Goal: Communication & Community: Answer question/provide support

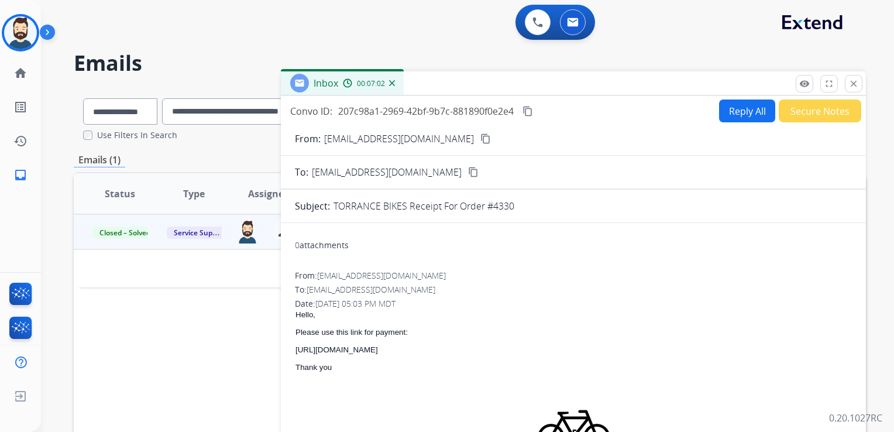
select select "**********"
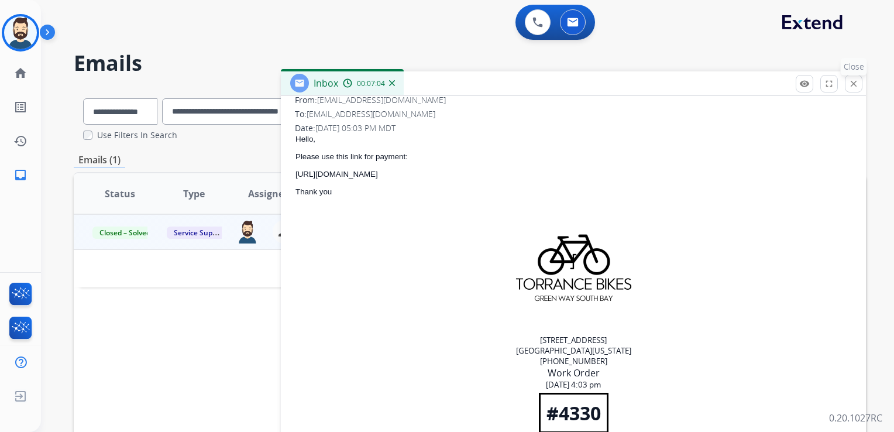
click at [856, 85] on mat-icon "close" at bounding box center [854, 83] width 11 height 11
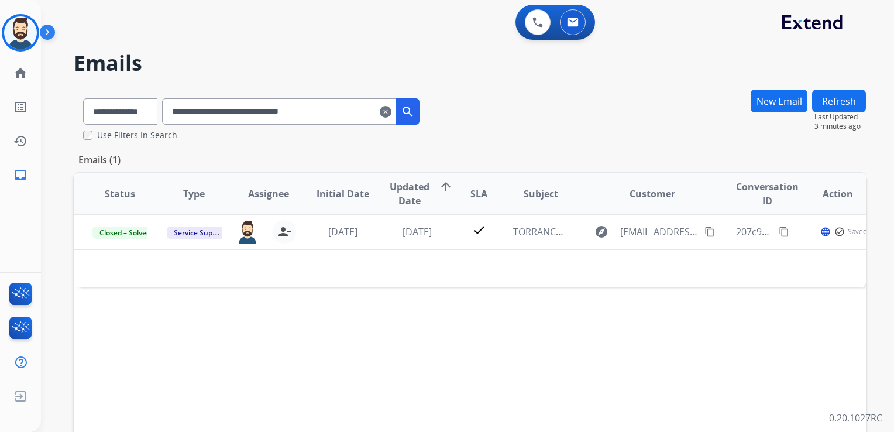
click at [391, 114] on mat-icon "clear" at bounding box center [386, 112] width 12 height 14
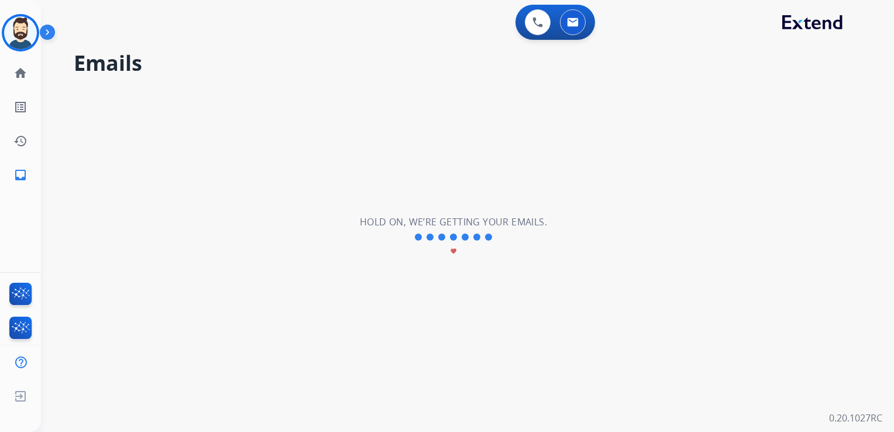
drag, startPoint x: 28, startPoint y: 38, endPoint x: 51, endPoint y: 39, distance: 23.4
click at [29, 38] on img at bounding box center [20, 32] width 33 height 33
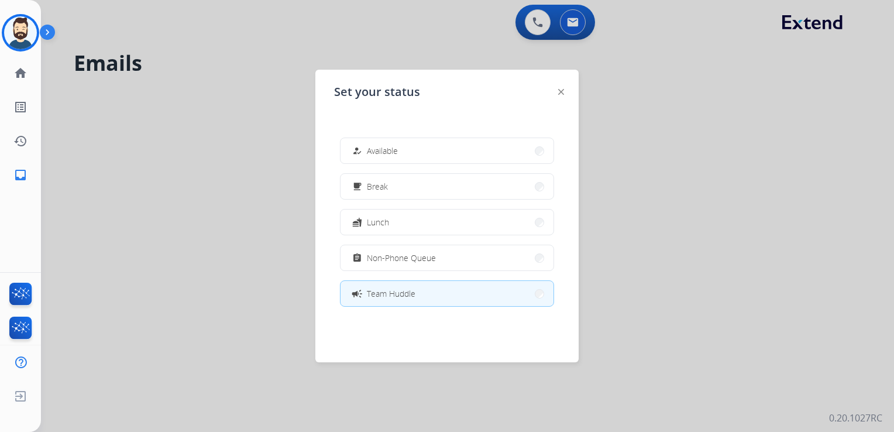
drag, startPoint x: 382, startPoint y: 151, endPoint x: 347, endPoint y: 135, distance: 38.7
click at [380, 152] on span "Available" at bounding box center [382, 151] width 31 height 12
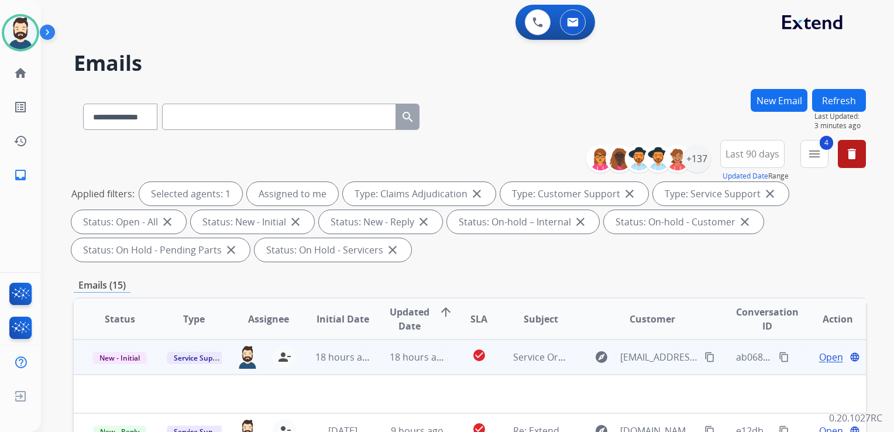
click at [414, 366] on td "18 hours ago" at bounding box center [408, 356] width 74 height 35
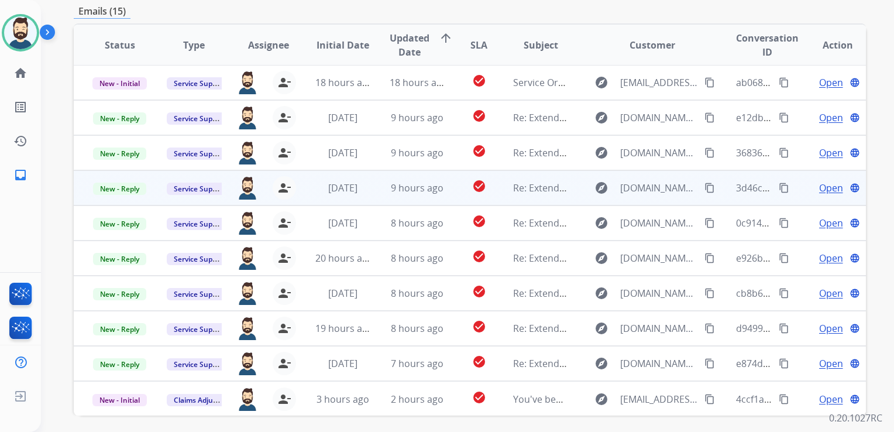
scroll to position [293, 0]
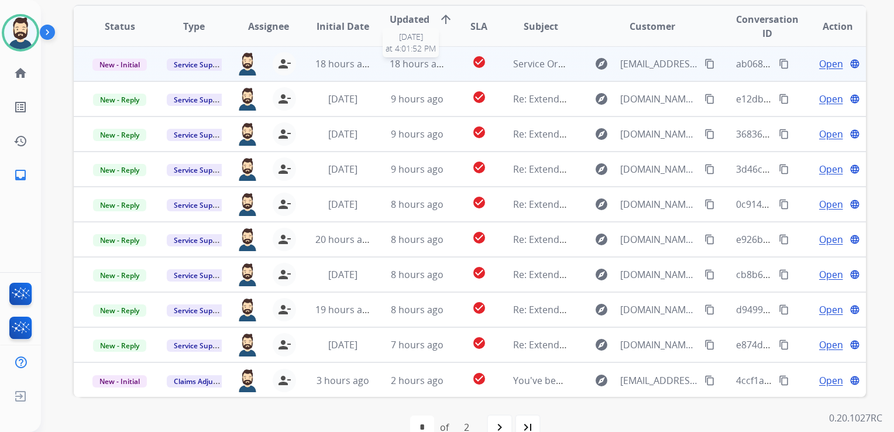
click at [421, 69] on span "18 hours ago" at bounding box center [419, 63] width 58 height 13
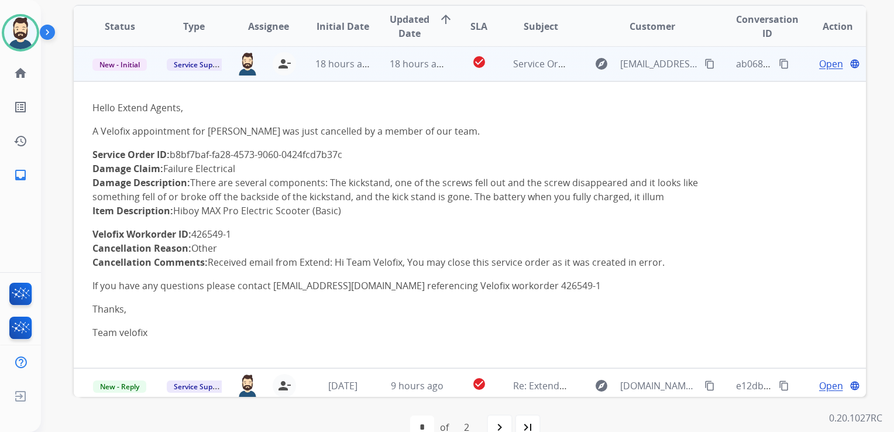
scroll to position [0, 0]
click at [819, 68] on span "Open" at bounding box center [831, 64] width 24 height 14
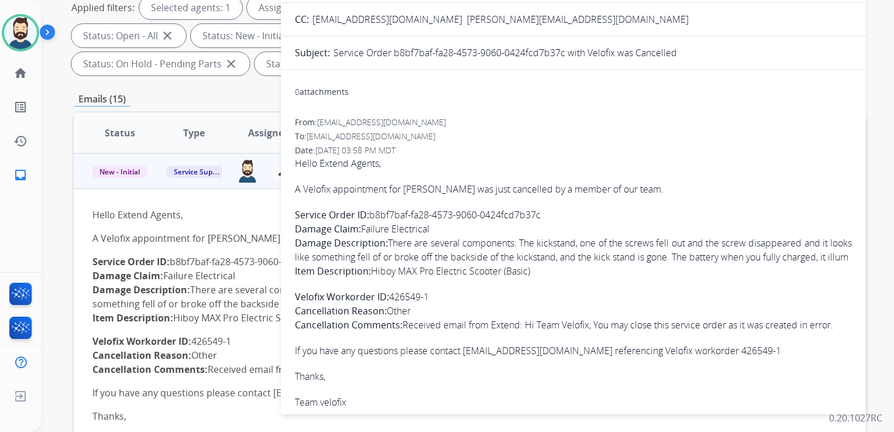
scroll to position [117, 0]
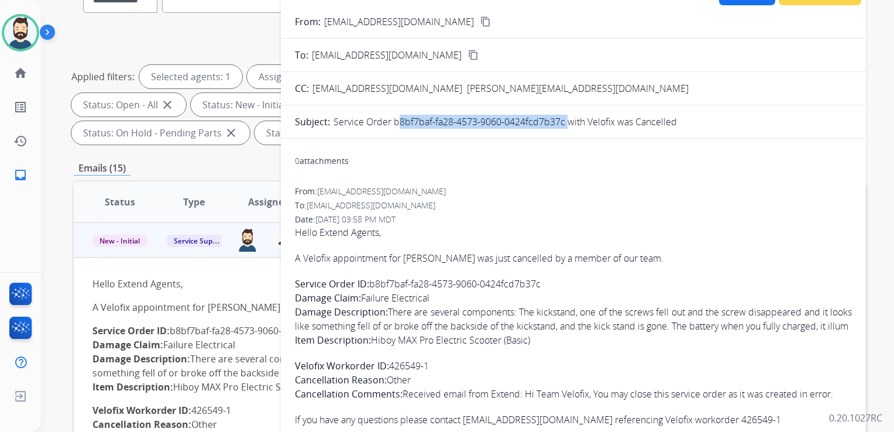
drag, startPoint x: 393, startPoint y: 122, endPoint x: 564, endPoint y: 124, distance: 170.9
click at [564, 124] on p "Service Order b8bf7baf-fa28-4573-9060-0424fcd7b37c with Velofix was Cancelled" at bounding box center [506, 122] width 344 height 14
drag, startPoint x: 564, startPoint y: 124, endPoint x: 550, endPoint y: 119, distance: 14.8
copy p "b8bf7baf-fa28-4573-9060-0424fcd7b37c"
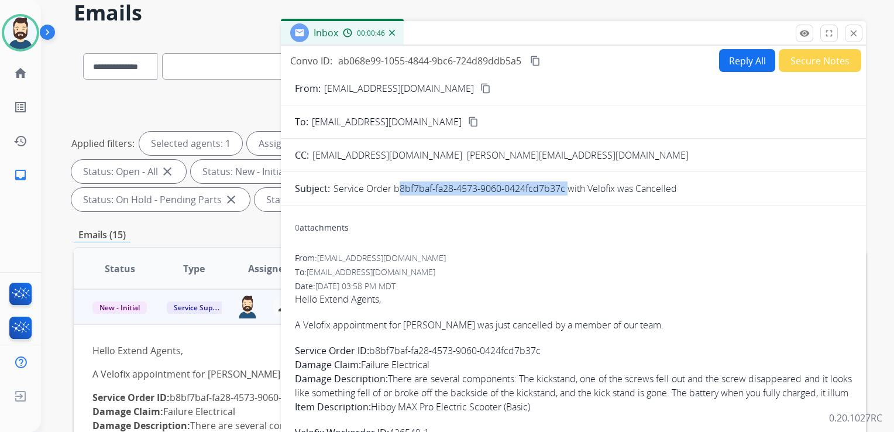
scroll to position [0, 0]
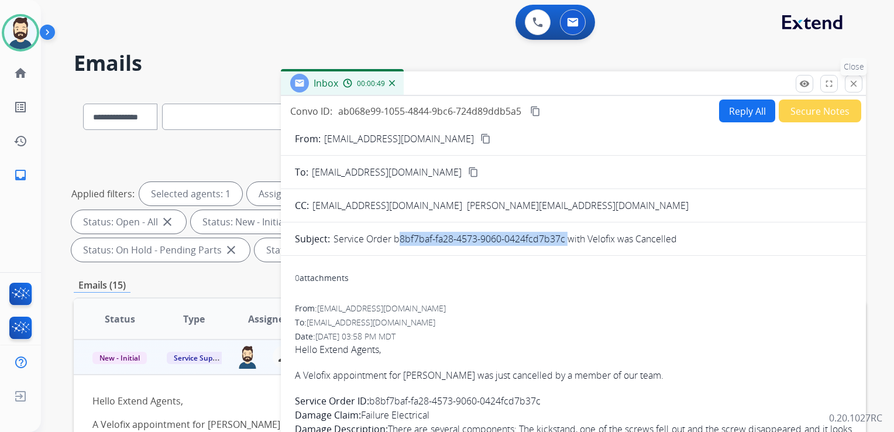
click at [852, 81] on mat-icon "close" at bounding box center [854, 83] width 11 height 11
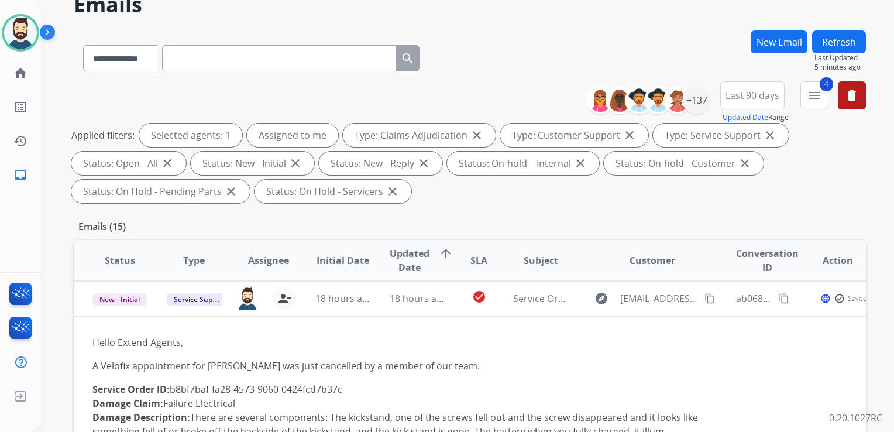
scroll to position [176, 0]
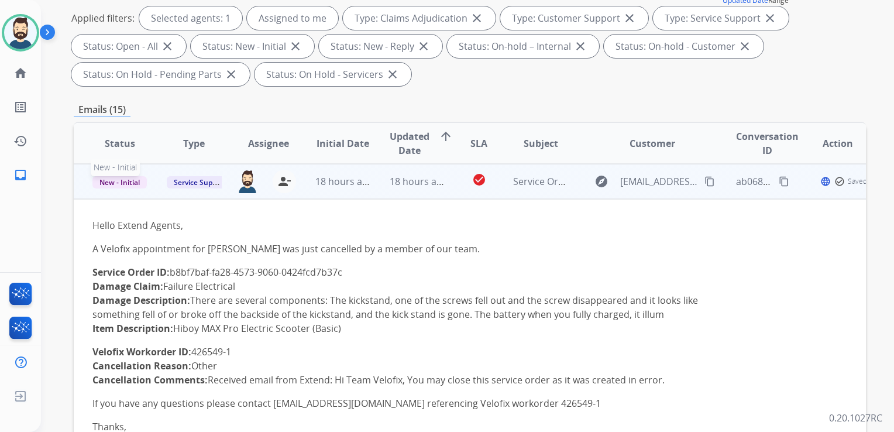
click at [114, 181] on span "New - Initial" at bounding box center [119, 182] width 54 height 12
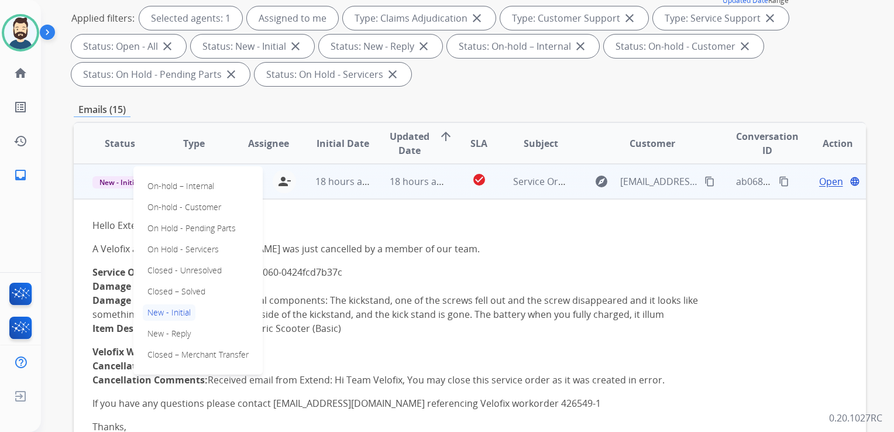
click at [158, 289] on p "Closed – Solved" at bounding box center [176, 291] width 67 height 16
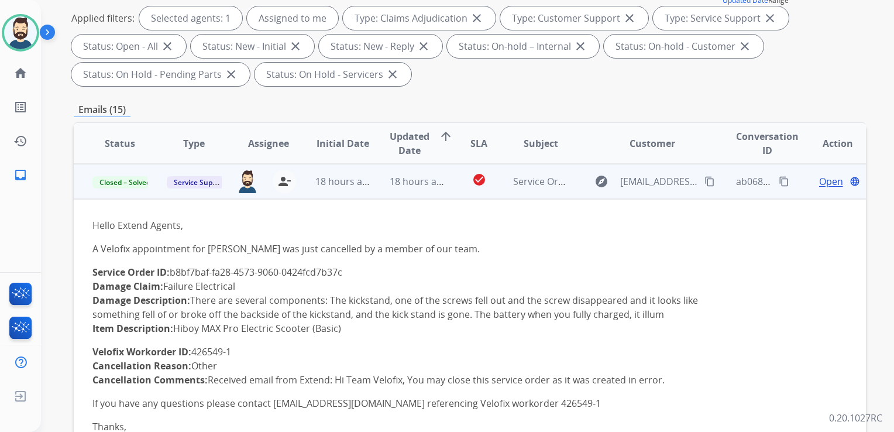
click at [320, 196] on td "18 hours ago" at bounding box center [334, 181] width 74 height 35
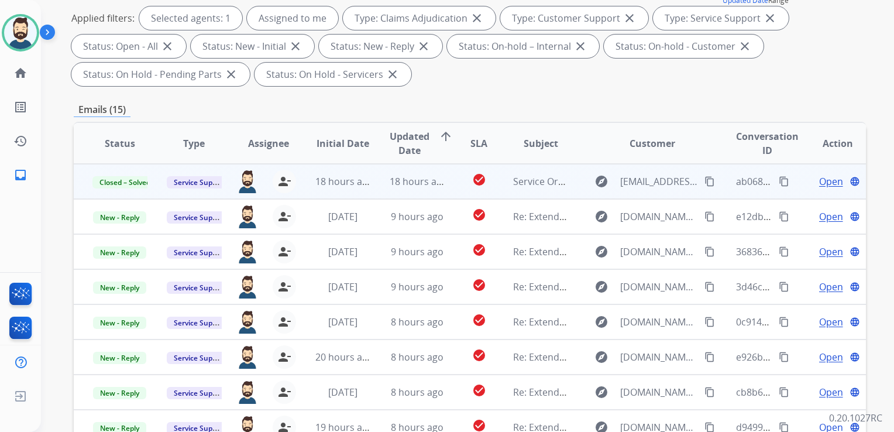
scroll to position [0, 0]
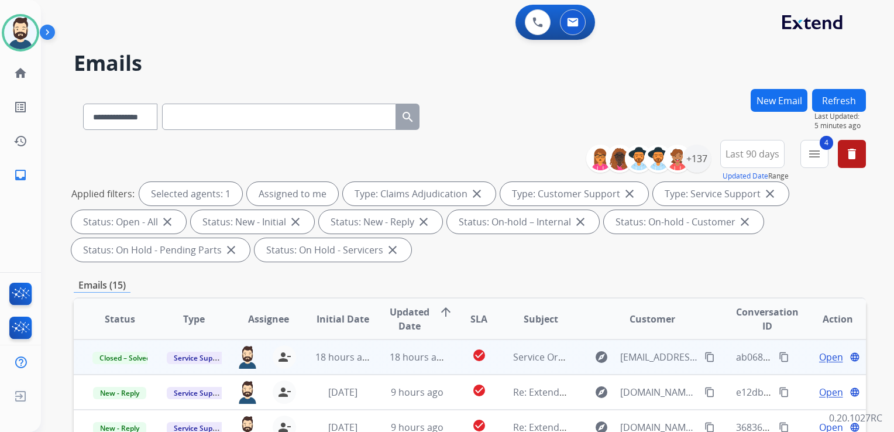
click at [825, 97] on button "Refresh" at bounding box center [839, 100] width 54 height 23
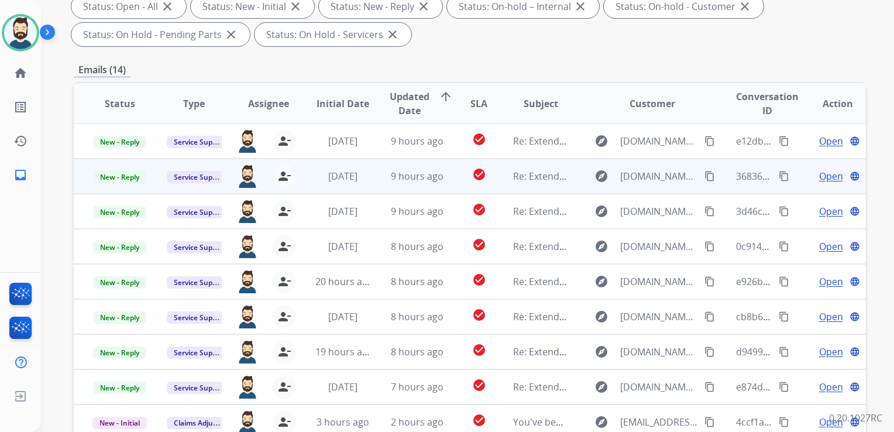
scroll to position [234, 0]
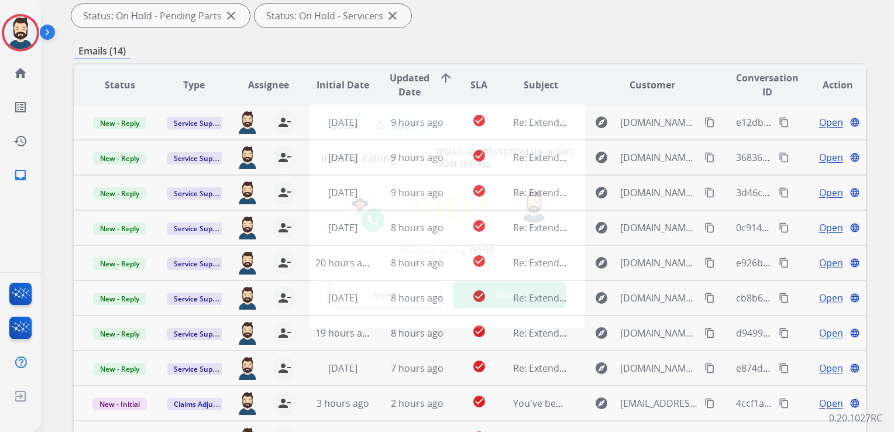
click at [492, 283] on button "Accept" at bounding box center [510, 294] width 114 height 27
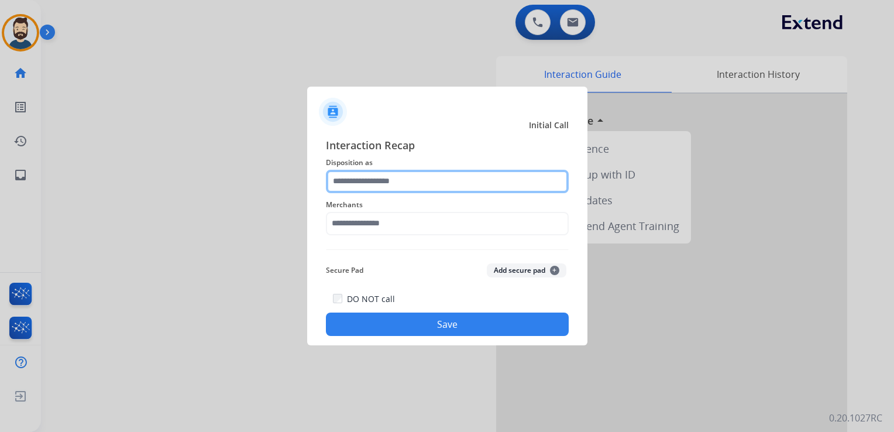
click at [423, 184] on input "text" at bounding box center [447, 181] width 243 height 23
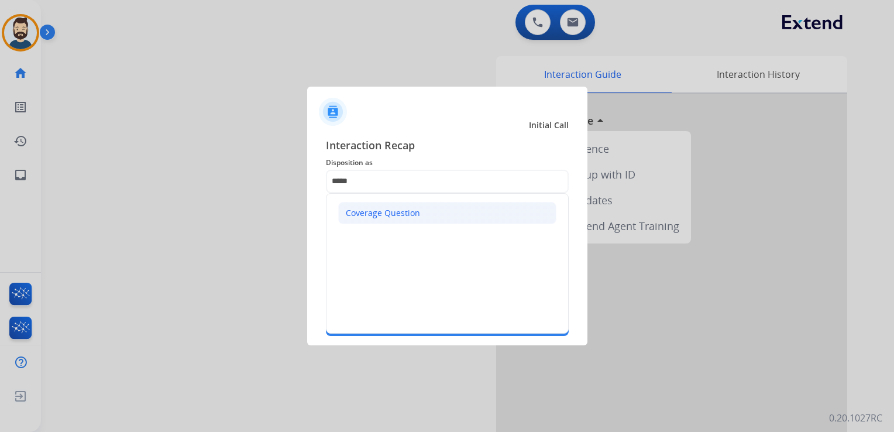
click at [401, 214] on div "Coverage Question" at bounding box center [383, 213] width 74 height 12
type input "**********"
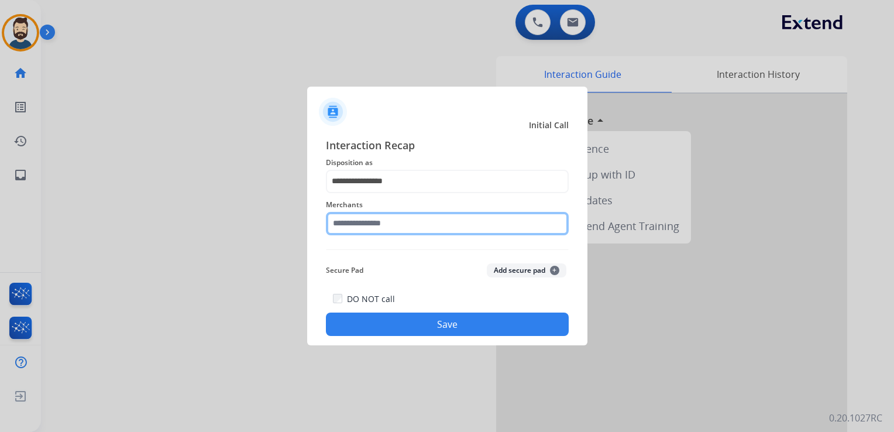
click at [382, 223] on input "text" at bounding box center [447, 223] width 243 height 23
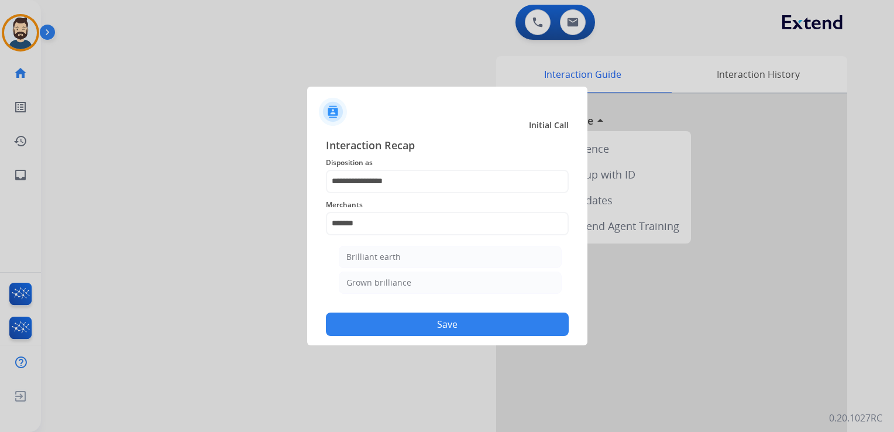
click at [387, 255] on div "Brilliant earth" at bounding box center [373, 257] width 54 height 12
type input "**********"
click at [384, 262] on div "Secure Pad Add secure pad +" at bounding box center [447, 270] width 243 height 23
click at [402, 327] on button "Save" at bounding box center [447, 323] width 243 height 23
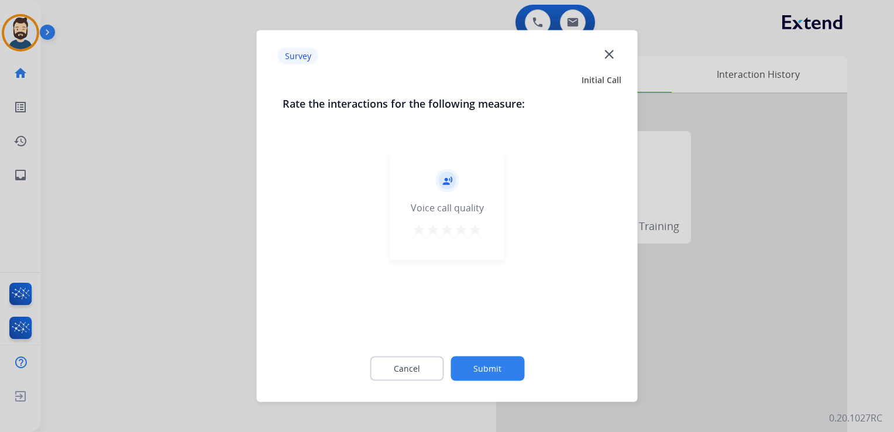
click at [472, 227] on mat-icon "star" at bounding box center [475, 230] width 14 height 14
click at [488, 365] on button "Submit" at bounding box center [488, 368] width 74 height 25
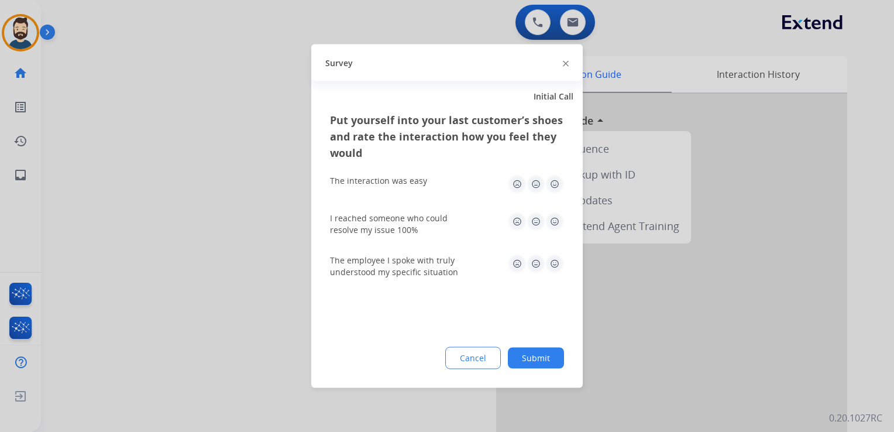
click at [555, 218] on img at bounding box center [554, 221] width 19 height 19
click at [561, 181] on img at bounding box center [554, 184] width 19 height 19
click at [551, 266] on img at bounding box center [554, 264] width 19 height 19
click at [522, 375] on div "Put yourself into your last customer’s shoes and rate the interaction how you f…" at bounding box center [447, 250] width 272 height 276
drag, startPoint x: 537, startPoint y: 359, endPoint x: 324, endPoint y: 254, distance: 237.6
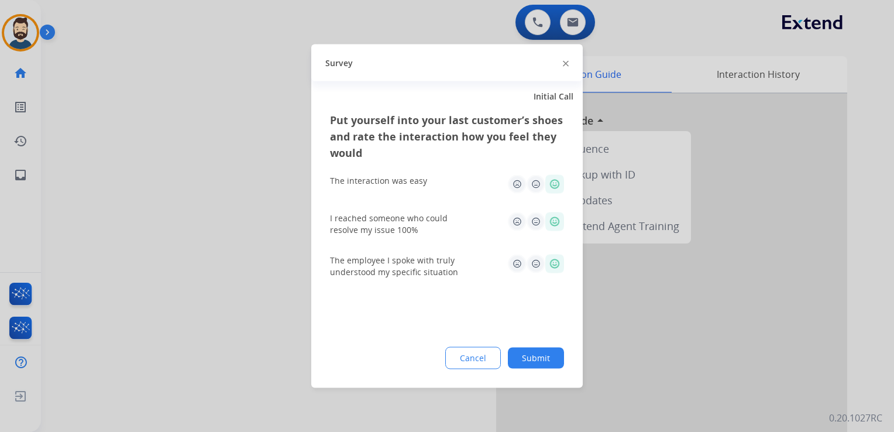
click at [537, 359] on button "Submit" at bounding box center [536, 358] width 56 height 21
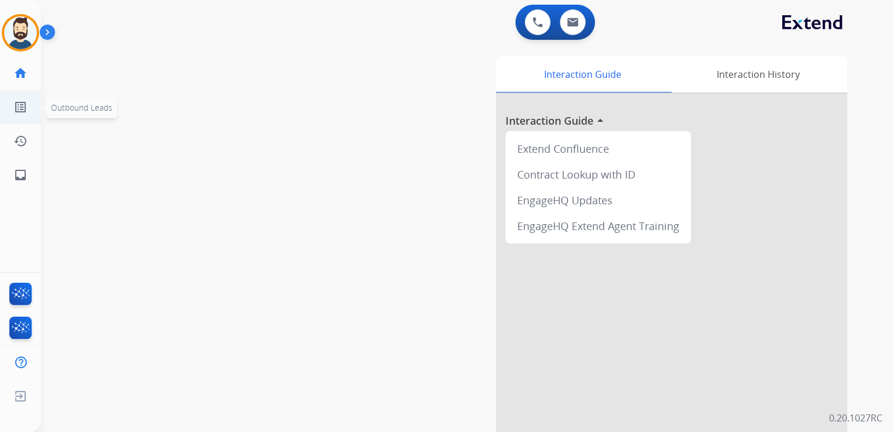
drag, startPoint x: 37, startPoint y: 130, endPoint x: 13, endPoint y: 118, distance: 26.7
click at [37, 129] on ul "history Interaction Log Interaction Log" at bounding box center [20, 141] width 41 height 34
click at [25, 174] on mat-icon "inbox" at bounding box center [20, 175] width 14 height 14
select select "**********"
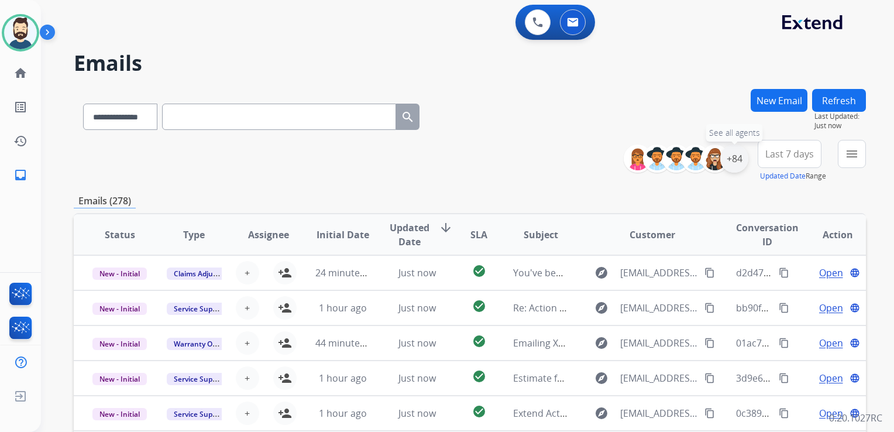
click at [728, 164] on div "+84" at bounding box center [734, 159] width 28 height 28
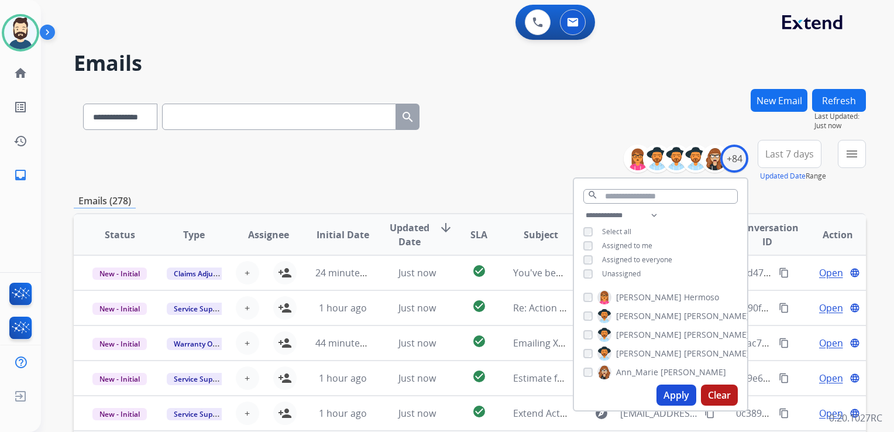
drag, startPoint x: 675, startPoint y: 394, endPoint x: 707, endPoint y: 309, distance: 91.1
click at [675, 393] on button "Apply" at bounding box center [677, 394] width 40 height 21
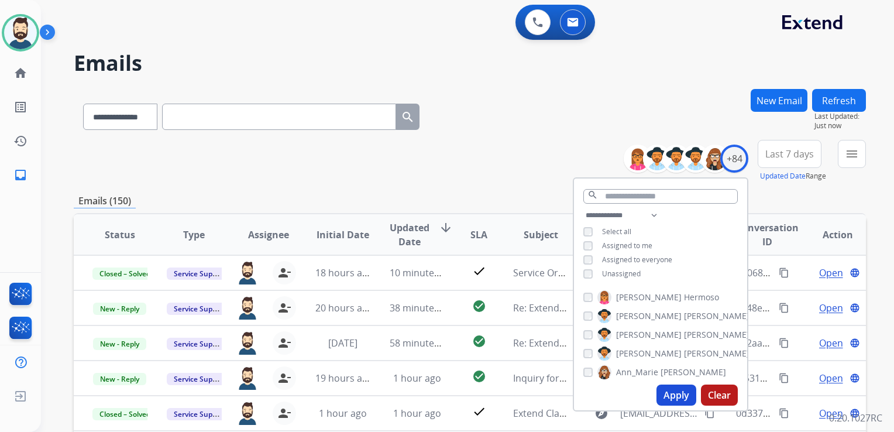
click at [773, 152] on span "Last 7 days" at bounding box center [789, 154] width 49 height 5
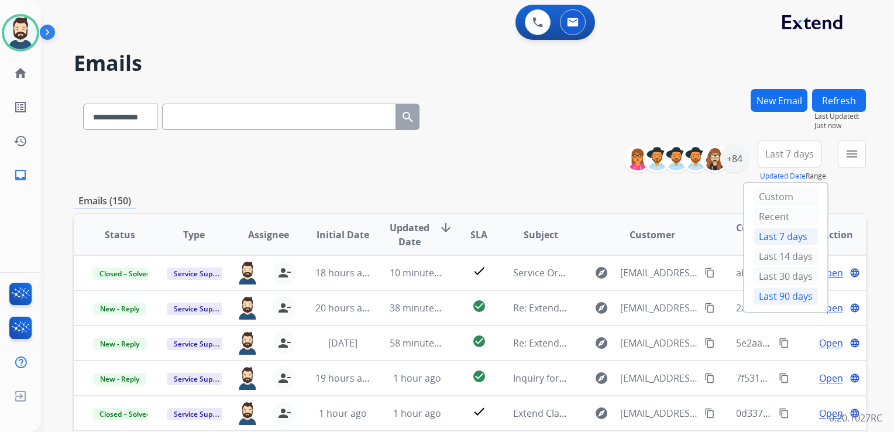
click at [771, 291] on div "Last 90 days" at bounding box center [786, 296] width 64 height 18
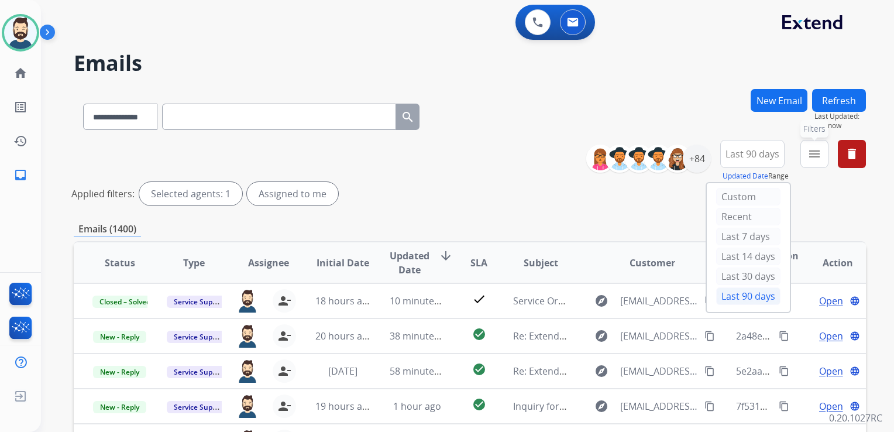
click at [813, 156] on mat-icon "menu" at bounding box center [815, 154] width 14 height 14
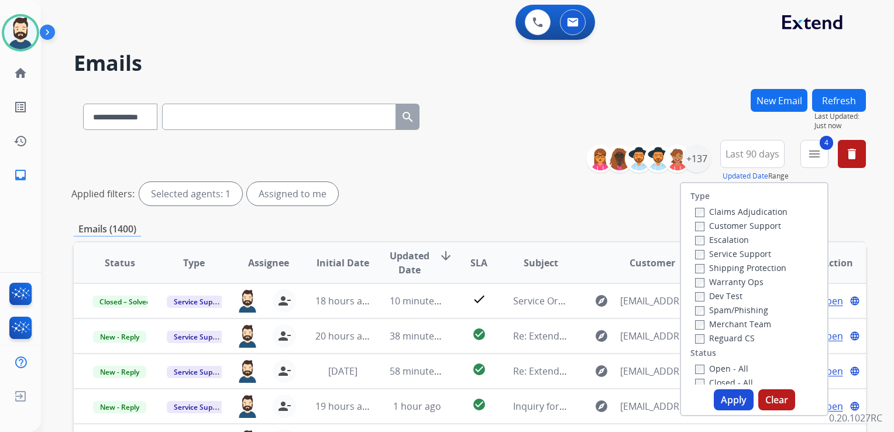
click at [724, 400] on button "Apply" at bounding box center [734, 399] width 40 height 21
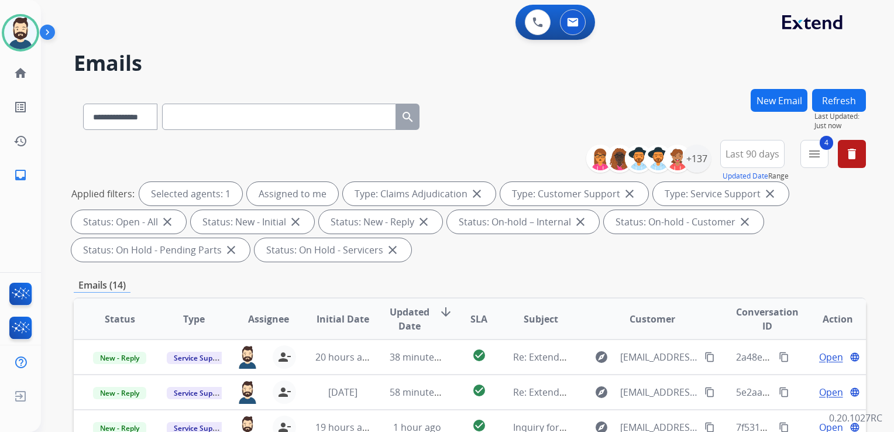
click at [411, 315] on span "Updated Date" at bounding box center [410, 319] width 40 height 28
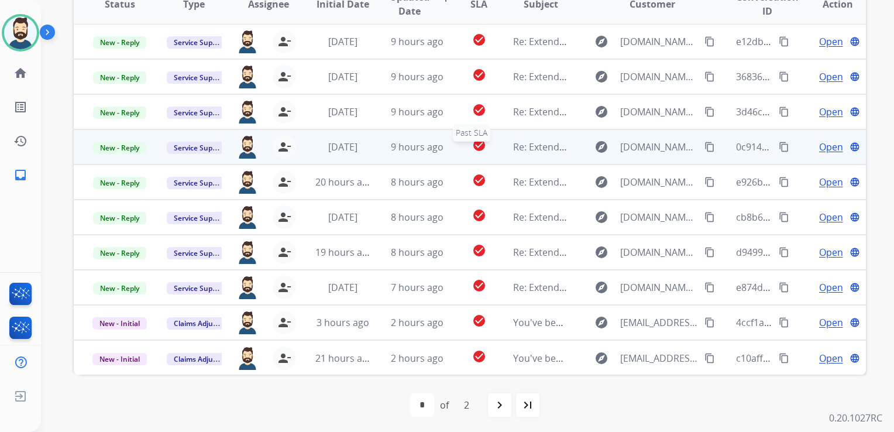
scroll to position [318, 0]
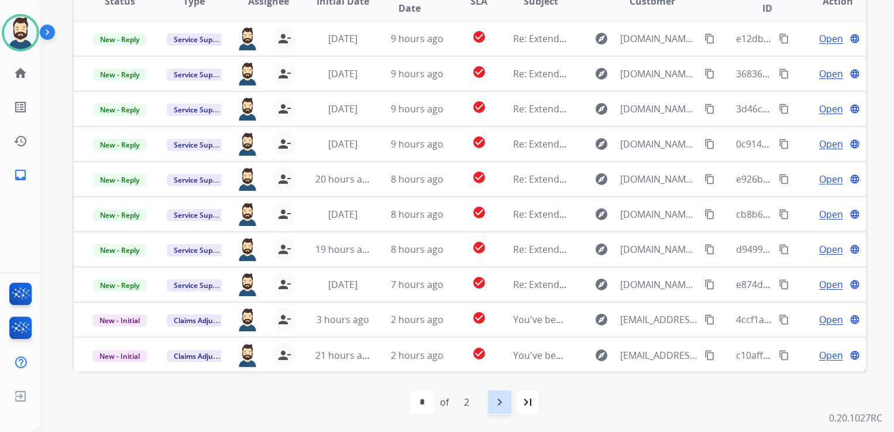
click at [498, 406] on mat-icon "navigate_next" at bounding box center [500, 402] width 14 height 14
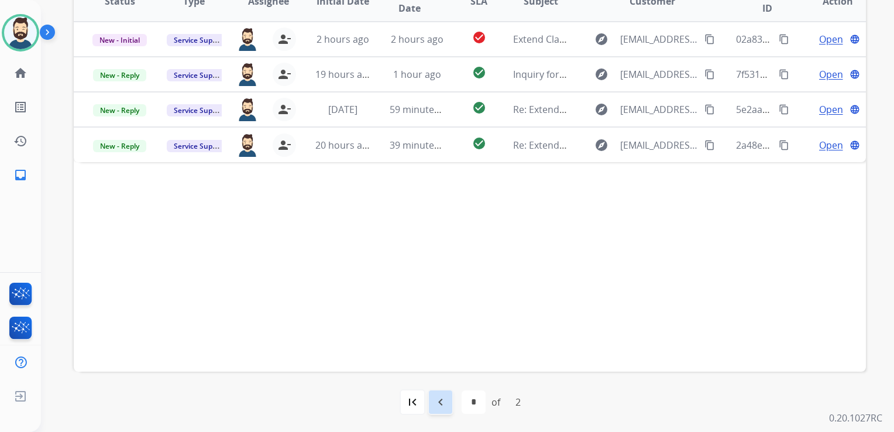
click at [431, 400] on div "navigate_before" at bounding box center [441, 402] width 26 height 26
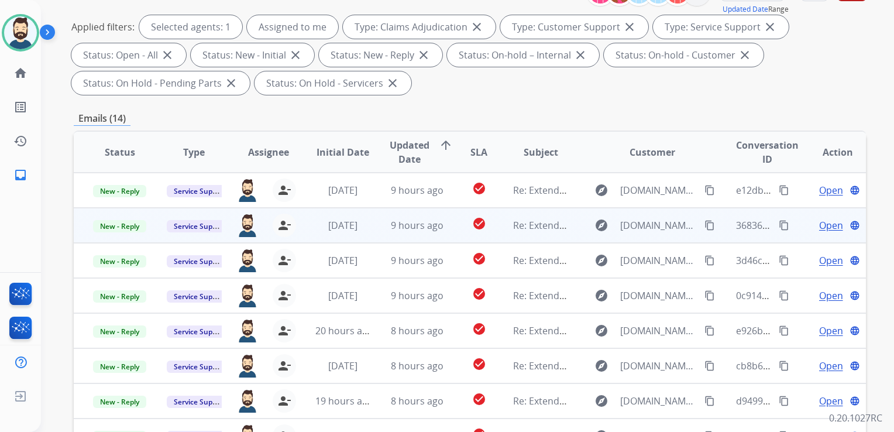
scroll to position [176, 0]
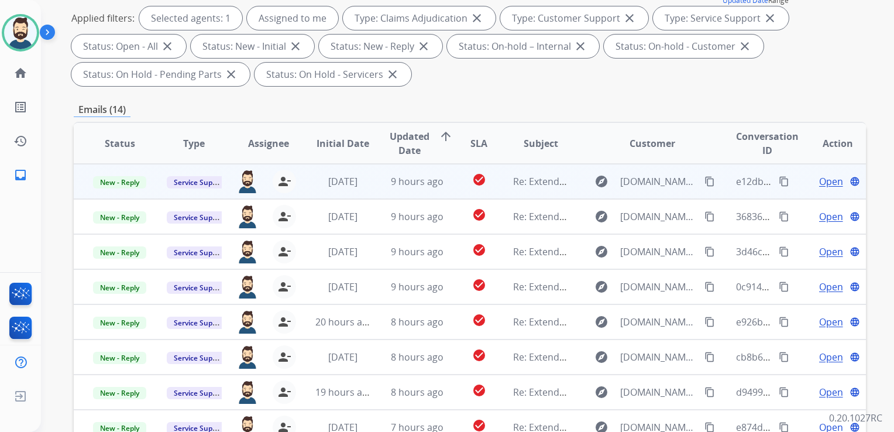
click at [413, 186] on span "9 hours ago" at bounding box center [417, 181] width 53 height 13
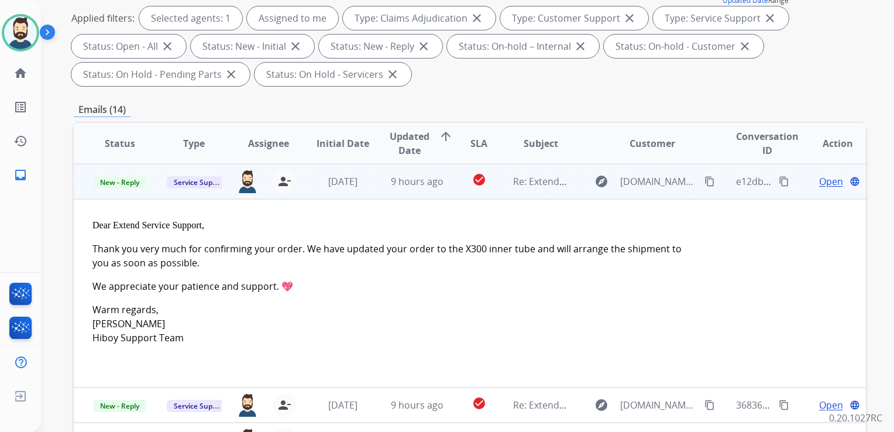
click at [819, 179] on span "Open" at bounding box center [831, 181] width 24 height 14
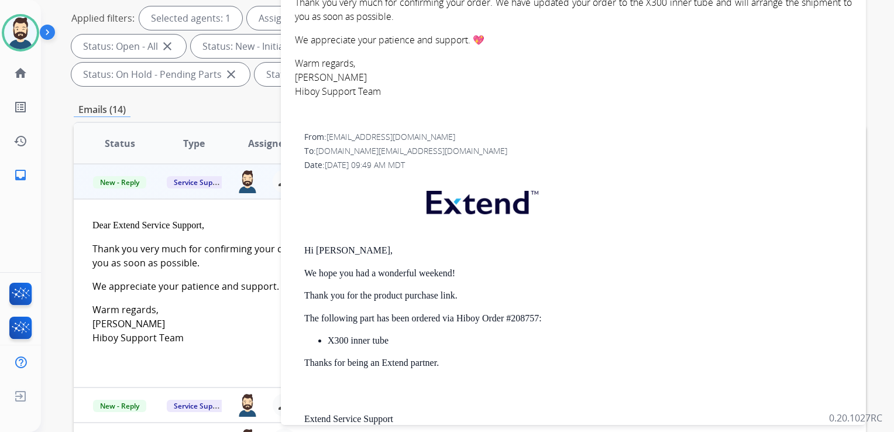
scroll to position [0, 0]
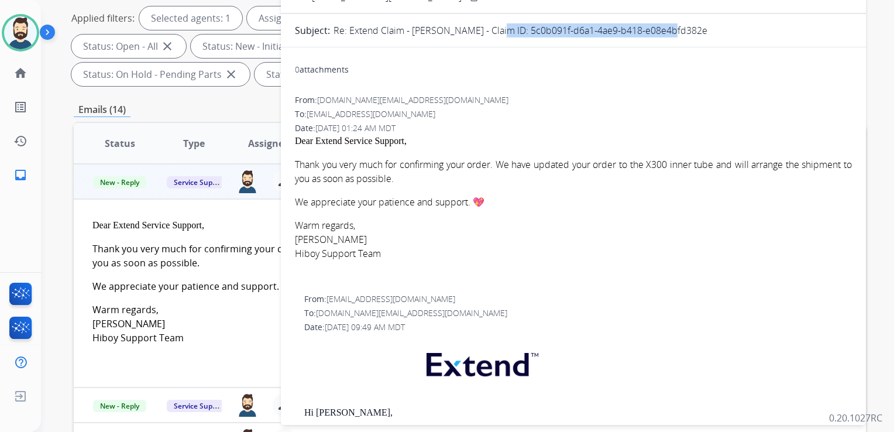
drag, startPoint x: 487, startPoint y: 28, endPoint x: 672, endPoint y: 35, distance: 185.0
click at [672, 35] on div "Re: Extend Claim - [PERSON_NAME] - Claim ID: 5c0b091f-d6a1-4ae9-b418-e08e4bfd38…" at bounding box center [593, 30] width 518 height 14
copy p "5c0b091f-d6a1-4ae9-b418-e08e4bfd382e"
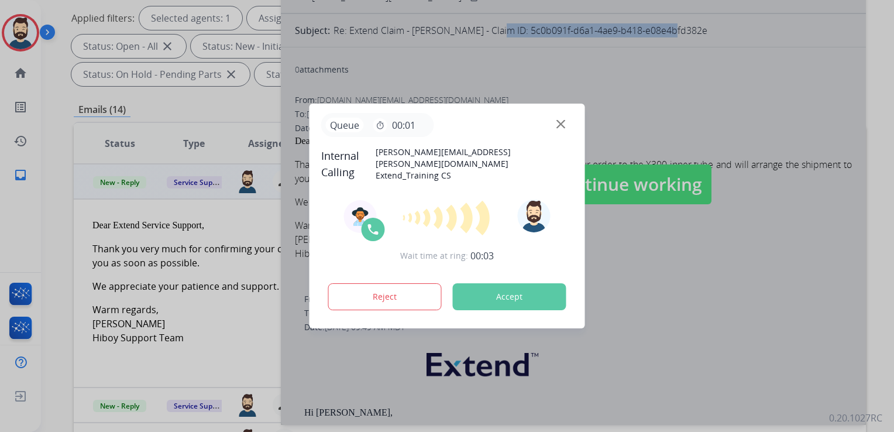
click at [524, 296] on button "Accept" at bounding box center [510, 296] width 114 height 27
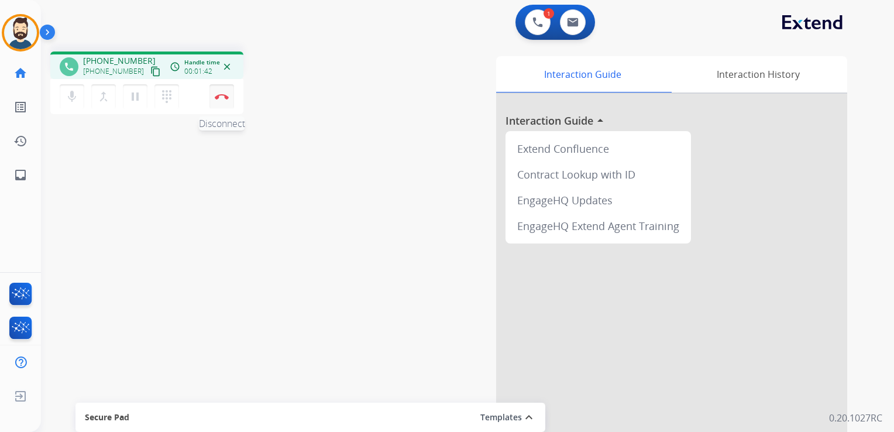
click at [225, 99] on img at bounding box center [222, 97] width 14 height 6
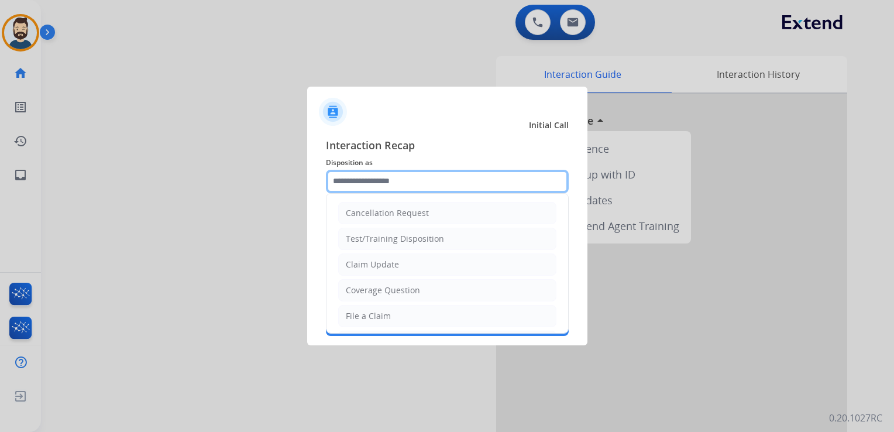
click at [373, 181] on input "text" at bounding box center [447, 181] width 243 height 23
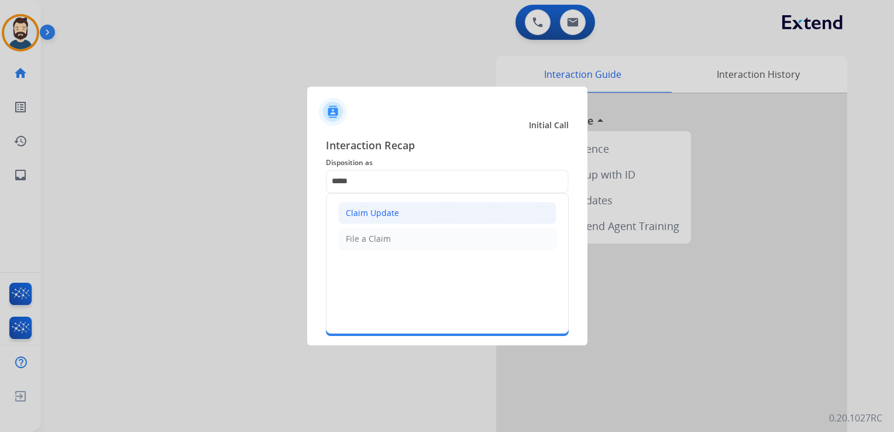
drag, startPoint x: 370, startPoint y: 212, endPoint x: 372, endPoint y: 223, distance: 11.3
click at [371, 213] on div "Claim Update" at bounding box center [372, 213] width 53 height 12
type input "**********"
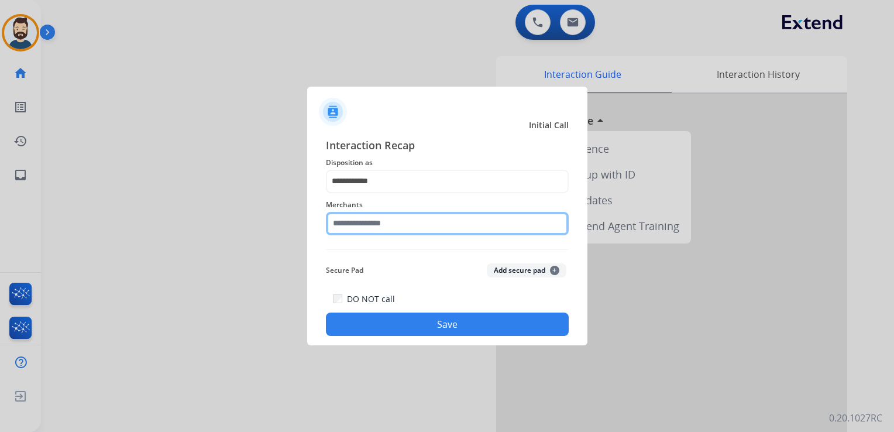
click at [372, 223] on input "text" at bounding box center [447, 223] width 243 height 23
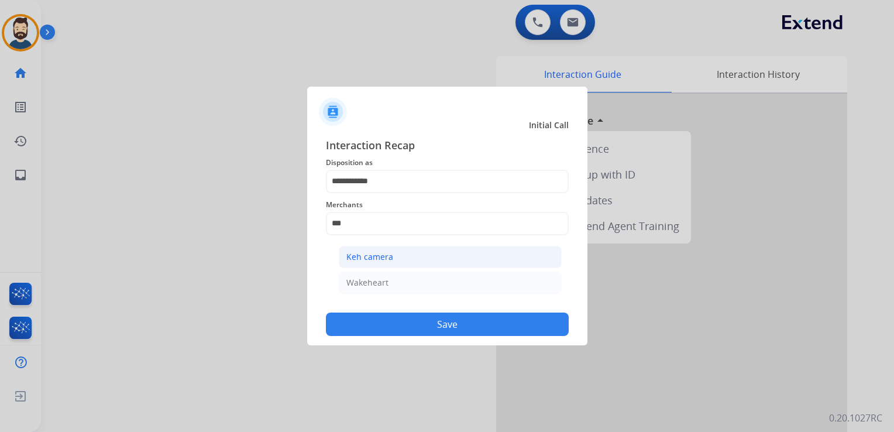
click at [384, 260] on div "Keh camera" at bounding box center [369, 257] width 47 height 12
type input "**********"
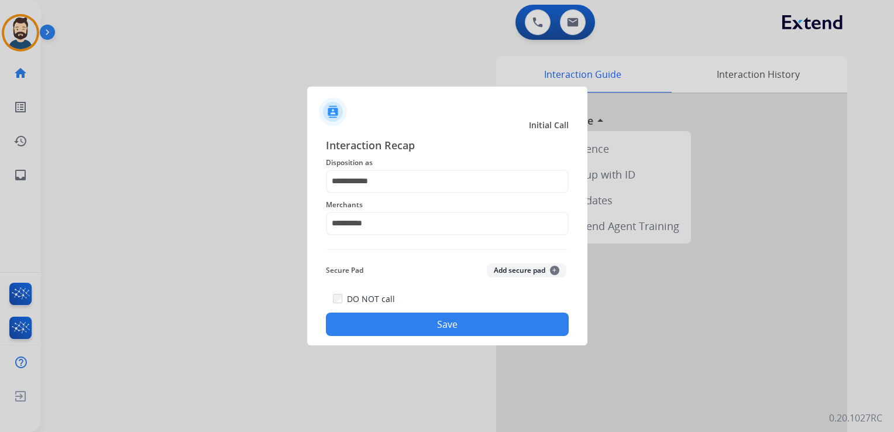
click at [405, 317] on button "Save" at bounding box center [447, 323] width 243 height 23
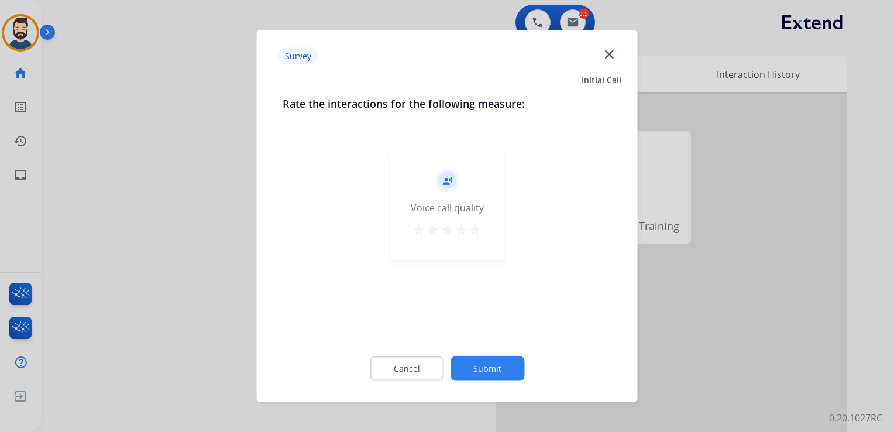
click at [476, 225] on mat-icon "star" at bounding box center [475, 230] width 14 height 14
click at [491, 372] on button "Submit" at bounding box center [488, 368] width 74 height 25
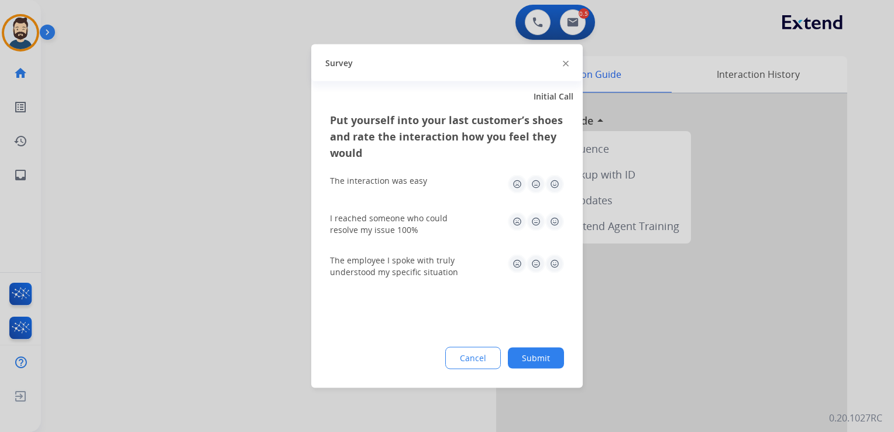
click at [553, 186] on img at bounding box center [554, 184] width 19 height 19
click at [555, 219] on img at bounding box center [554, 221] width 19 height 19
click at [552, 262] on img at bounding box center [554, 264] width 19 height 19
drag, startPoint x: 536, startPoint y: 352, endPoint x: 515, endPoint y: 348, distance: 21.6
click at [536, 352] on button "Submit" at bounding box center [536, 358] width 56 height 21
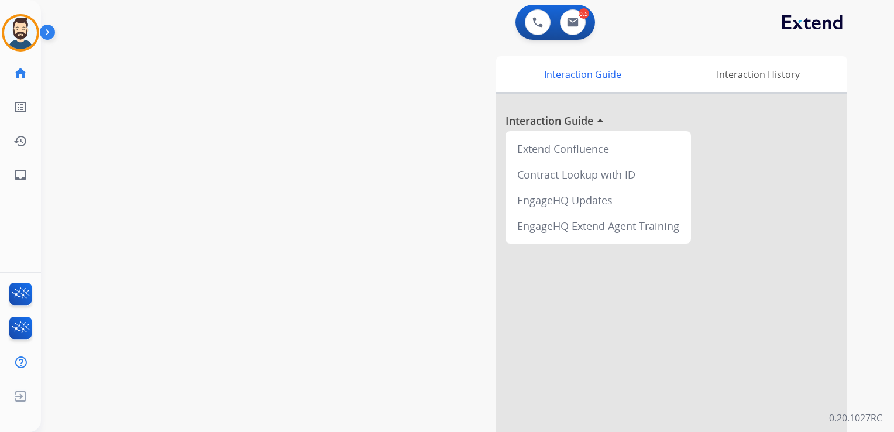
drag, startPoint x: 190, startPoint y: 196, endPoint x: 113, endPoint y: 201, distance: 76.8
click at [188, 196] on div "swap_horiz Break voice bridge close_fullscreen Connect 3-Way Call merge_type Se…" at bounding box center [453, 286] width 825 height 488
click at [19, 168] on mat-icon "inbox" at bounding box center [20, 175] width 14 height 14
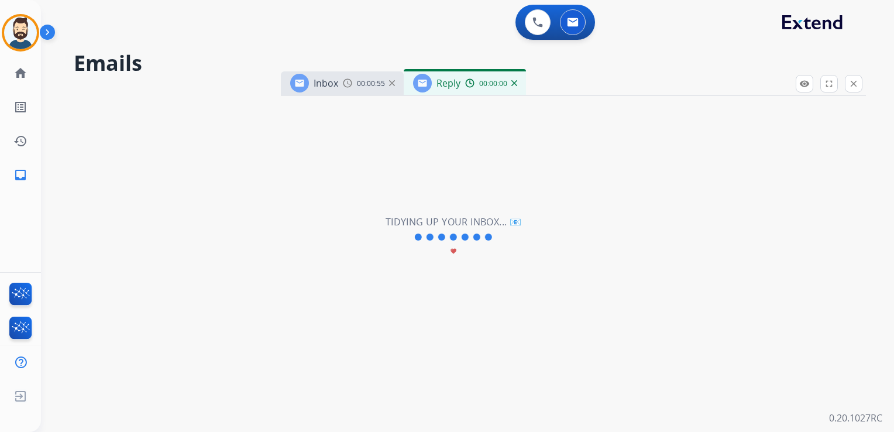
select select "**********"
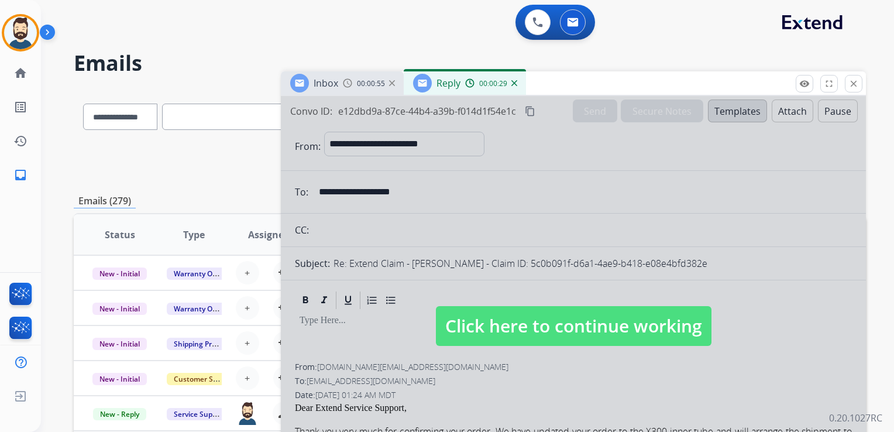
click at [613, 373] on div at bounding box center [573, 314] width 585 height 437
select select
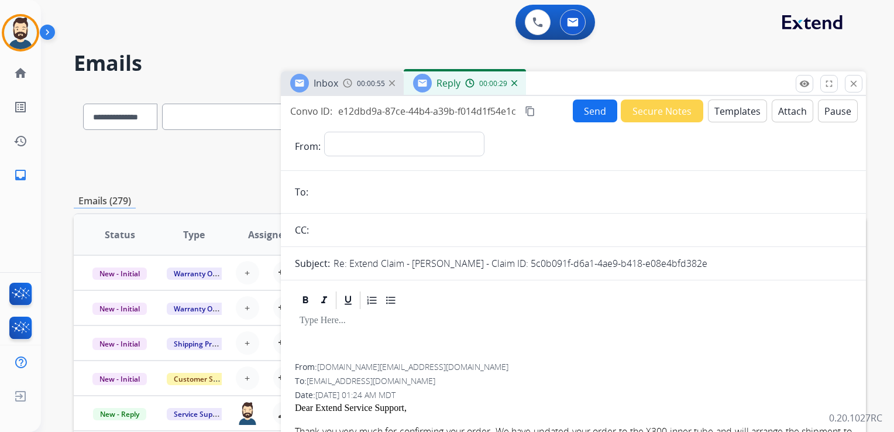
click at [599, 336] on div at bounding box center [573, 337] width 557 height 53
click at [513, 81] on img at bounding box center [514, 83] width 6 height 6
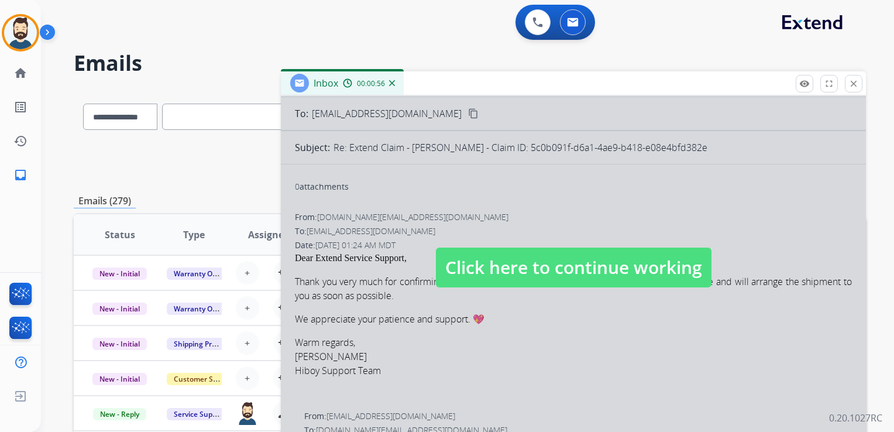
click at [522, 259] on span "Click here to continue working" at bounding box center [574, 268] width 276 height 40
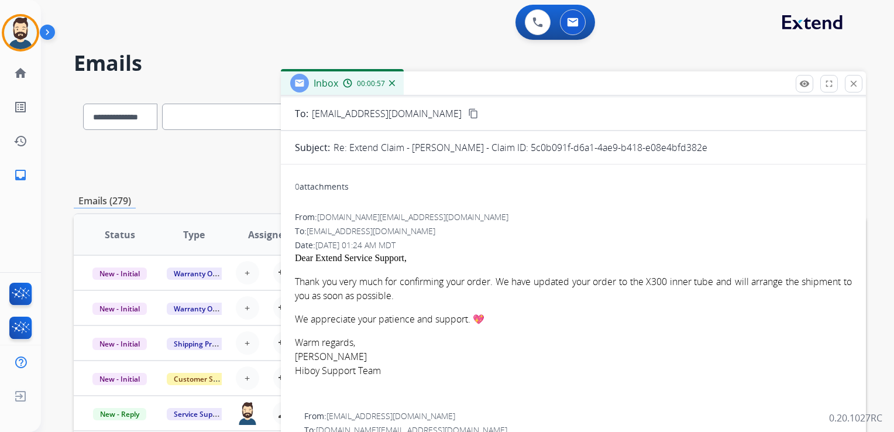
scroll to position [117, 0]
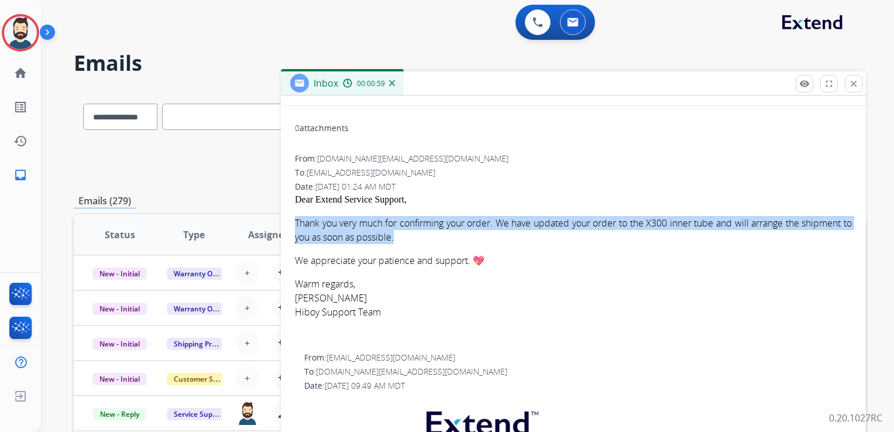
drag, startPoint x: 352, startPoint y: 225, endPoint x: 455, endPoint y: 235, distance: 103.5
click at [455, 235] on p "Thank you very much for confirming your order. We have updated your order to th…" at bounding box center [573, 230] width 557 height 28
drag, startPoint x: 455, startPoint y: 235, endPoint x: 384, endPoint y: 224, distance: 72.3
copy p "Thank you very much for confirming your order. We have updated your order to th…"
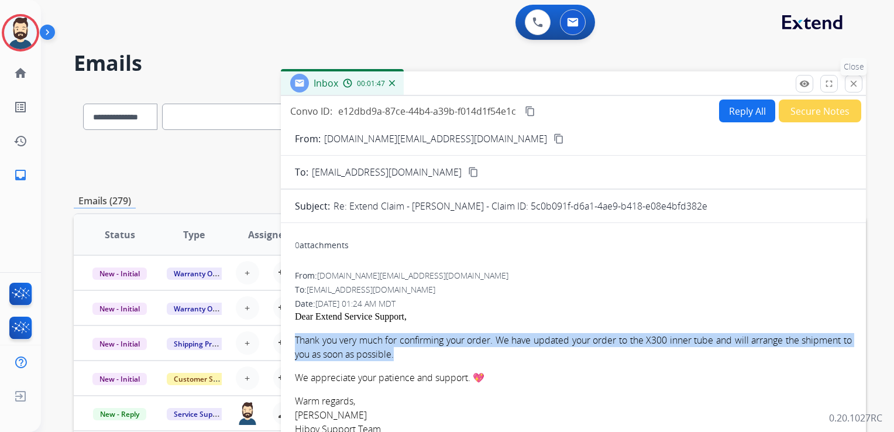
click at [853, 84] on mat-icon "close" at bounding box center [854, 83] width 11 height 11
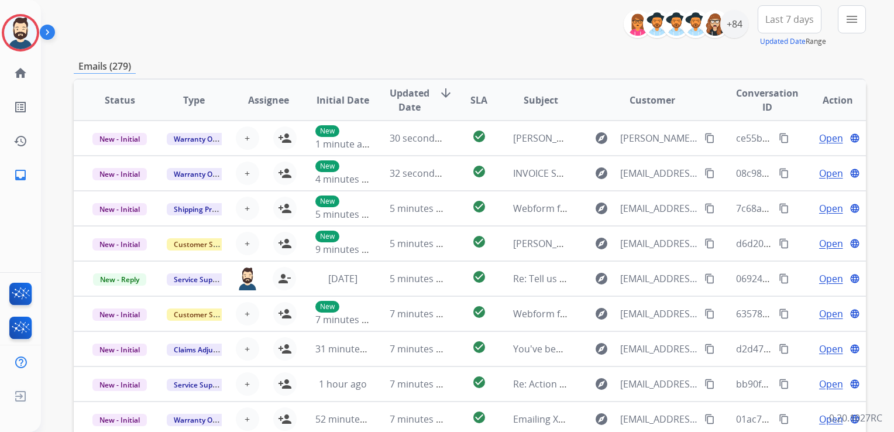
scroll to position [59, 0]
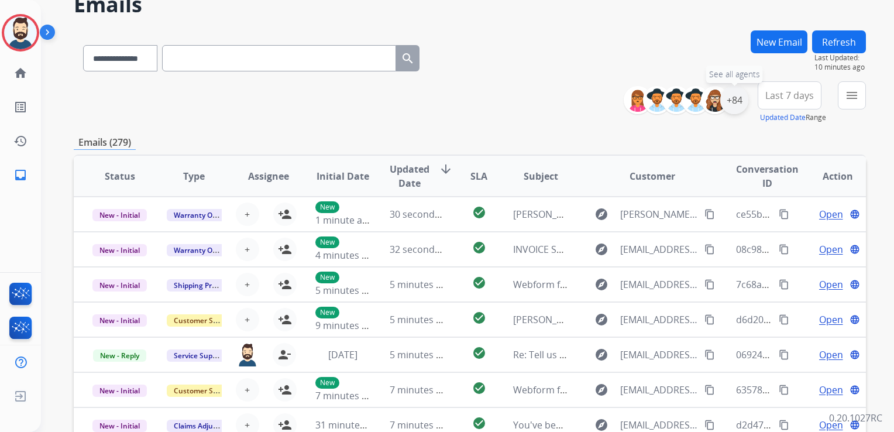
click at [734, 104] on div "+84" at bounding box center [734, 100] width 28 height 28
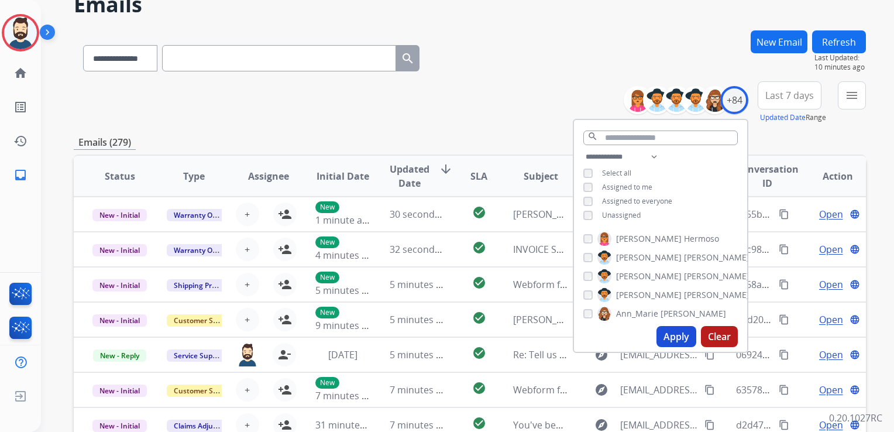
click at [669, 335] on button "Apply" at bounding box center [677, 336] width 40 height 21
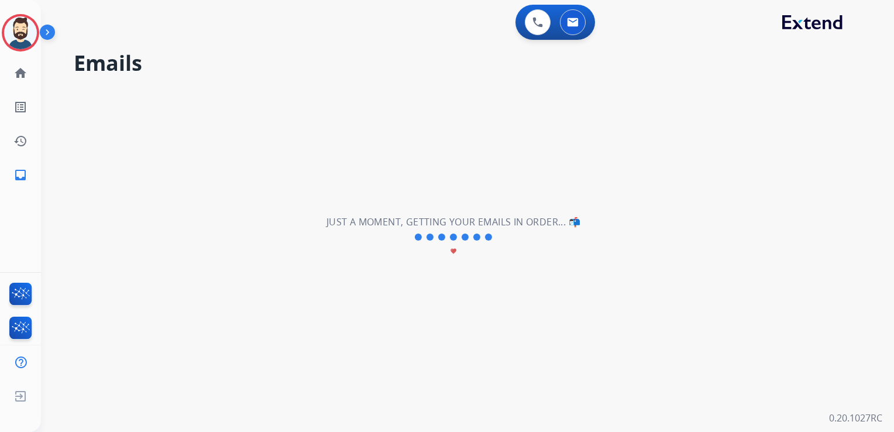
scroll to position [0, 0]
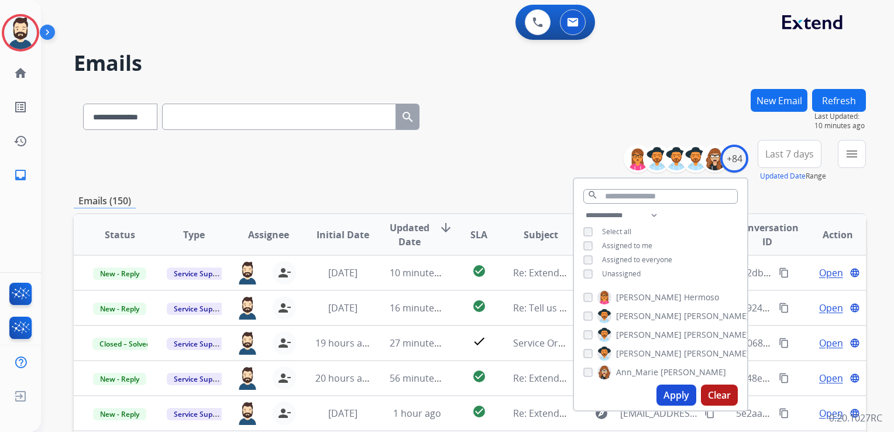
click at [768, 160] on button "Last 7 days" at bounding box center [790, 154] width 64 height 28
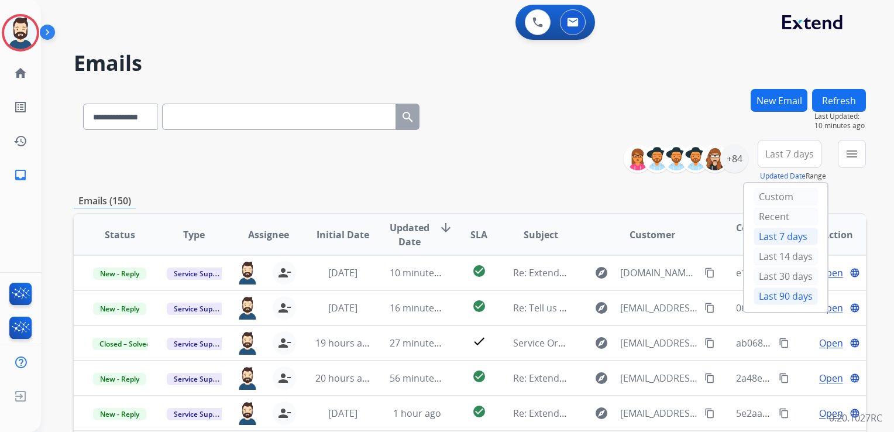
click at [768, 294] on div "Last 90 days" at bounding box center [786, 296] width 64 height 18
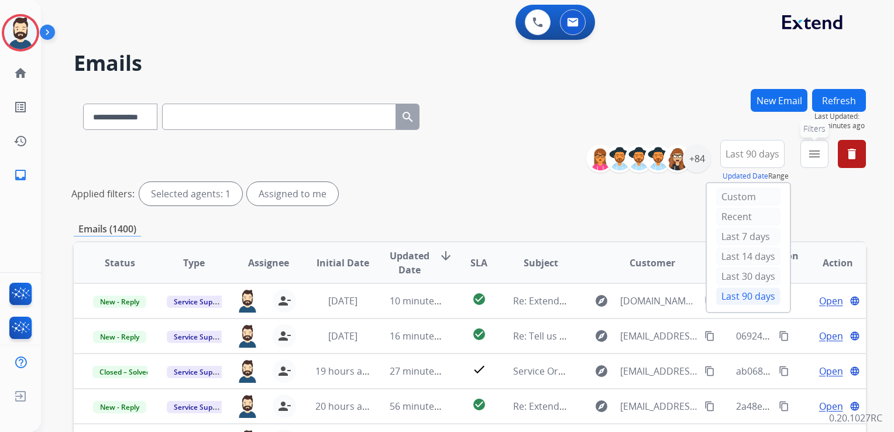
click at [808, 156] on mat-icon "menu" at bounding box center [815, 154] width 14 height 14
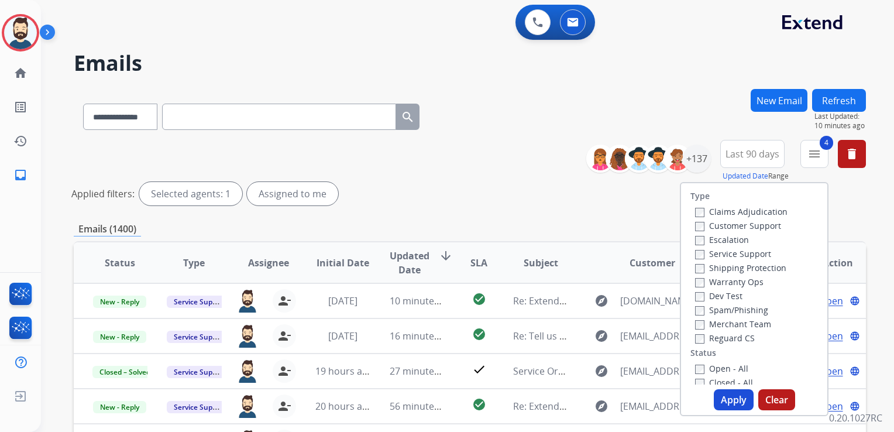
click at [735, 405] on button "Apply" at bounding box center [734, 399] width 40 height 21
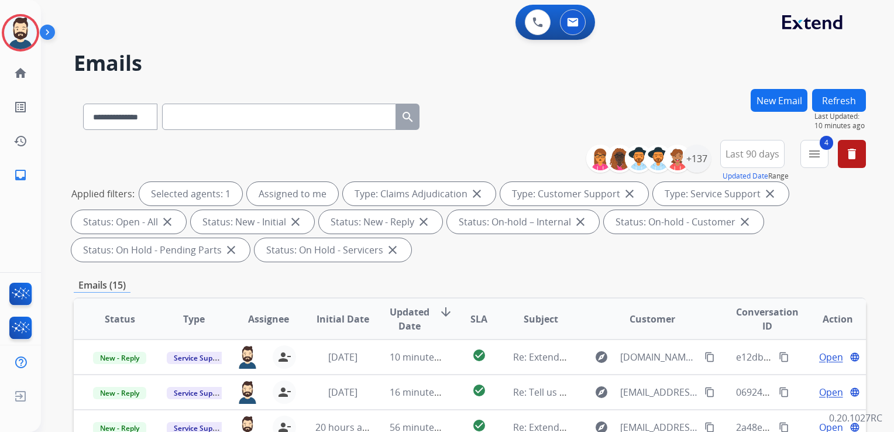
click at [391, 313] on span "Updated Date" at bounding box center [410, 319] width 40 height 28
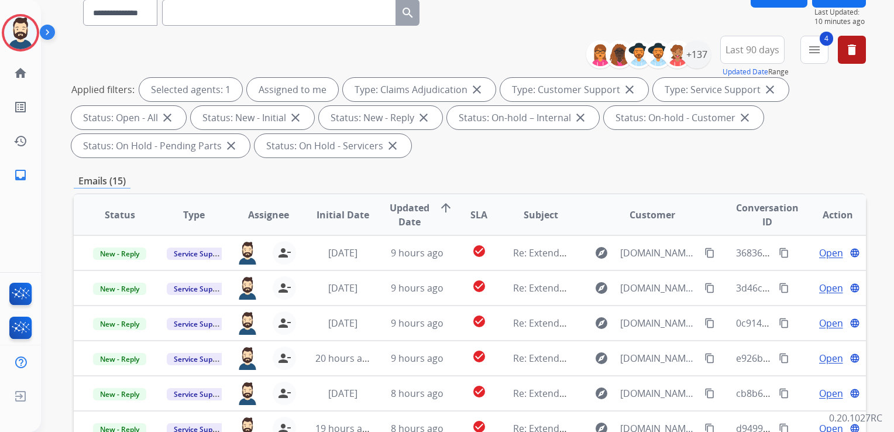
scroll to position [117, 0]
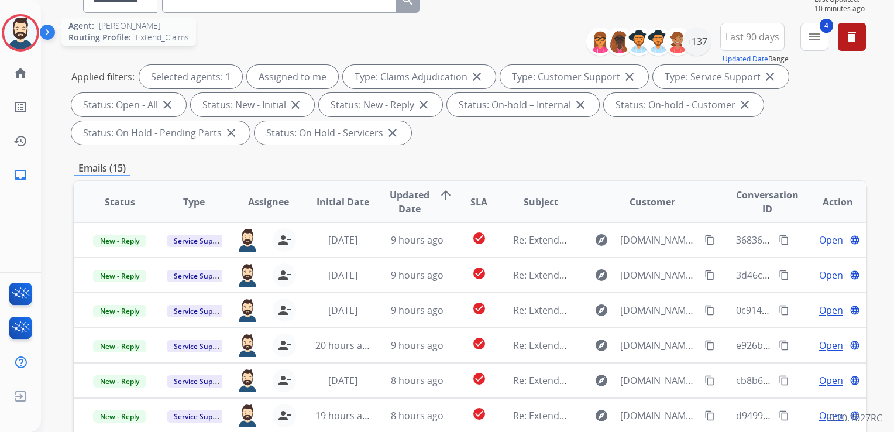
click at [16, 28] on img at bounding box center [20, 32] width 33 height 33
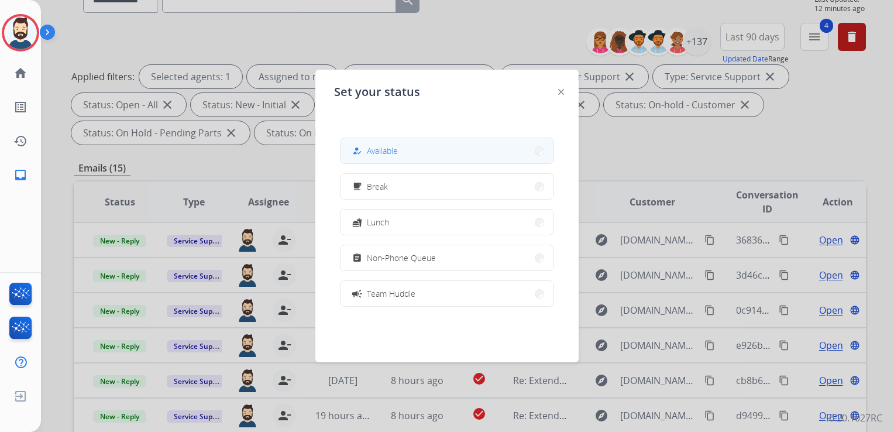
click at [386, 156] on span "Available" at bounding box center [382, 151] width 31 height 12
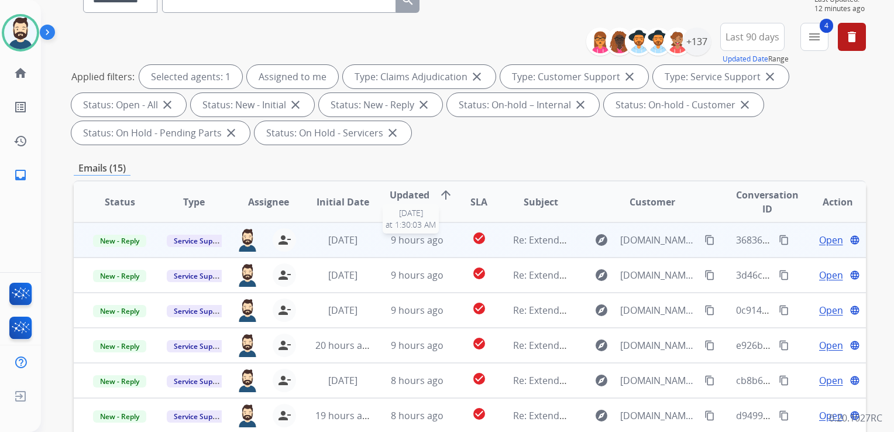
click at [422, 241] on span "9 hours ago" at bounding box center [417, 239] width 53 height 13
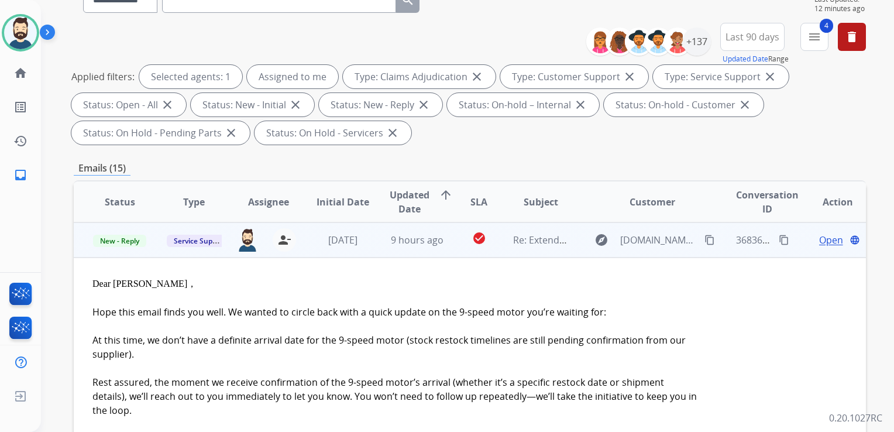
click at [823, 235] on span "Open" at bounding box center [831, 240] width 24 height 14
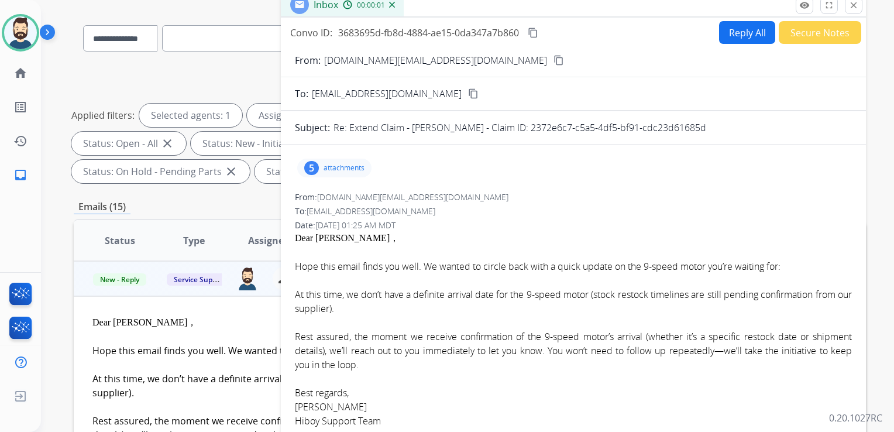
scroll to position [59, 0]
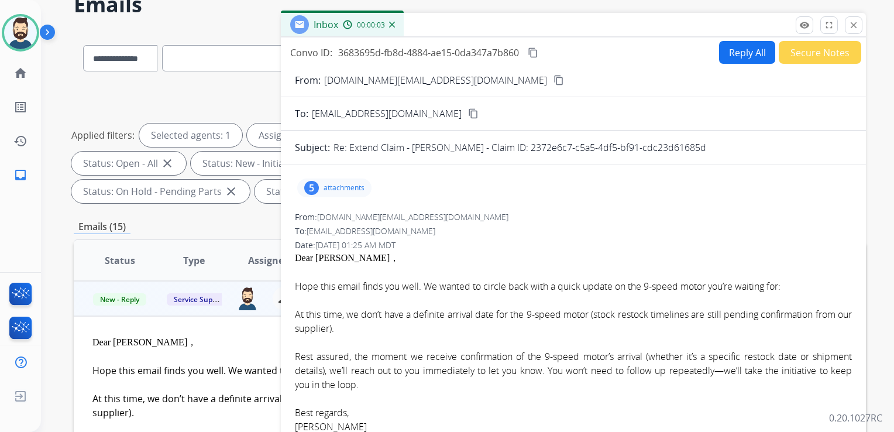
drag, startPoint x: 557, startPoint y: 147, endPoint x: 732, endPoint y: 146, distance: 175.0
click at [732, 146] on div "Re: Extend Claim - [PERSON_NAME] - Claim ID: 2372e6c7-c5a5-4df5-bf91-cdc23d6168…" at bounding box center [593, 147] width 518 height 14
drag, startPoint x: 732, startPoint y: 146, endPoint x: 705, endPoint y: 146, distance: 26.9
copy p "2372e6c7-c5a5-4df5-bf91-cdc23d61685d"
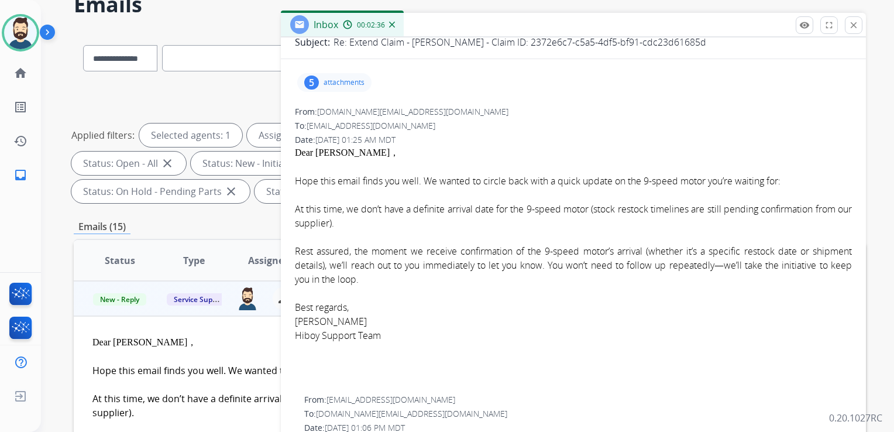
scroll to position [118, 0]
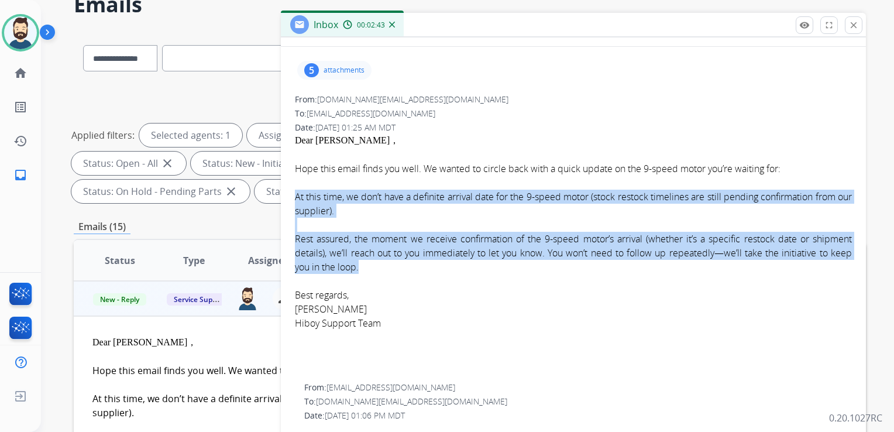
drag, startPoint x: 294, startPoint y: 193, endPoint x: 375, endPoint y: 265, distance: 107.8
copy div "At this time, we don’t have a definite arrival date for the 9-speed motor (stoc…"
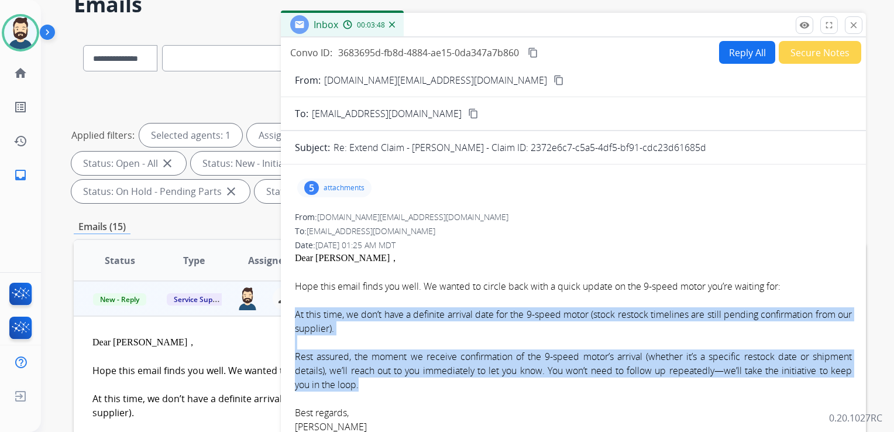
click at [723, 56] on button "Reply All" at bounding box center [747, 52] width 56 height 23
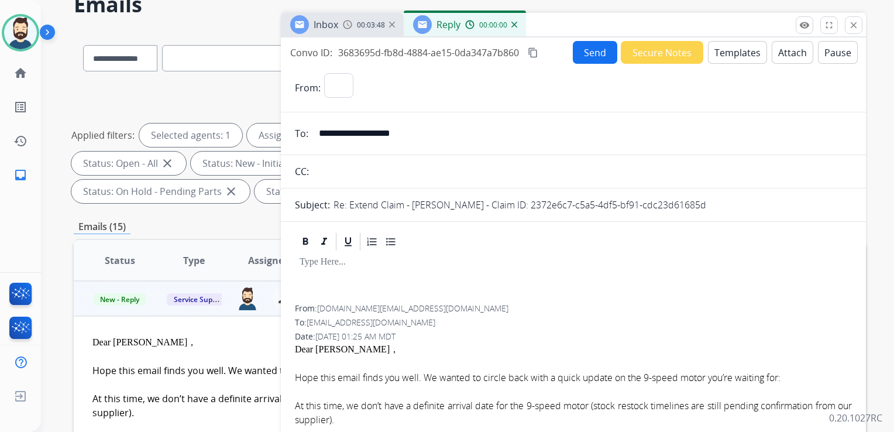
click at [723, 56] on button "Templates" at bounding box center [737, 52] width 59 height 23
select select "**********"
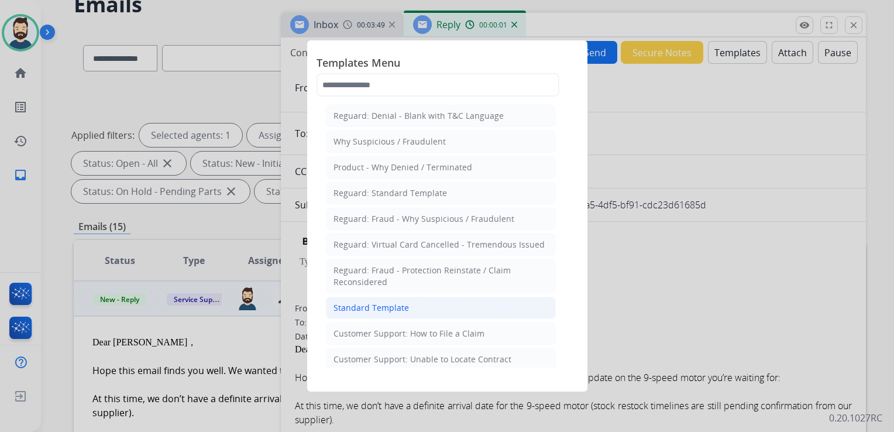
click at [428, 305] on li "Standard Template" at bounding box center [441, 308] width 230 height 22
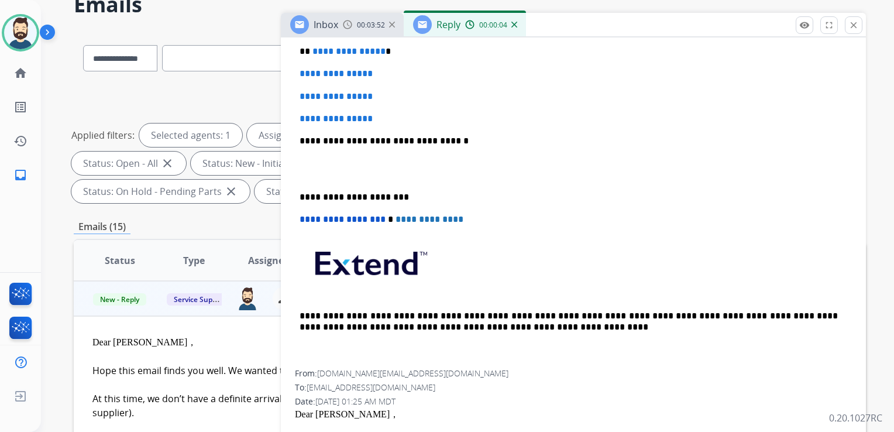
scroll to position [293, 0]
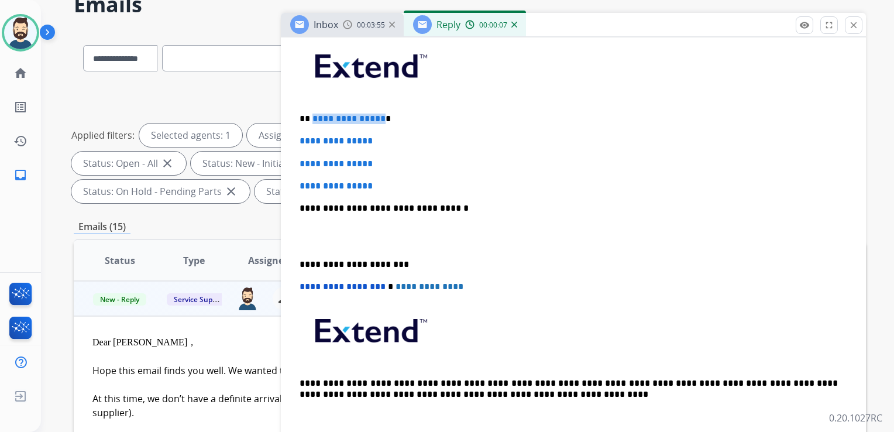
drag, startPoint x: 311, startPoint y: 115, endPoint x: 377, endPoint y: 118, distance: 65.6
click at [377, 118] on span "**********" at bounding box center [348, 118] width 73 height 9
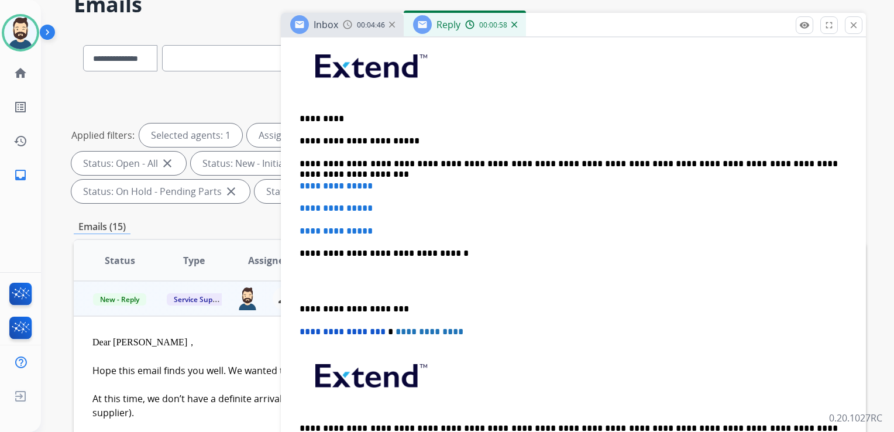
scroll to position [351, 0]
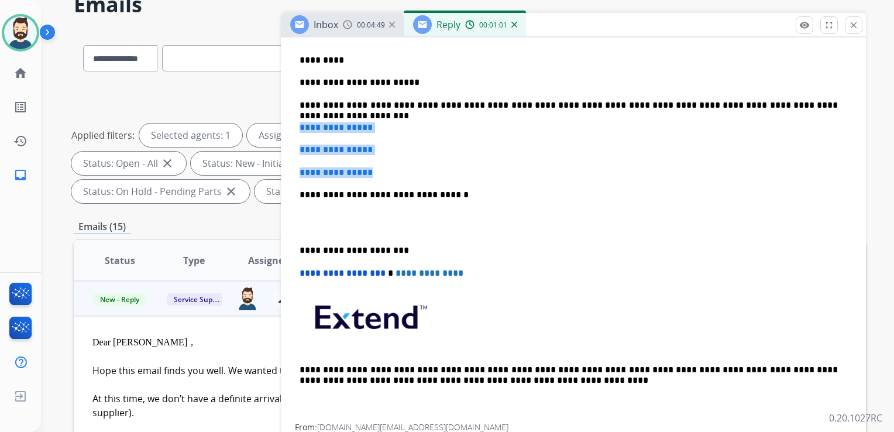
drag, startPoint x: 297, startPoint y: 126, endPoint x: 381, endPoint y: 162, distance: 91.2
click at [382, 162] on div "**********" at bounding box center [573, 200] width 557 height 448
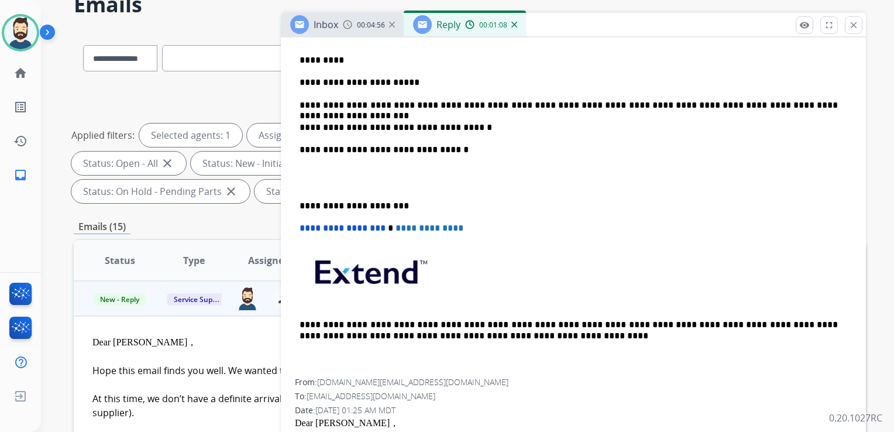
click at [417, 152] on p "**********" at bounding box center [569, 150] width 538 height 11
click at [342, 204] on p "**********" at bounding box center [569, 206] width 538 height 11
click at [302, 225] on span "**********" at bounding box center [343, 228] width 86 height 9
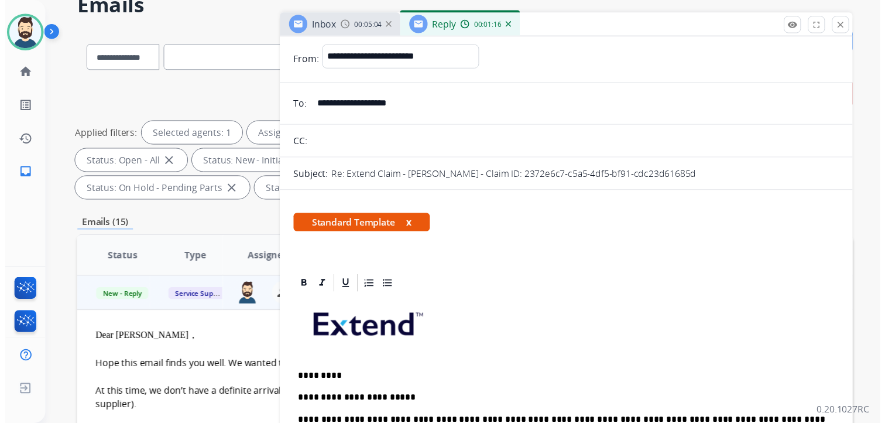
scroll to position [0, 0]
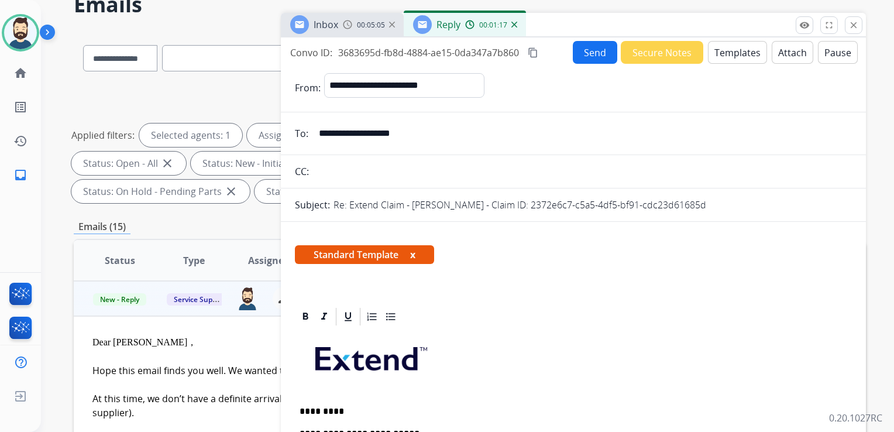
click at [599, 51] on button "Send" at bounding box center [595, 52] width 44 height 23
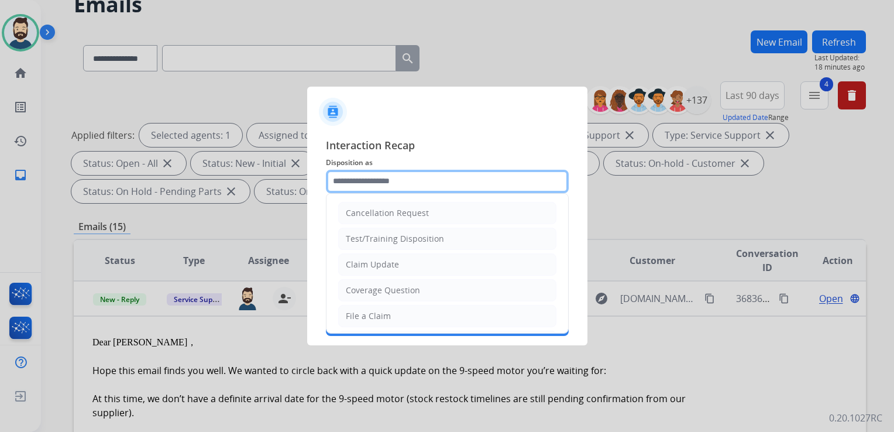
click at [358, 178] on input "text" at bounding box center [447, 181] width 243 height 23
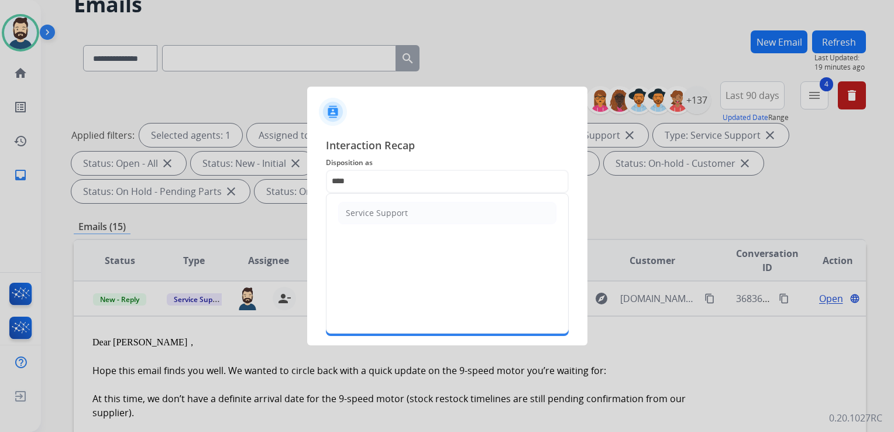
click at [380, 210] on div "Service Support" at bounding box center [377, 213] width 62 height 12
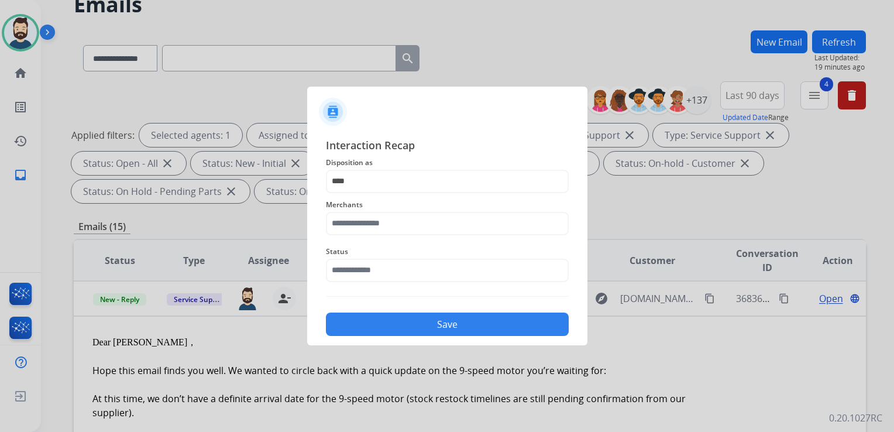
type input "**********"
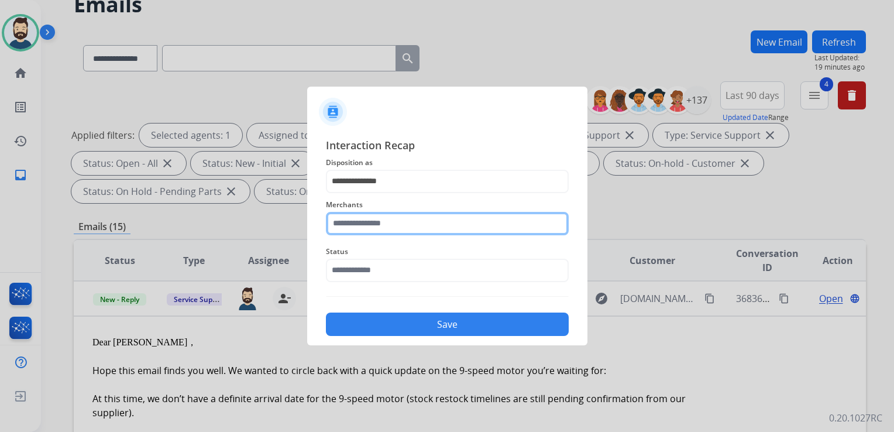
click at [381, 212] on input "text" at bounding box center [447, 223] width 243 height 23
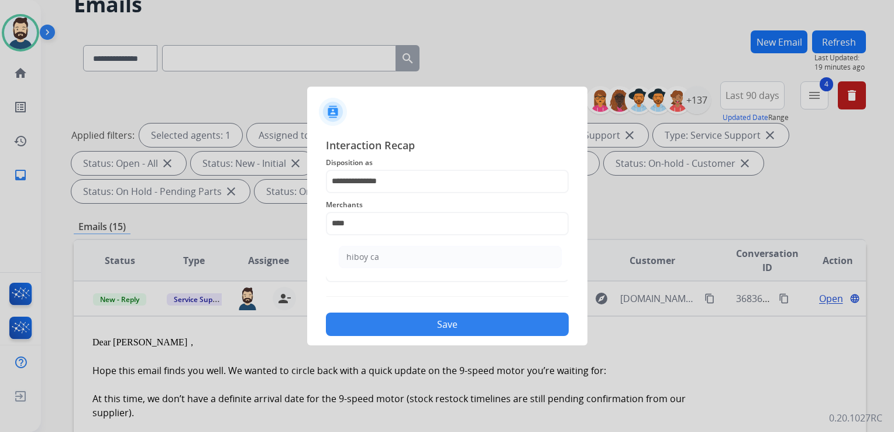
drag, startPoint x: 373, startPoint y: 255, endPoint x: 372, endPoint y: 266, distance: 10.5
click at [373, 256] on div "hiboy ca" at bounding box center [362, 257] width 33 height 12
type input "********"
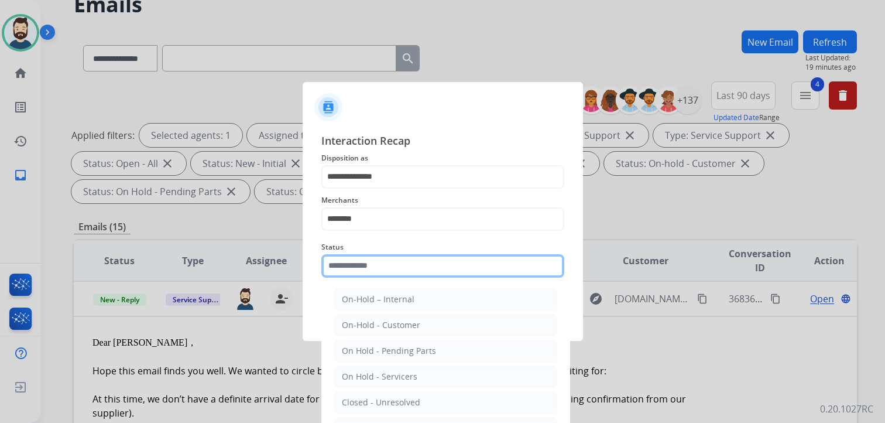
click at [372, 266] on input "text" at bounding box center [442, 265] width 243 height 23
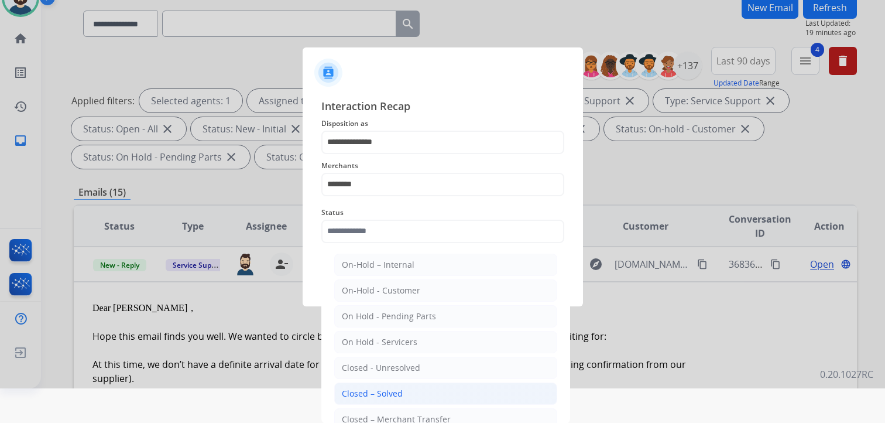
drag, startPoint x: 375, startPoint y: 388, endPoint x: 381, endPoint y: 373, distance: 16.0
click at [376, 388] on div "Closed – Solved" at bounding box center [372, 393] width 61 height 12
type input "**********"
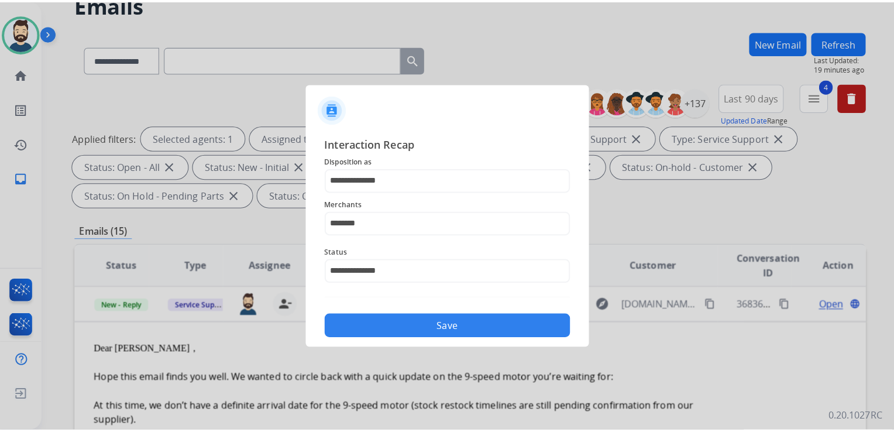
scroll to position [0, 0]
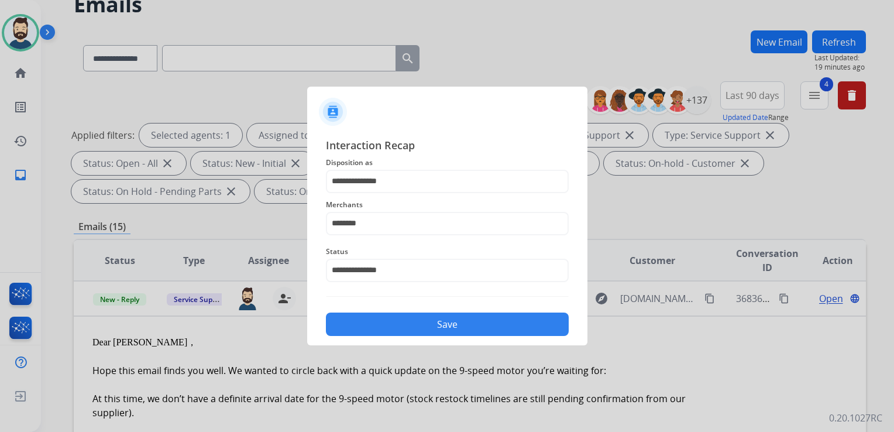
click at [422, 314] on button "Save" at bounding box center [447, 323] width 243 height 23
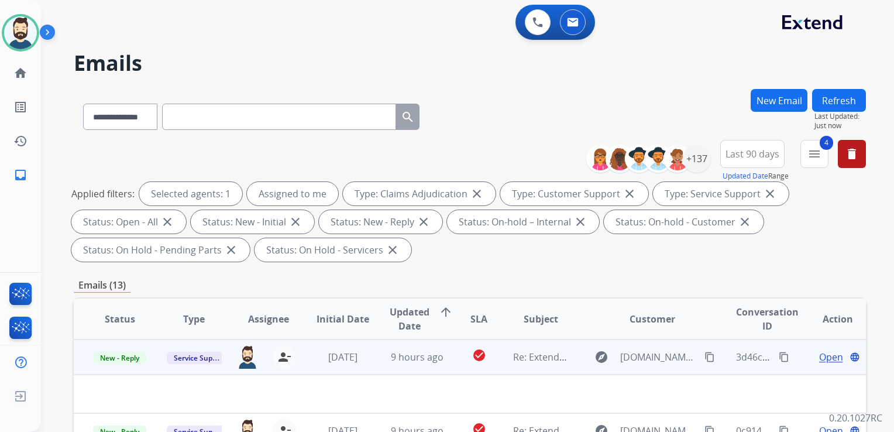
click at [435, 364] on td "9 hours ago" at bounding box center [408, 356] width 74 height 35
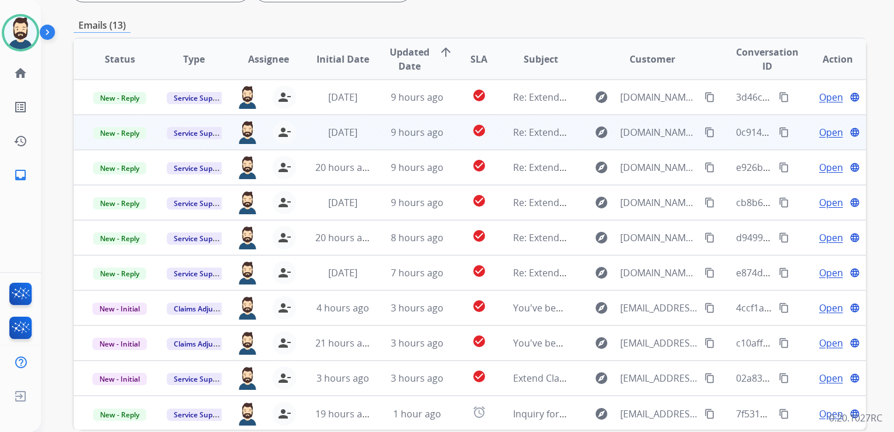
scroll to position [259, 0]
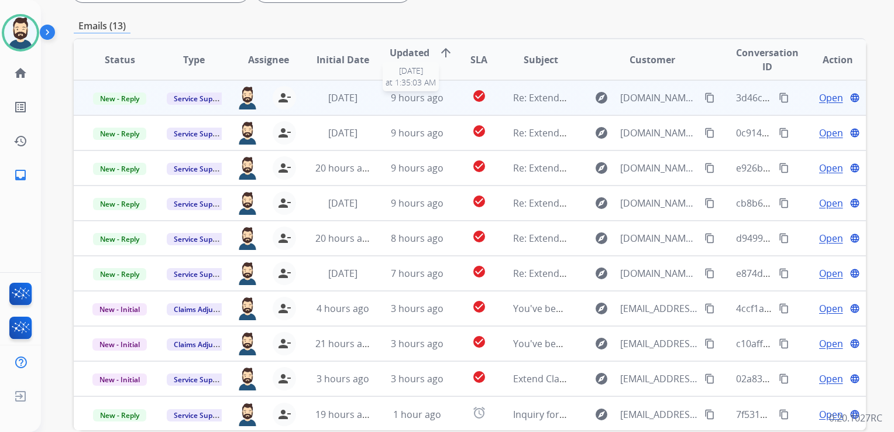
click at [432, 102] on span "9 hours ago" at bounding box center [417, 97] width 53 height 13
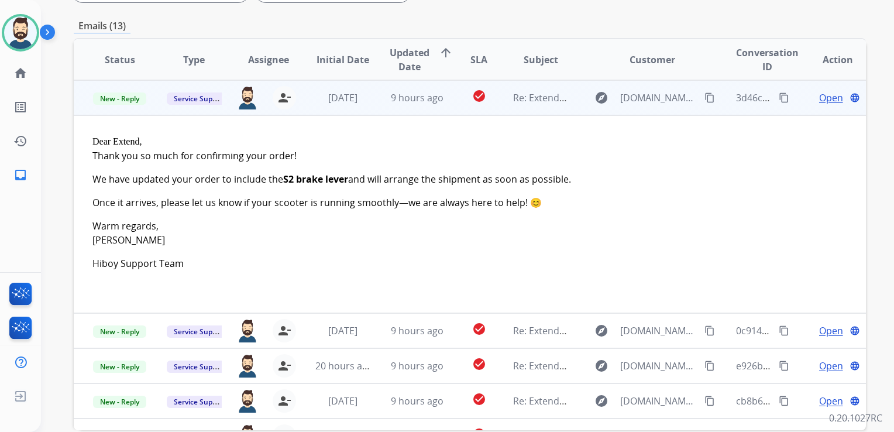
click at [819, 95] on span "Open" at bounding box center [831, 98] width 24 height 14
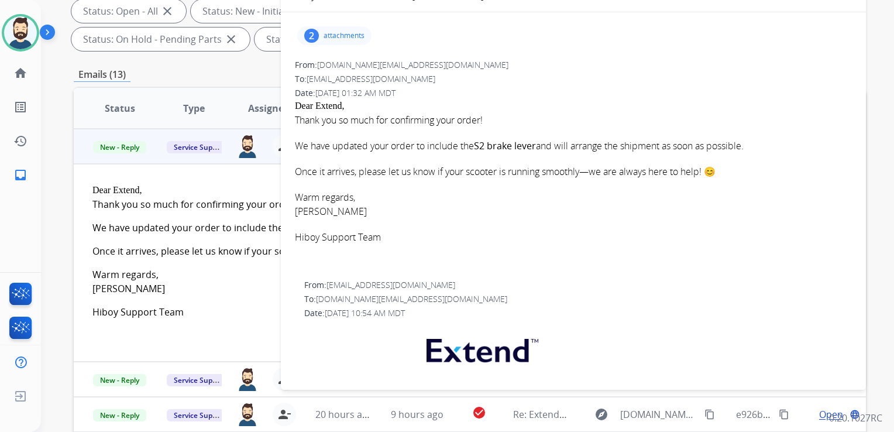
scroll to position [142, 0]
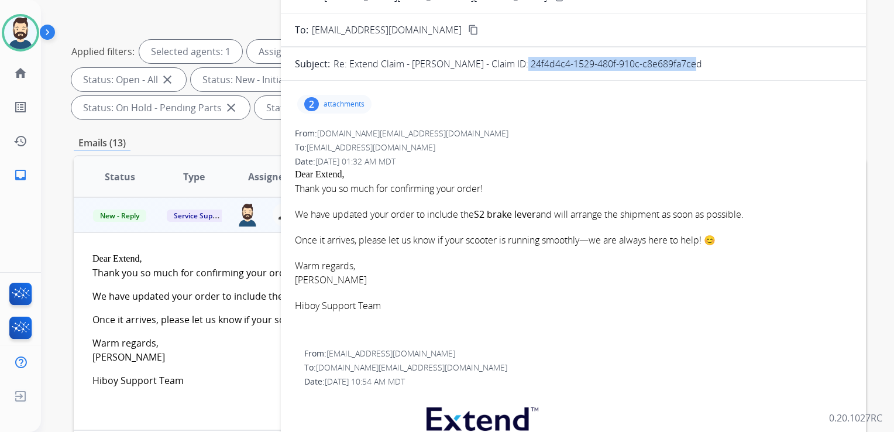
drag, startPoint x: 509, startPoint y: 63, endPoint x: 683, endPoint y: 63, distance: 173.8
click at [683, 63] on div "Re: Extend Claim - [PERSON_NAME] - Claim ID: 24f4d4c4-1529-480f-910c-c8e689fa7c…" at bounding box center [593, 64] width 518 height 14
drag, startPoint x: 683, startPoint y: 63, endPoint x: 664, endPoint y: 62, distance: 18.8
copy p "24f4d4c4-1529-480f-910c-c8e689fa7ced"
drag, startPoint x: 296, startPoint y: 211, endPoint x: 756, endPoint y: 208, distance: 460.0
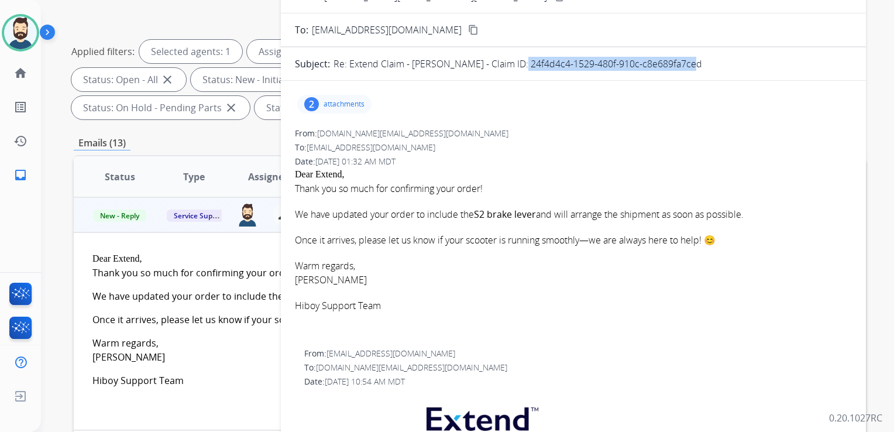
click at [756, 208] on p "We have updated your order to include the S2 brake lever and will arrange the s…" at bounding box center [573, 214] width 557 height 14
copy p "We have updated your order to include the S2 brake lever and will arrange the s…"
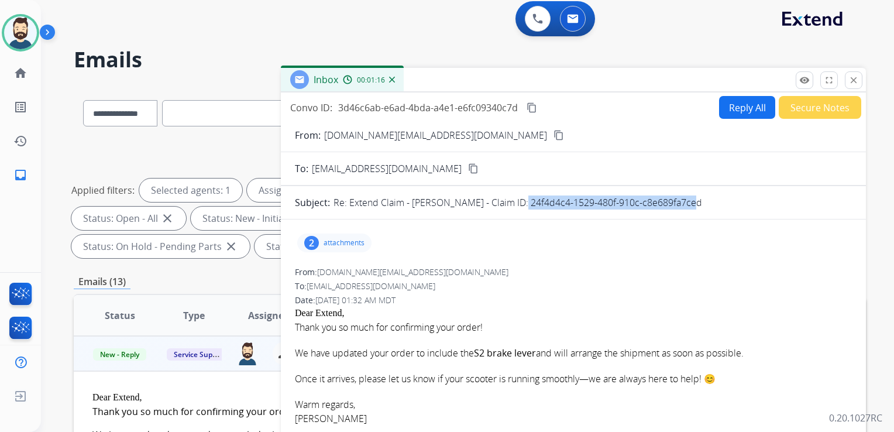
scroll to position [0, 0]
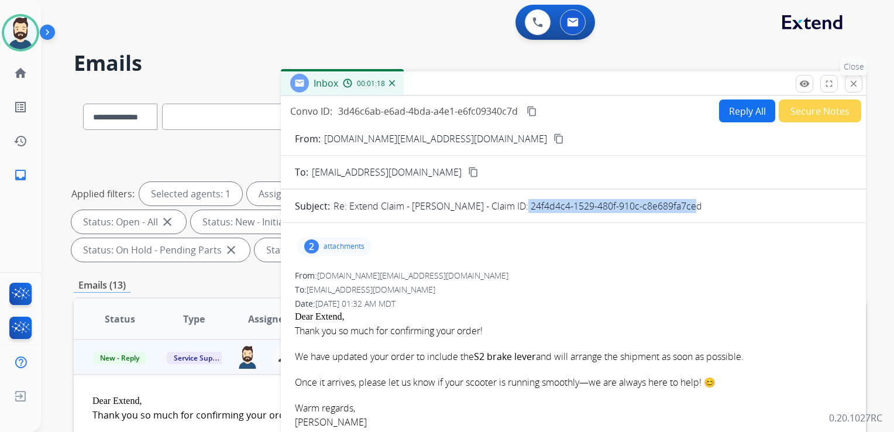
click at [850, 84] on mat-icon "close" at bounding box center [854, 83] width 11 height 11
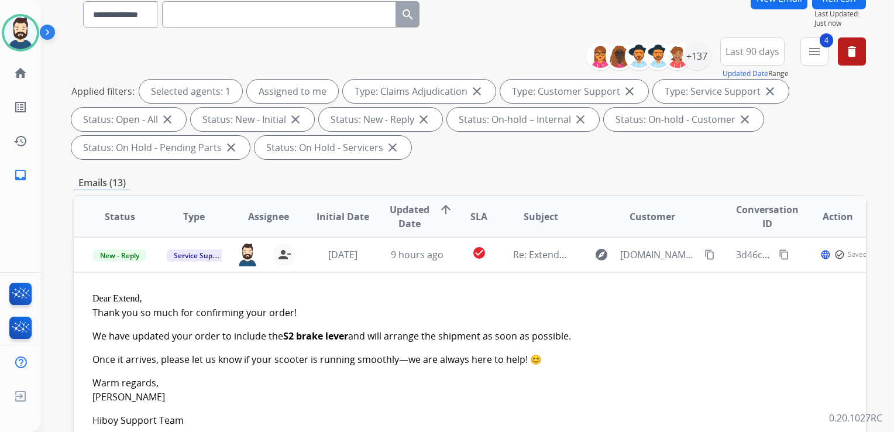
scroll to position [176, 0]
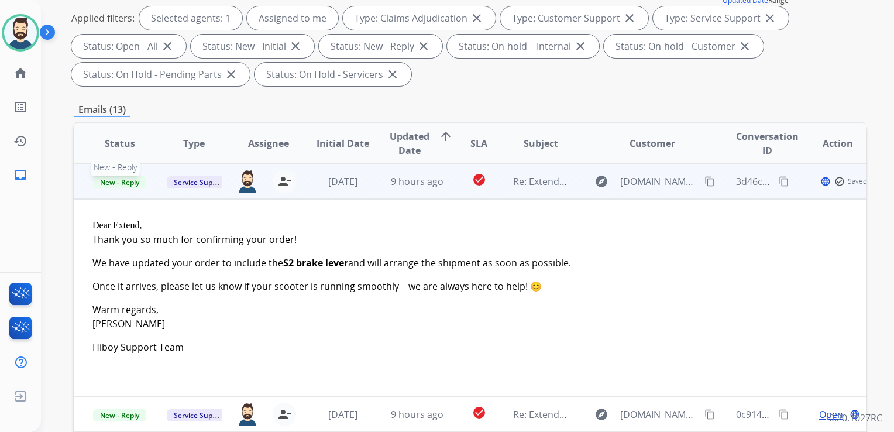
drag, startPoint x: 139, startPoint y: 181, endPoint x: 112, endPoint y: 186, distance: 27.2
click at [138, 181] on span "New - Reply" at bounding box center [119, 182] width 53 height 12
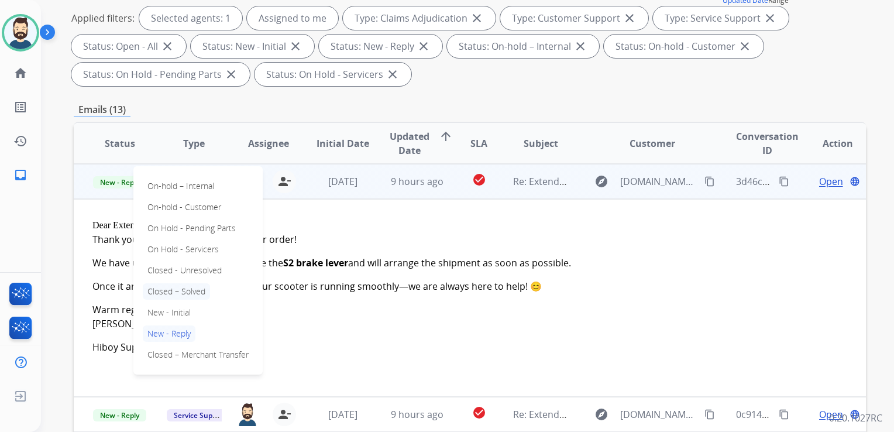
drag, startPoint x: 162, startPoint y: 290, endPoint x: 219, endPoint y: 263, distance: 63.9
click at [164, 290] on p "Closed – Solved" at bounding box center [176, 291] width 67 height 16
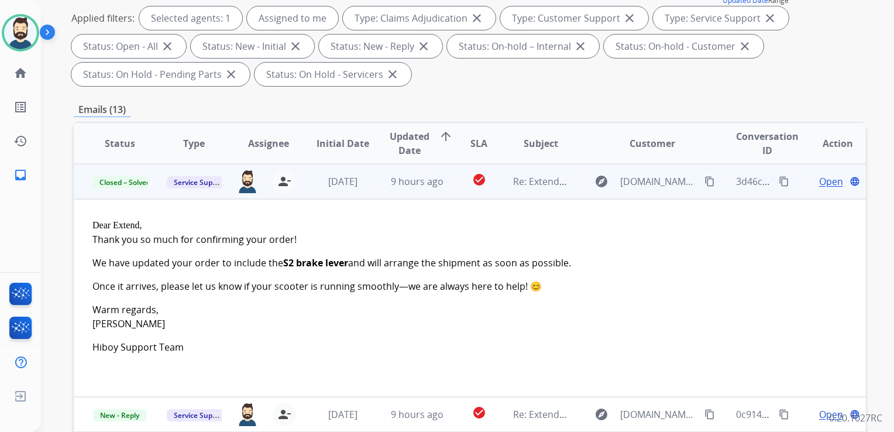
drag, startPoint x: 339, startPoint y: 195, endPoint x: 384, endPoint y: 190, distance: 45.9
click at [341, 195] on td "[DATE]" at bounding box center [334, 181] width 74 height 35
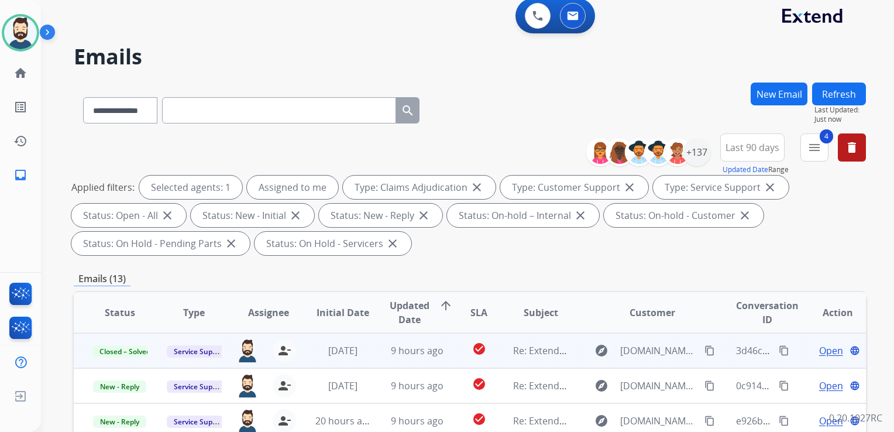
scroll to position [0, 0]
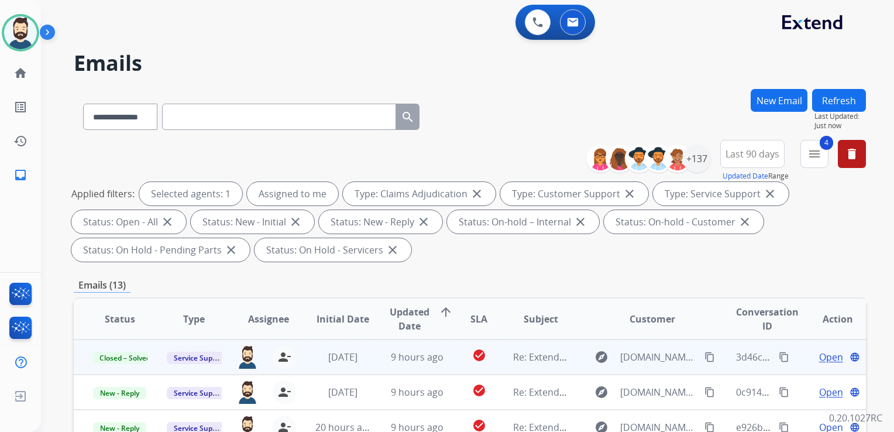
click at [833, 95] on button "Refresh" at bounding box center [839, 100] width 54 height 23
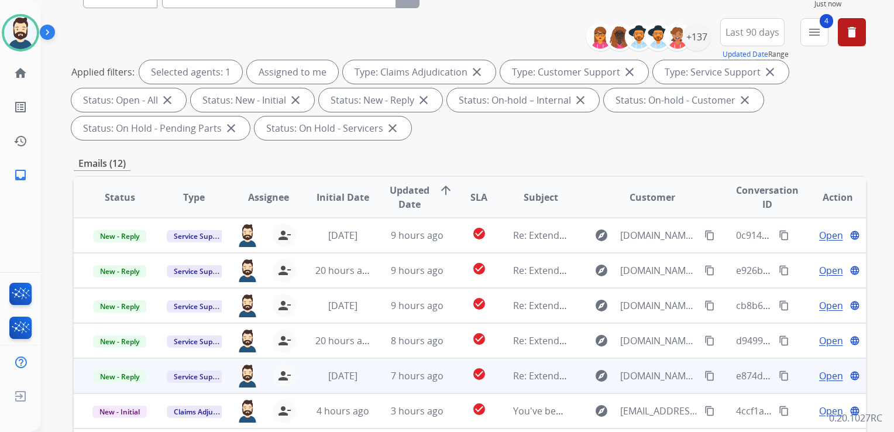
scroll to position [234, 0]
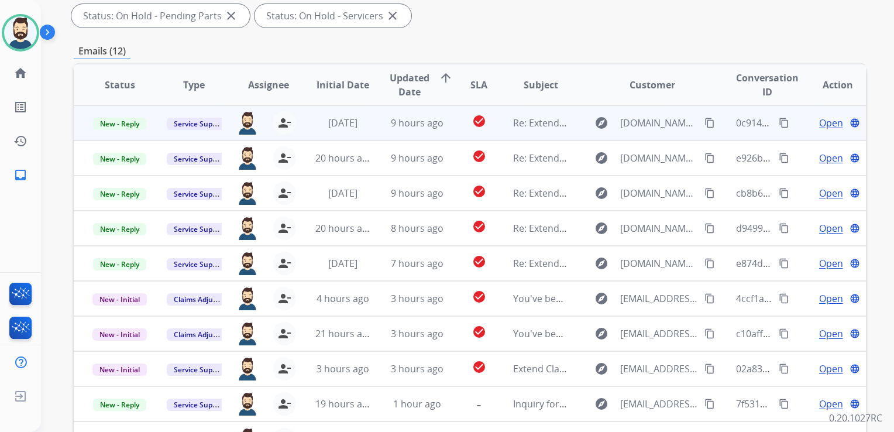
drag, startPoint x: 425, startPoint y: 131, endPoint x: 440, endPoint y: 136, distance: 15.9
click at [425, 130] on td "9 hours ago" at bounding box center [408, 122] width 74 height 35
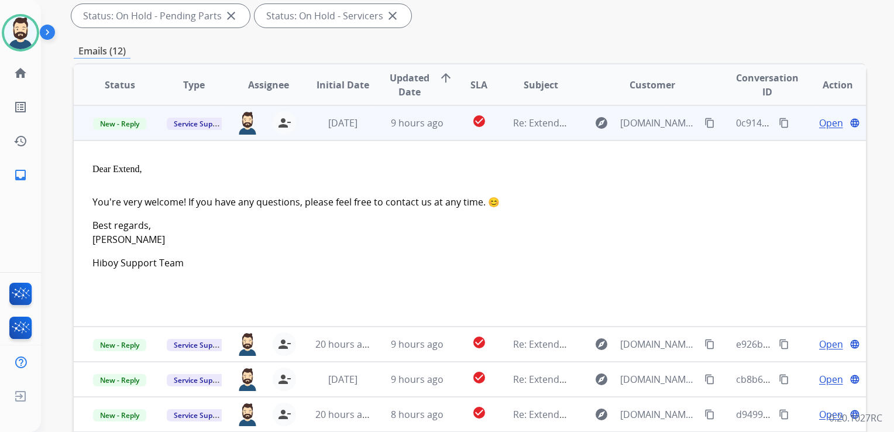
click at [819, 121] on span "Open" at bounding box center [831, 123] width 24 height 14
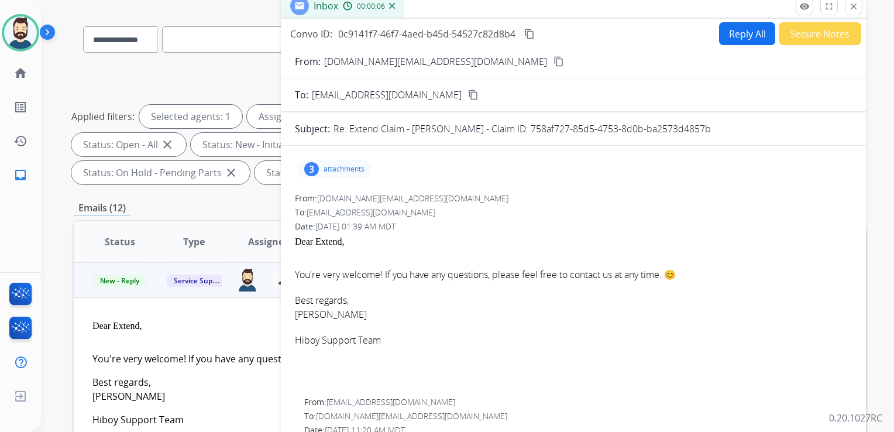
scroll to position [59, 0]
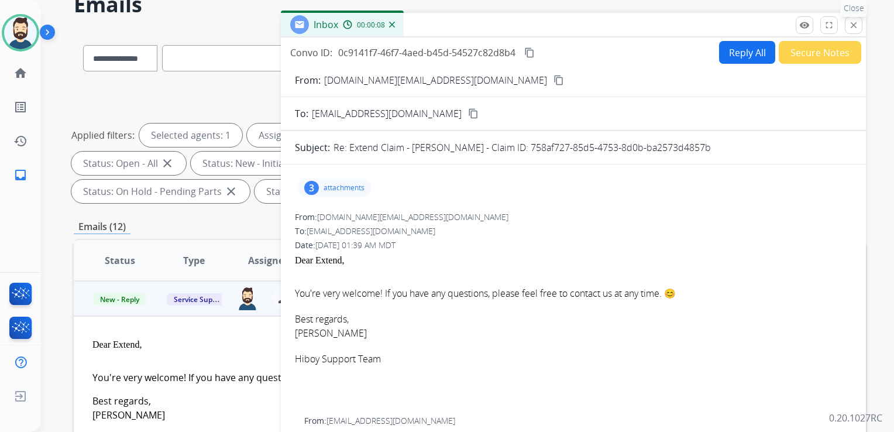
click at [852, 28] on mat-icon "close" at bounding box center [854, 25] width 11 height 11
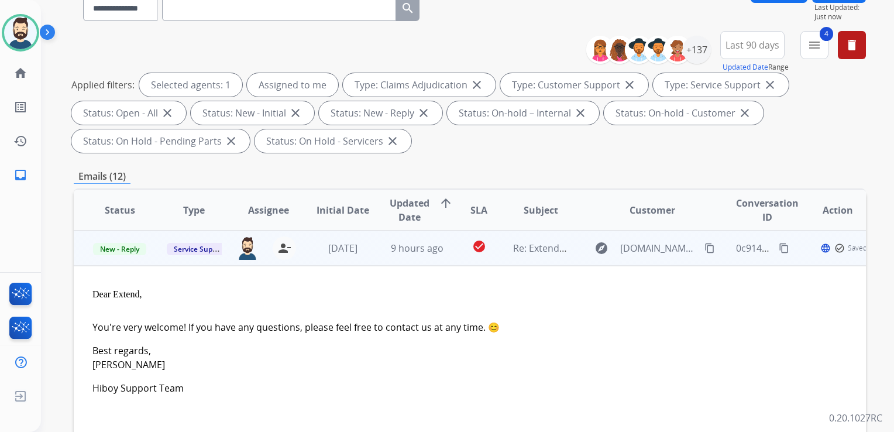
scroll to position [234, 0]
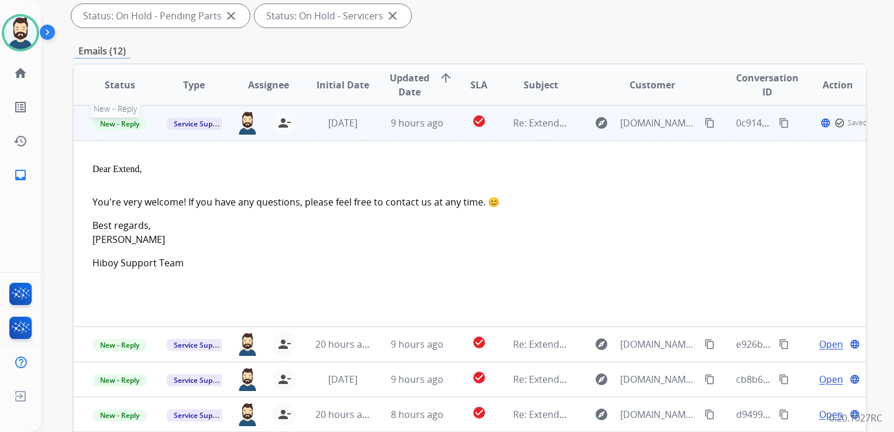
click at [126, 126] on span "New - Reply" at bounding box center [119, 124] width 53 height 12
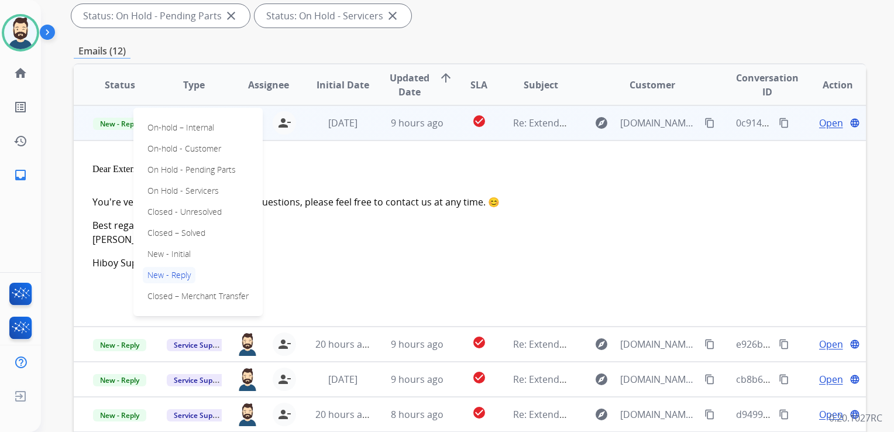
click at [179, 229] on p "Closed – Solved" at bounding box center [176, 233] width 67 height 16
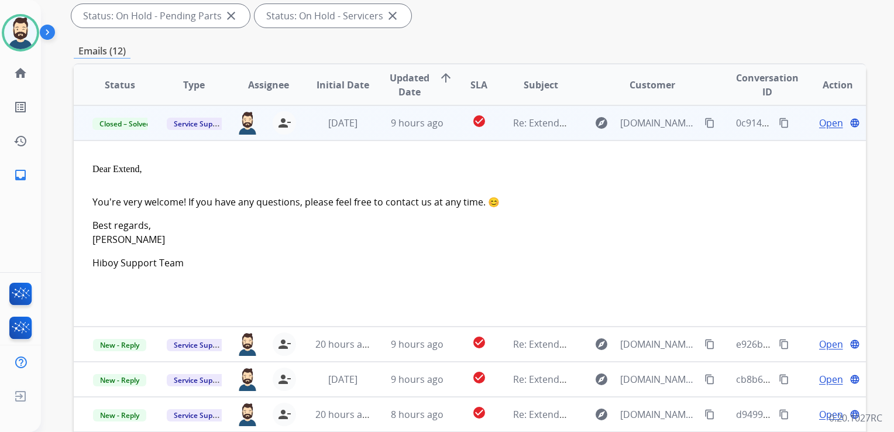
click at [332, 137] on td "[DATE]" at bounding box center [334, 122] width 74 height 35
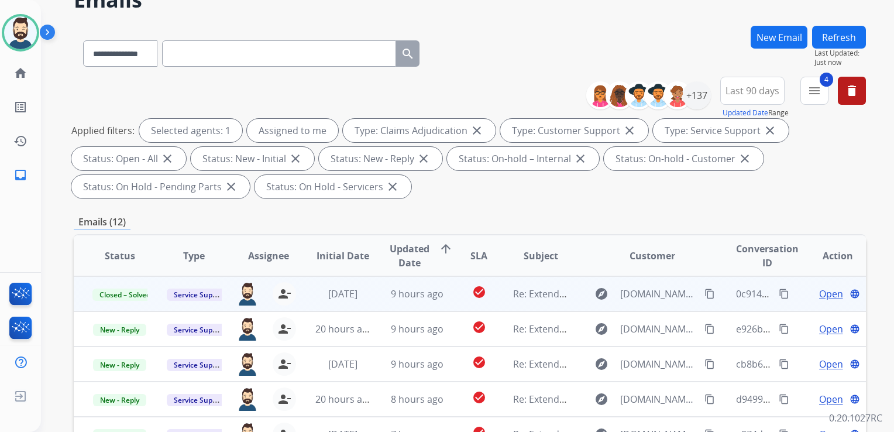
scroll to position [0, 0]
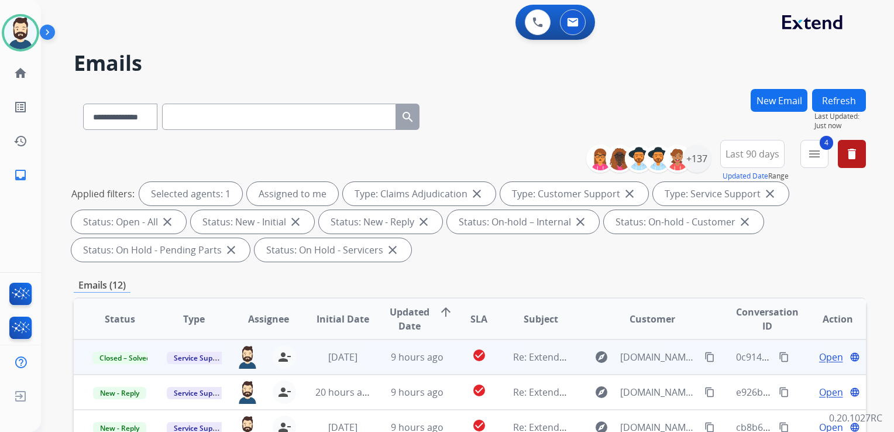
click at [841, 97] on button "Refresh" at bounding box center [839, 100] width 54 height 23
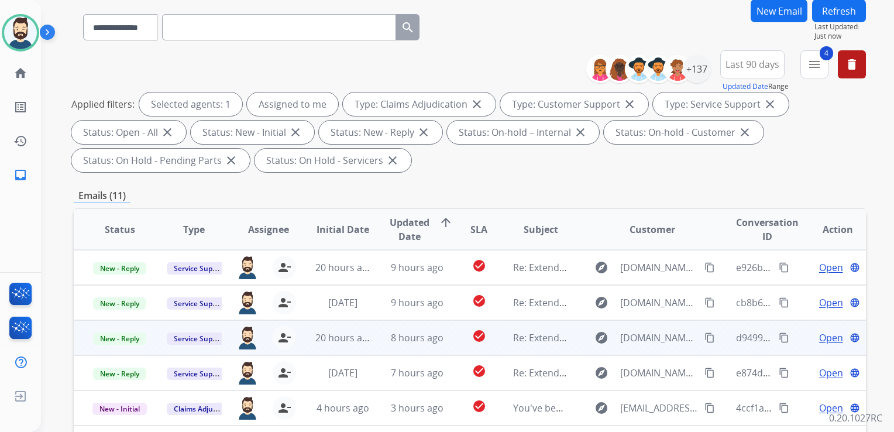
scroll to position [234, 0]
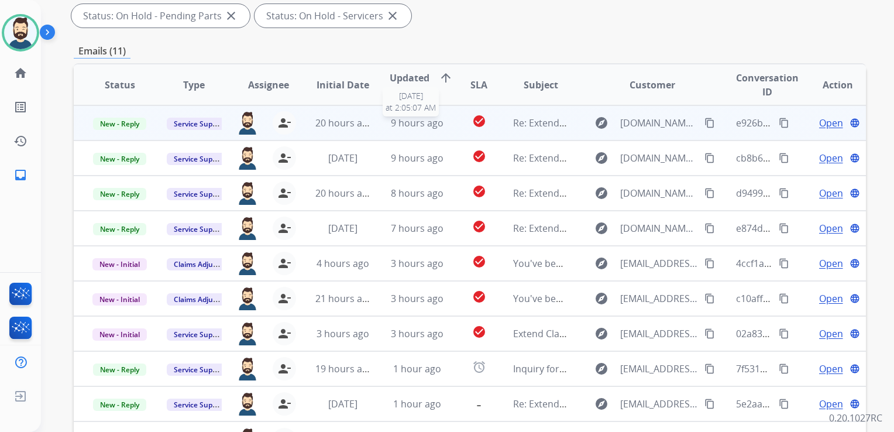
click at [427, 127] on span "9 hours ago" at bounding box center [417, 122] width 53 height 13
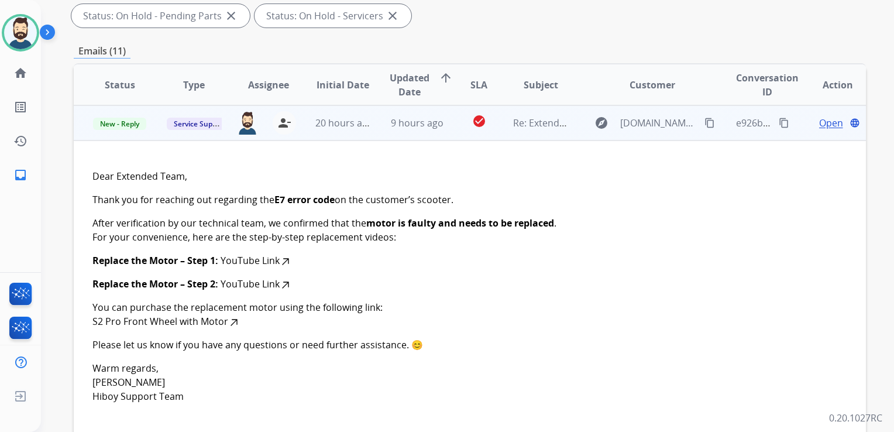
click at [822, 121] on span "Open" at bounding box center [831, 123] width 24 height 14
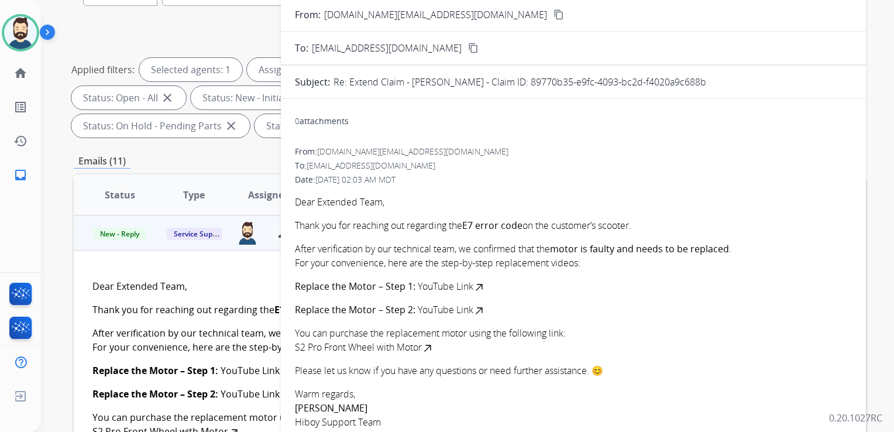
scroll to position [117, 0]
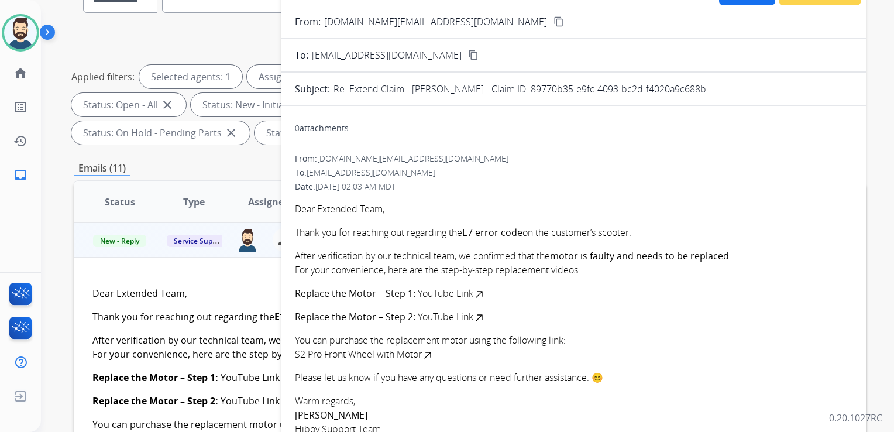
drag, startPoint x: 534, startPoint y: 90, endPoint x: 710, endPoint y: 92, distance: 176.7
click at [710, 92] on div "Re: Extend Claim - [PERSON_NAME] - Claim ID: 89770b35-e9fc-4093-bc2d-f4020a9c68…" at bounding box center [593, 89] width 518 height 14
drag, startPoint x: 710, startPoint y: 92, endPoint x: 702, endPoint y: 92, distance: 8.2
copy p "89770b35-e9fc-4093-bc2d-f4020a9c688b"
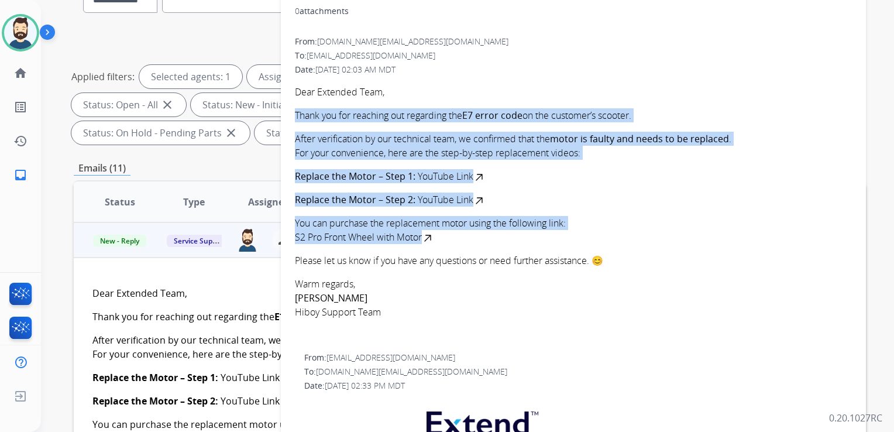
drag, startPoint x: 295, startPoint y: 115, endPoint x: 559, endPoint y: 233, distance: 289.7
click at [559, 233] on div "Dear Extended Team, Thank you for reaching out regarding the E7 error code on t…" at bounding box center [573, 202] width 557 height 234
copy div "Thank you for reaching out regarding the E7 error code on the customer’s scoote…"
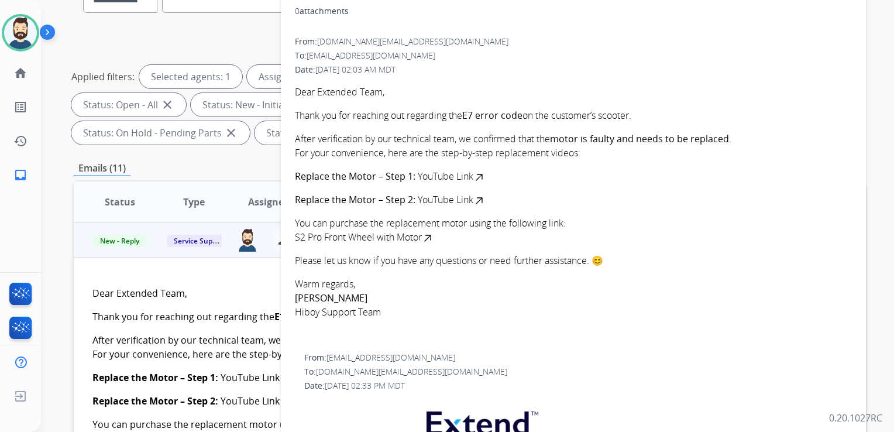
click at [424, 86] on p "Dear Extended Team," at bounding box center [573, 92] width 557 height 14
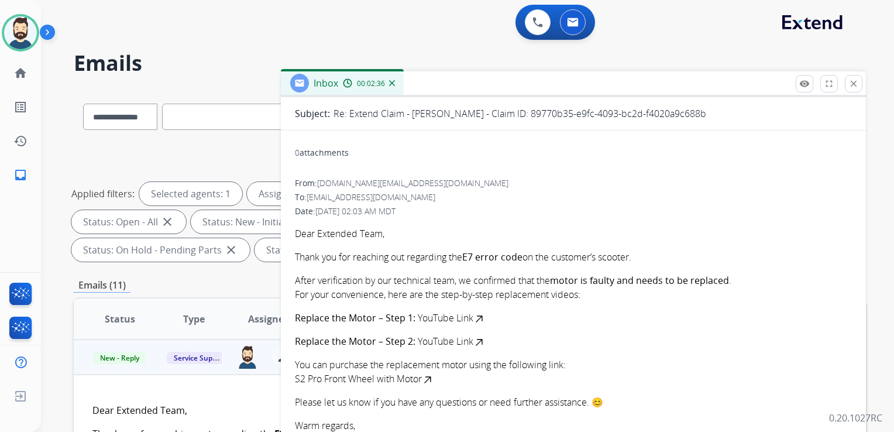
scroll to position [234, 0]
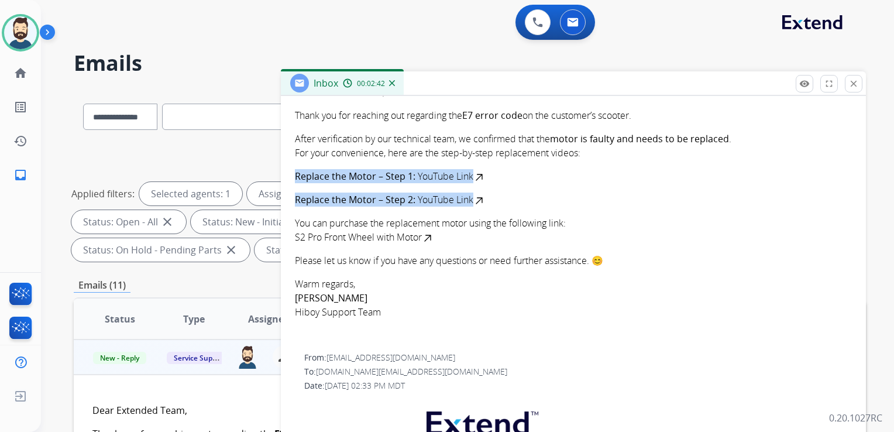
drag, startPoint x: 290, startPoint y: 173, endPoint x: 491, endPoint y: 194, distance: 201.8
copy ul "Replace the Motor – Step 1: YouTube Link Replace the Motor – Step 2: YouTube Li…"
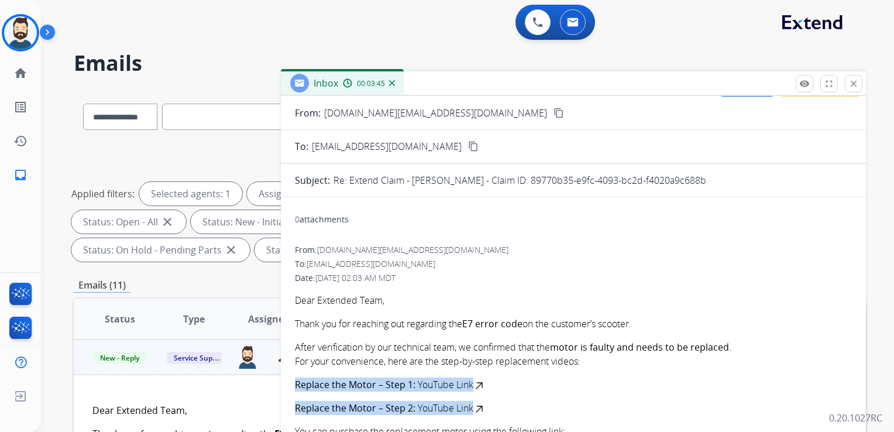
scroll to position [0, 0]
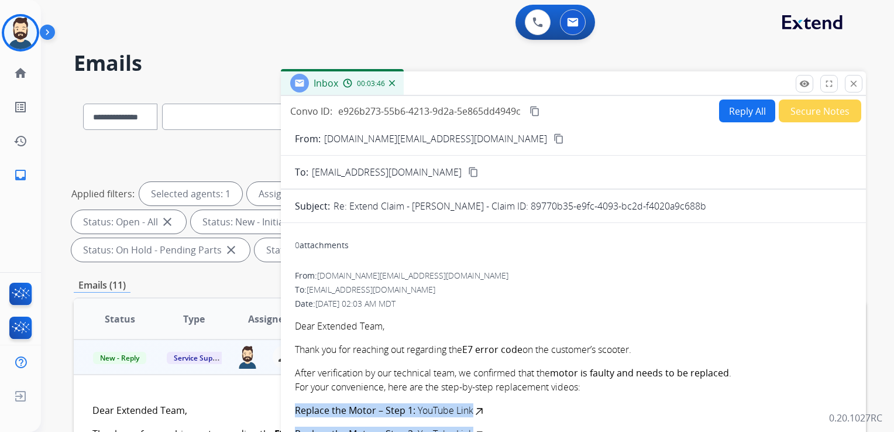
click at [736, 112] on button "Reply All" at bounding box center [747, 110] width 56 height 23
select select "**********"
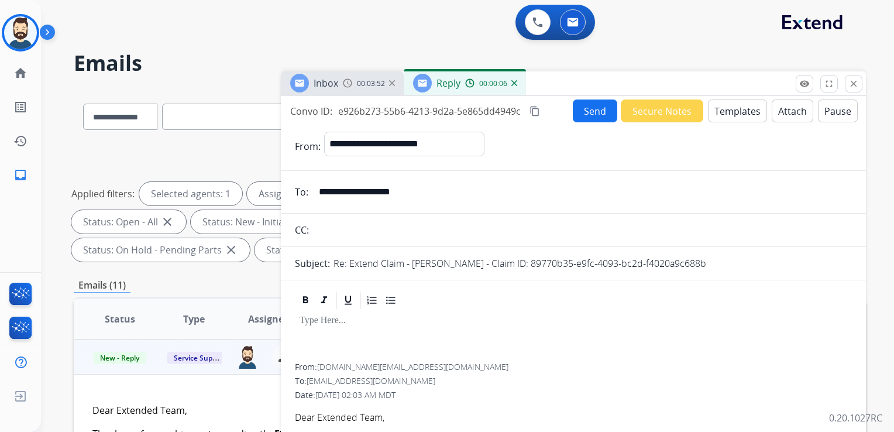
click at [738, 115] on button "Templates" at bounding box center [737, 110] width 59 height 23
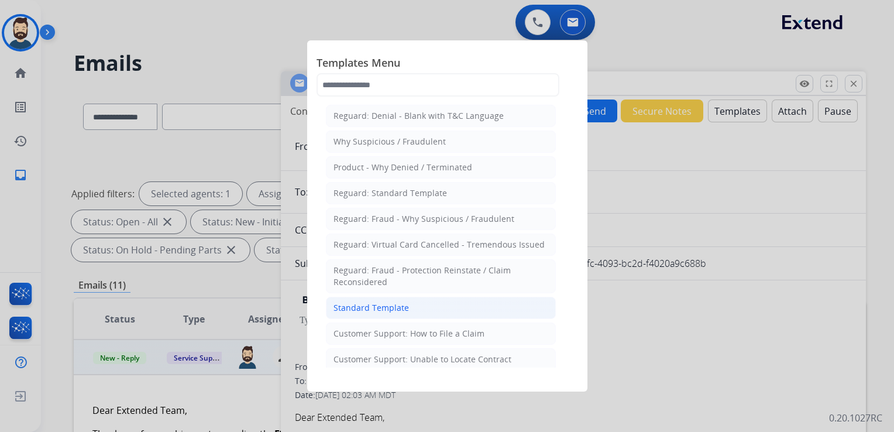
click at [385, 305] on div "Standard Template" at bounding box center [371, 308] width 75 height 12
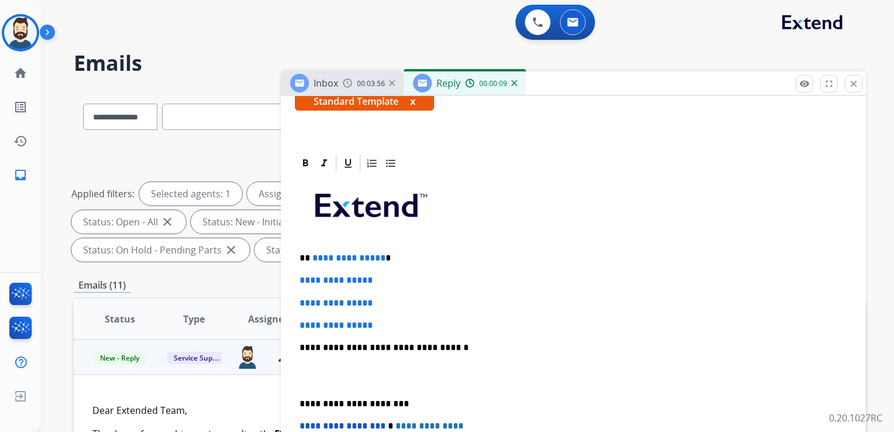
scroll to position [176, 0]
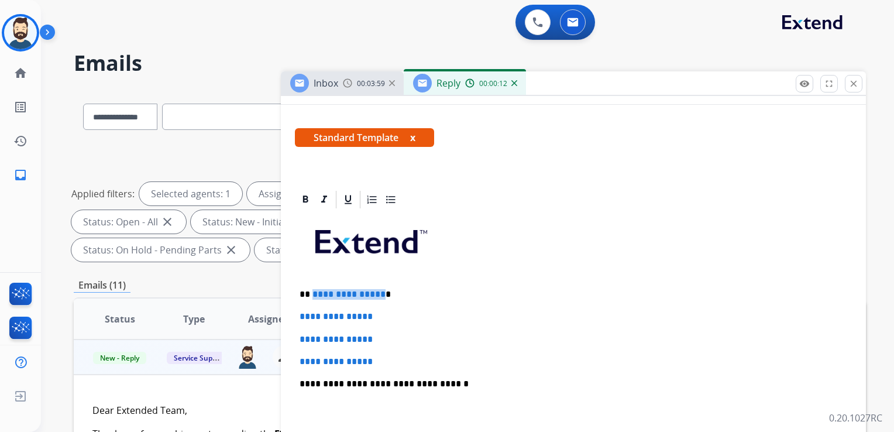
drag, startPoint x: 311, startPoint y: 291, endPoint x: 373, endPoint y: 296, distance: 62.2
click at [379, 296] on p "**********" at bounding box center [569, 294] width 538 height 11
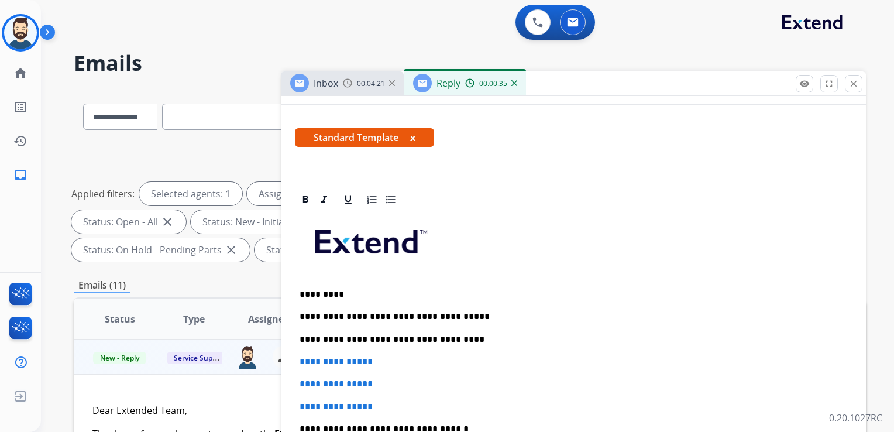
click at [452, 340] on p "**********" at bounding box center [569, 339] width 538 height 11
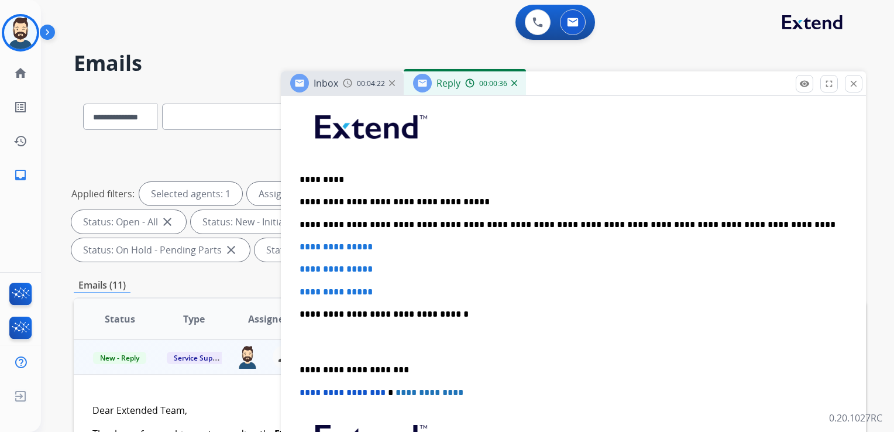
scroll to position [293, 0]
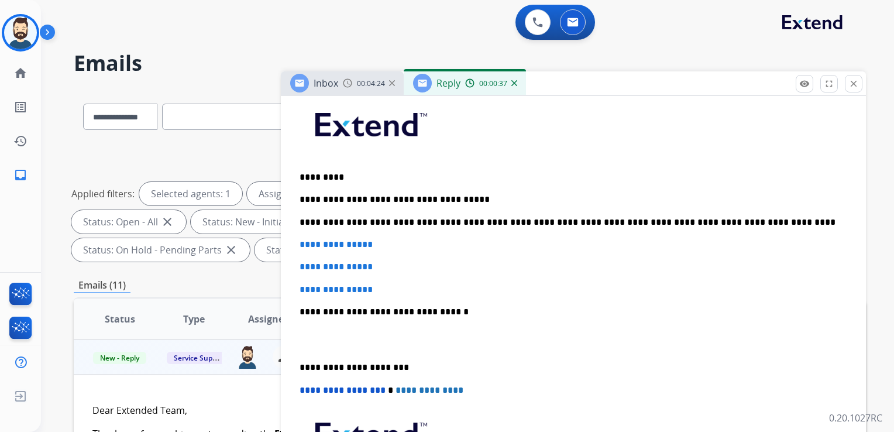
click at [534, 221] on p "**********" at bounding box center [569, 222] width 538 height 11
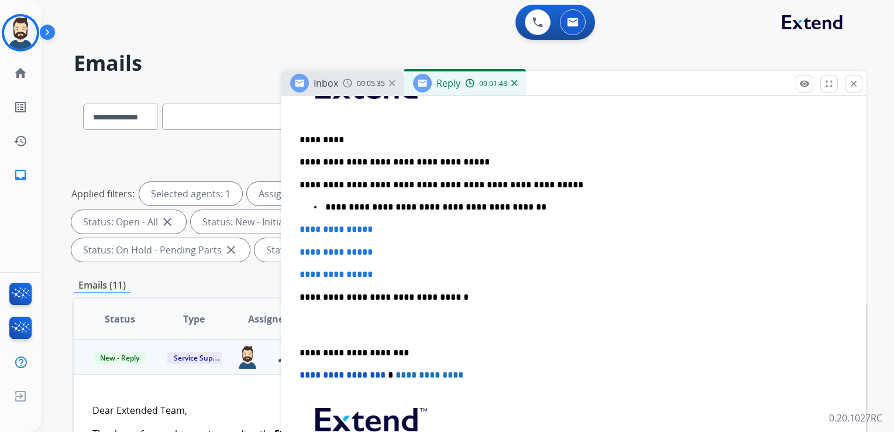
scroll to position [351, 0]
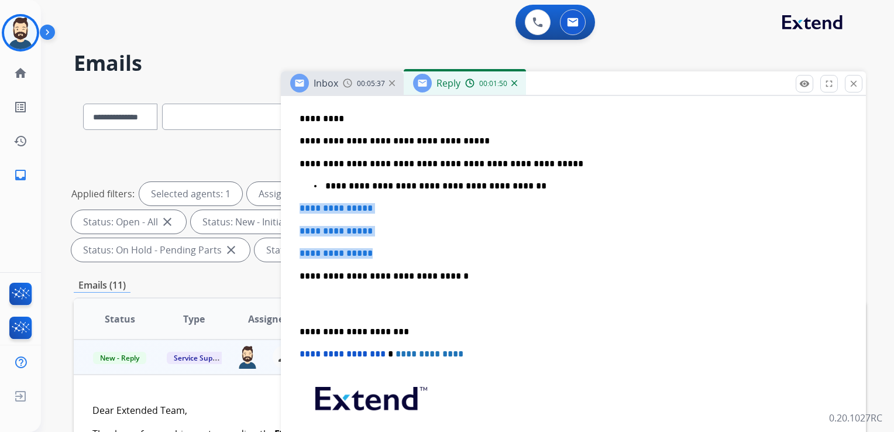
drag, startPoint x: 300, startPoint y: 207, endPoint x: 412, endPoint y: 249, distance: 120.0
click at [412, 249] on div "**********" at bounding box center [573, 270] width 557 height 470
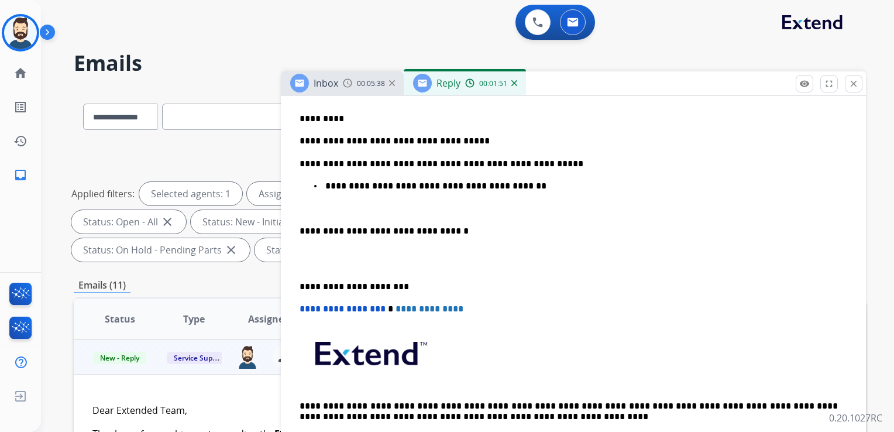
click at [433, 230] on p "**********" at bounding box center [569, 231] width 538 height 11
click at [346, 286] on p "**********" at bounding box center [569, 286] width 538 height 11
click at [302, 311] on span "**********" at bounding box center [343, 308] width 86 height 9
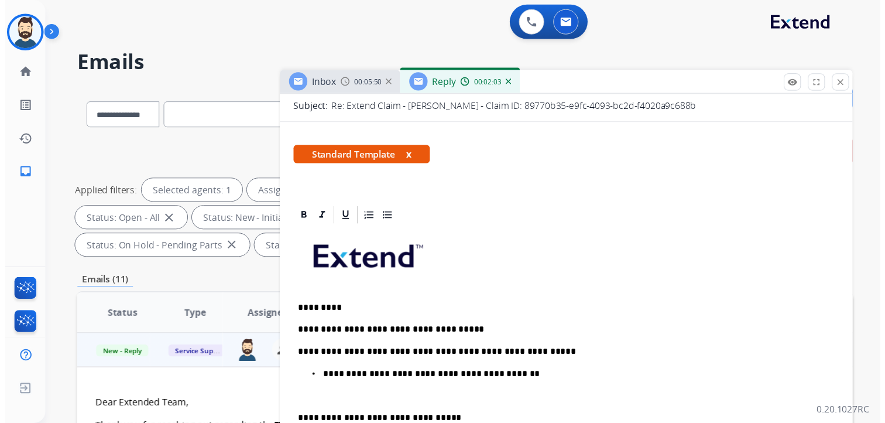
scroll to position [0, 0]
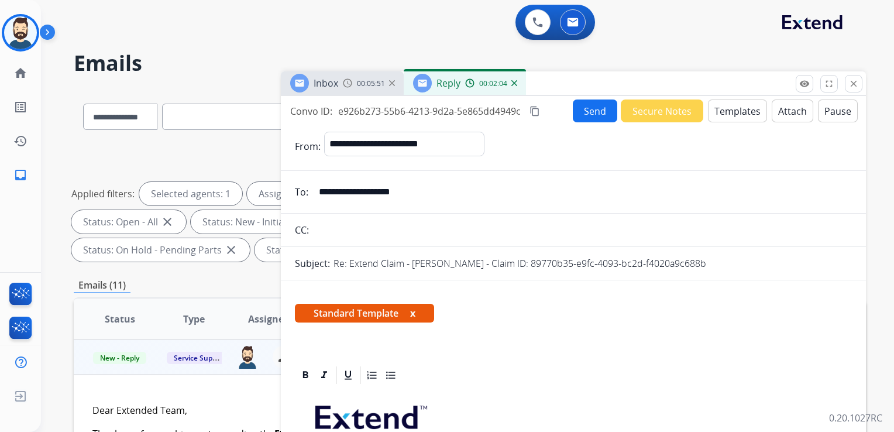
click at [594, 112] on button "Send" at bounding box center [595, 110] width 44 height 23
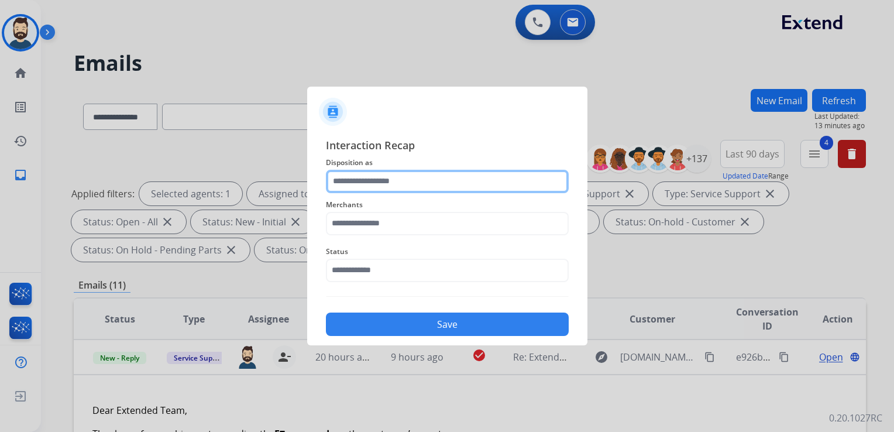
click at [376, 183] on input "text" at bounding box center [447, 181] width 243 height 23
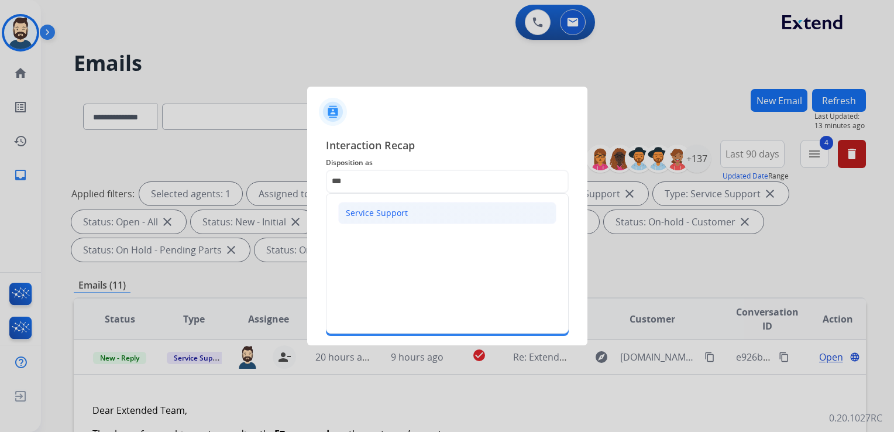
drag, startPoint x: 379, startPoint y: 212, endPoint x: 376, endPoint y: 221, distance: 9.8
click at [378, 213] on div "Service Support" at bounding box center [377, 213] width 62 height 12
type input "**********"
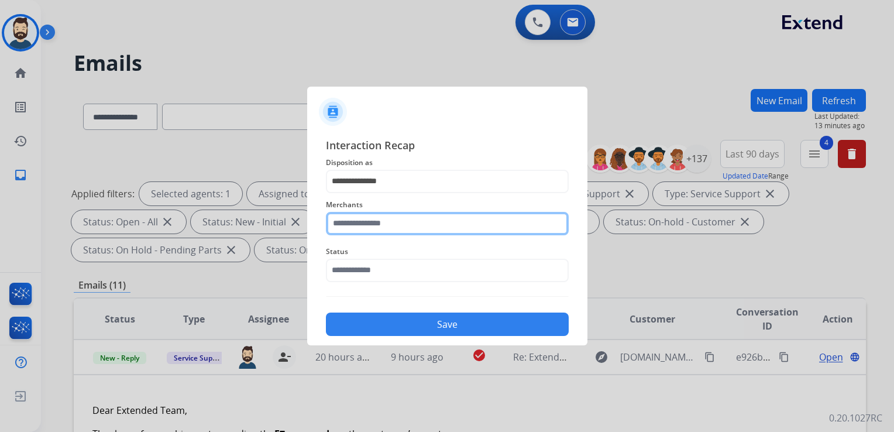
click at [376, 221] on input "text" at bounding box center [447, 223] width 243 height 23
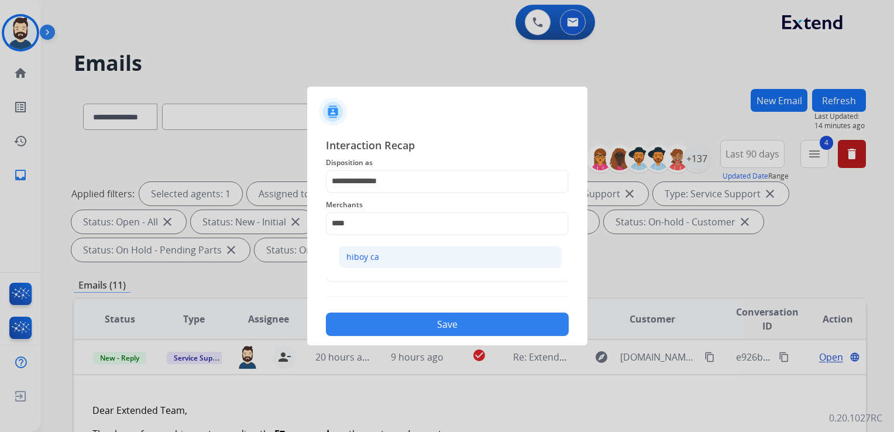
click at [346, 252] on div "hiboy ca" at bounding box center [362, 257] width 33 height 12
type input "********"
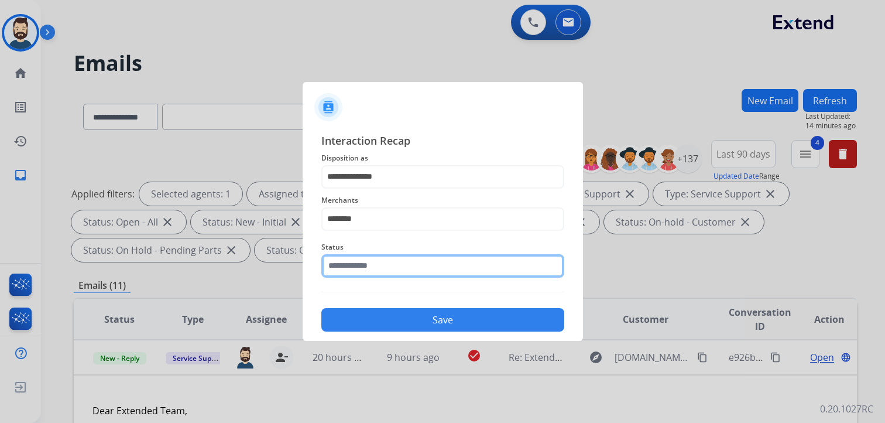
drag, startPoint x: 346, startPoint y: 266, endPoint x: 361, endPoint y: 280, distance: 19.9
click at [347, 266] on input "text" at bounding box center [442, 265] width 243 height 23
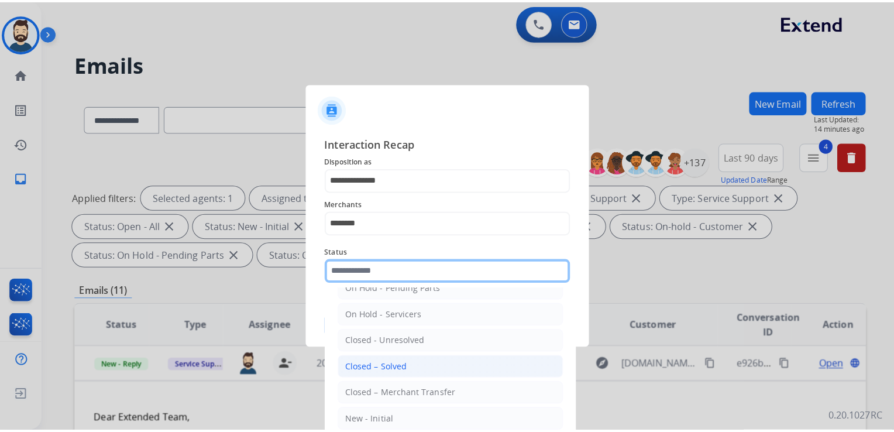
scroll to position [68, 0]
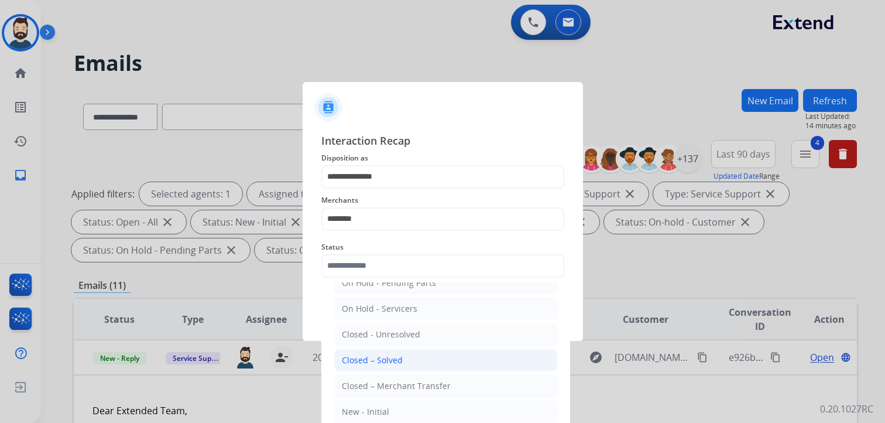
drag, startPoint x: 384, startPoint y: 362, endPoint x: 407, endPoint y: 329, distance: 39.9
click at [384, 362] on div "Closed – Solved" at bounding box center [372, 360] width 61 height 12
type input "**********"
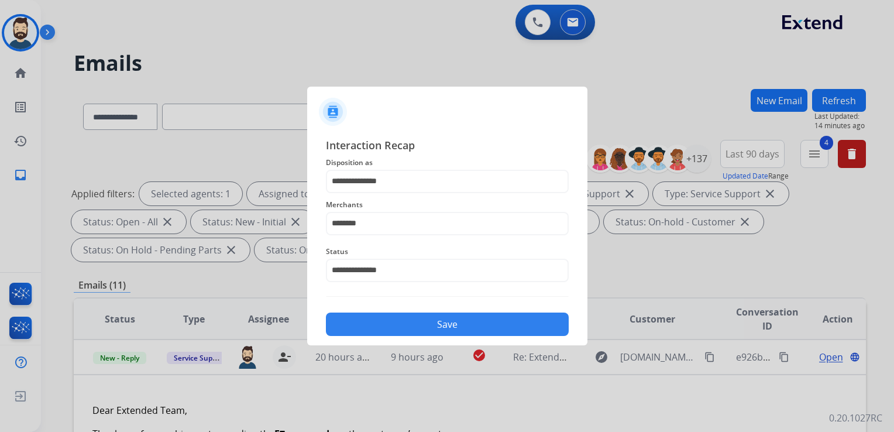
click at [415, 318] on button "Save" at bounding box center [447, 323] width 243 height 23
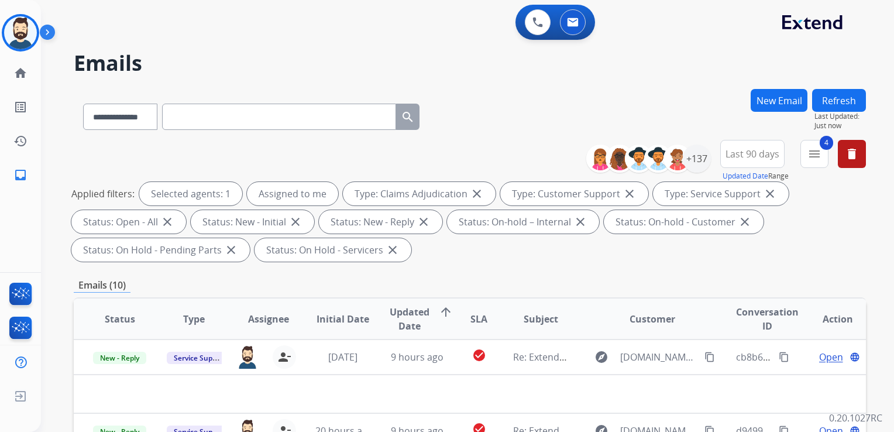
drag, startPoint x: 353, startPoint y: 369, endPoint x: 414, endPoint y: 327, distance: 74.2
click at [353, 368] on td "[DATE]" at bounding box center [334, 356] width 74 height 35
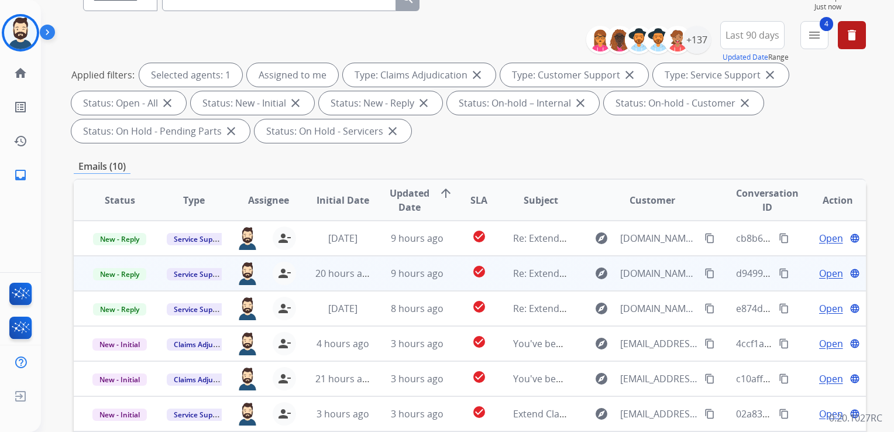
scroll to position [176, 0]
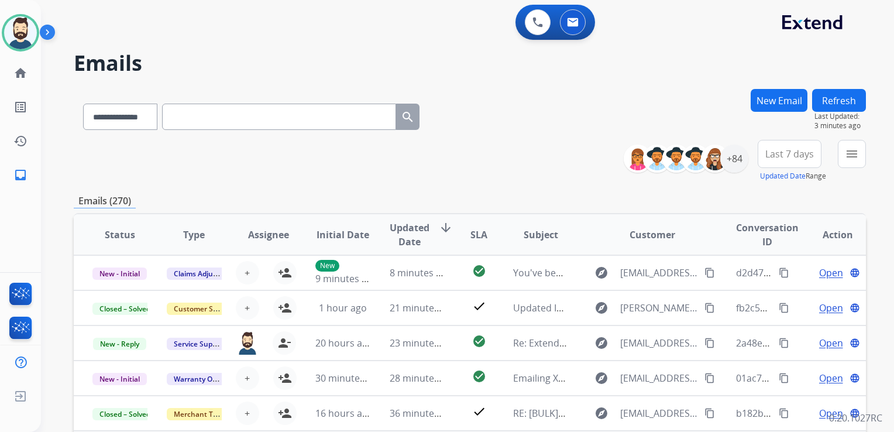
select select "**********"
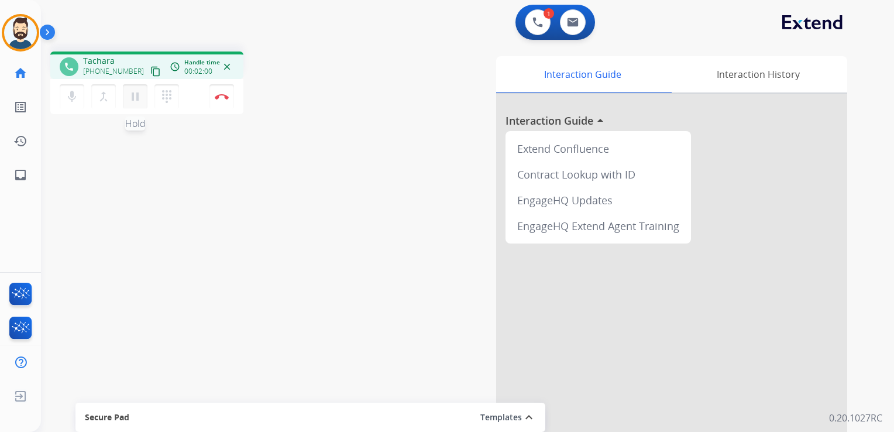
click at [133, 97] on mat-icon "pause" at bounding box center [135, 97] width 14 height 14
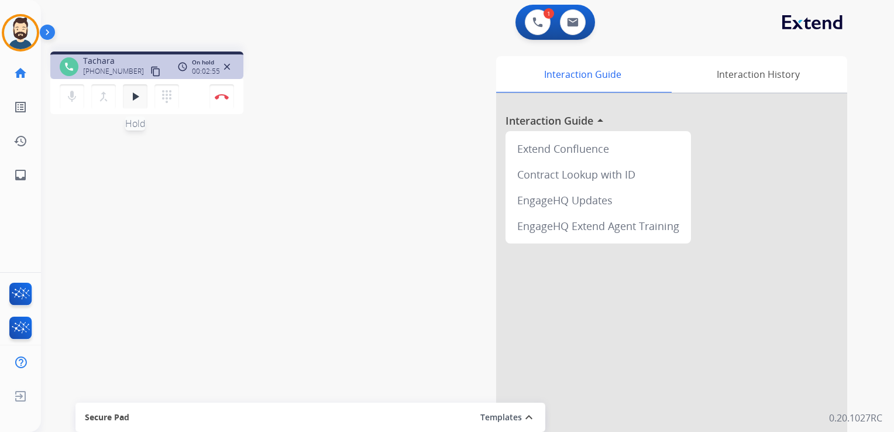
click at [136, 97] on mat-icon "play_arrow" at bounding box center [135, 97] width 14 height 14
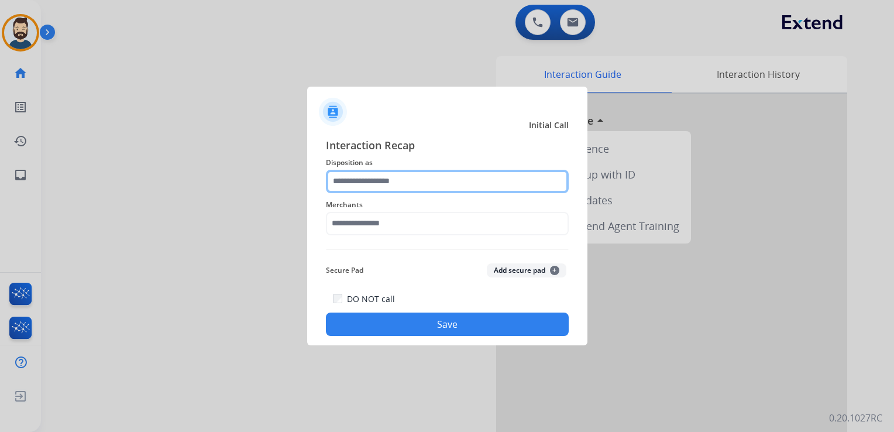
click at [379, 180] on input "text" at bounding box center [447, 181] width 243 height 23
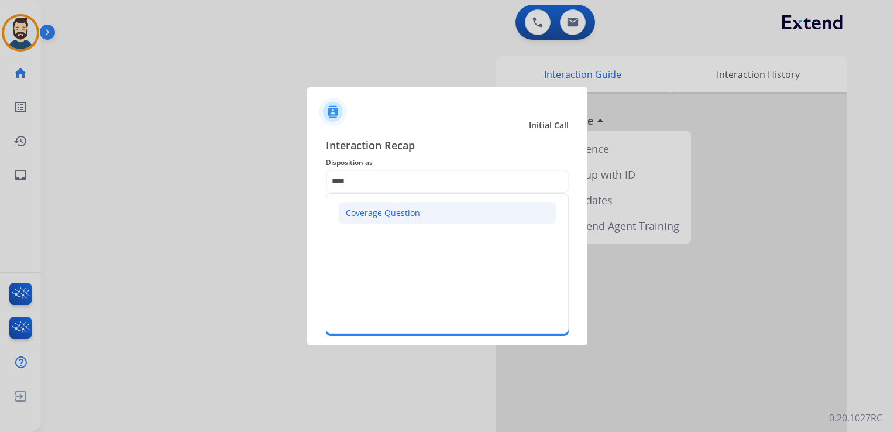
click at [404, 211] on div "Coverage Question" at bounding box center [383, 213] width 74 height 12
type input "**********"
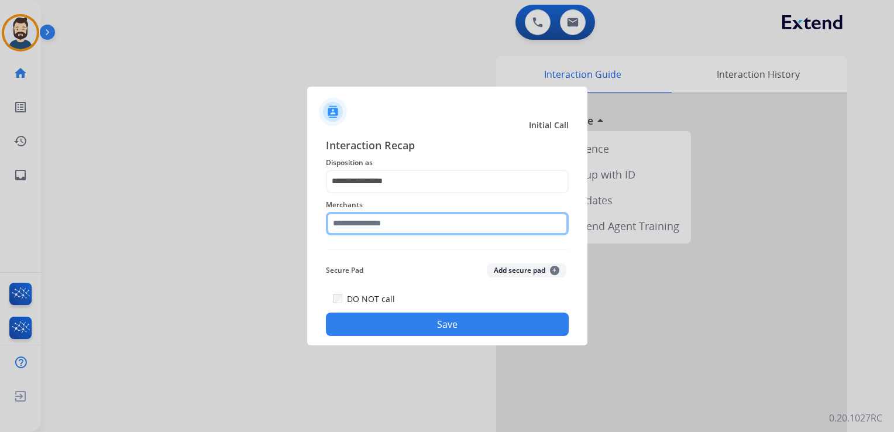
click at [391, 223] on input "text" at bounding box center [447, 223] width 243 height 23
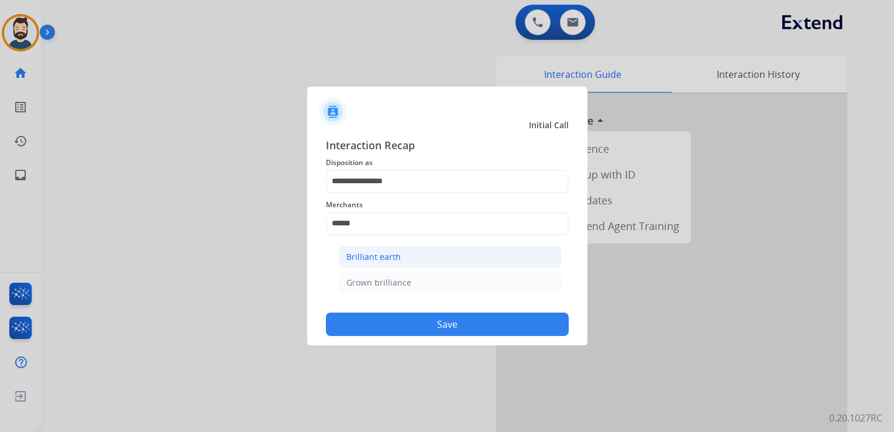
click at [384, 259] on div "Brilliant earth" at bounding box center [373, 257] width 54 height 12
type input "**********"
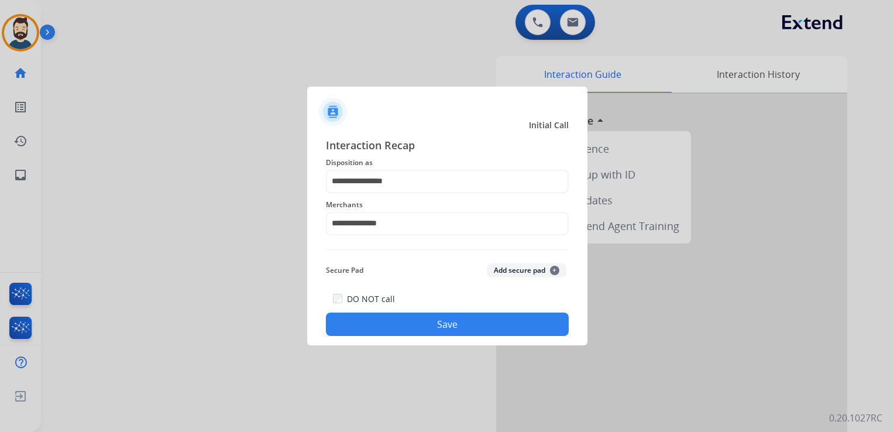
click at [406, 321] on button "Save" at bounding box center [447, 323] width 243 height 23
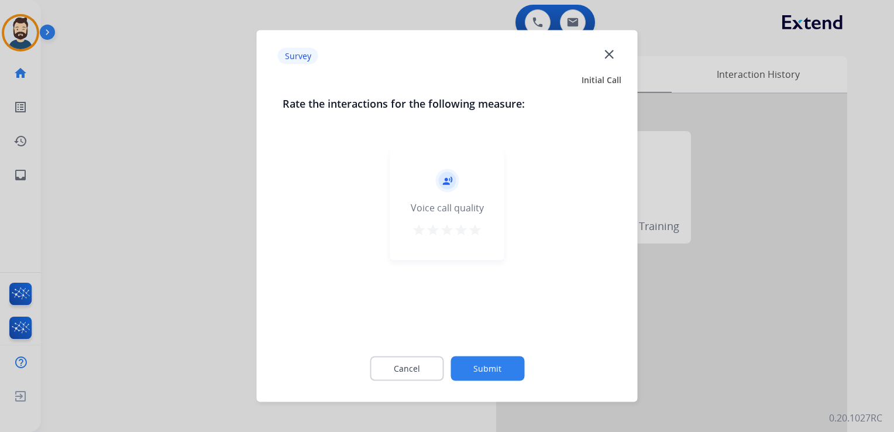
click at [478, 229] on mat-icon "star" at bounding box center [475, 230] width 14 height 14
click at [480, 371] on button "Submit" at bounding box center [488, 368] width 74 height 25
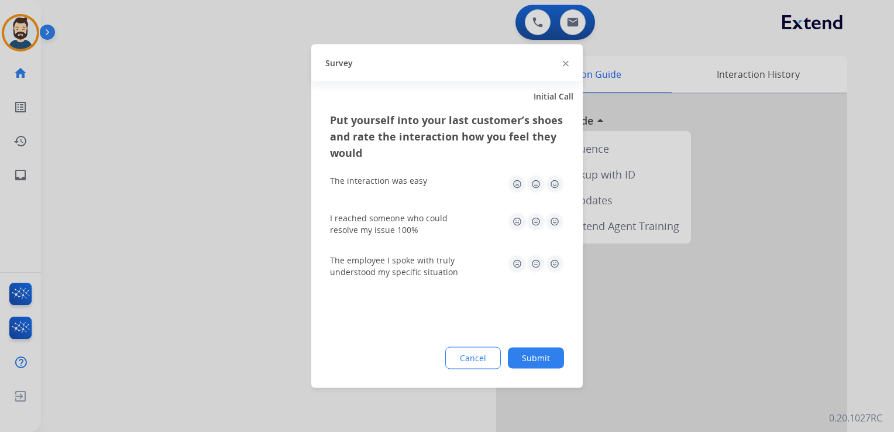
click at [554, 184] on img at bounding box center [554, 184] width 19 height 19
drag, startPoint x: 554, startPoint y: 214, endPoint x: 552, endPoint y: 240, distance: 25.8
click at [554, 215] on img at bounding box center [554, 221] width 19 height 19
click at [561, 266] on img at bounding box center [554, 264] width 19 height 19
drag, startPoint x: 551, startPoint y: 360, endPoint x: 383, endPoint y: 251, distance: 199.6
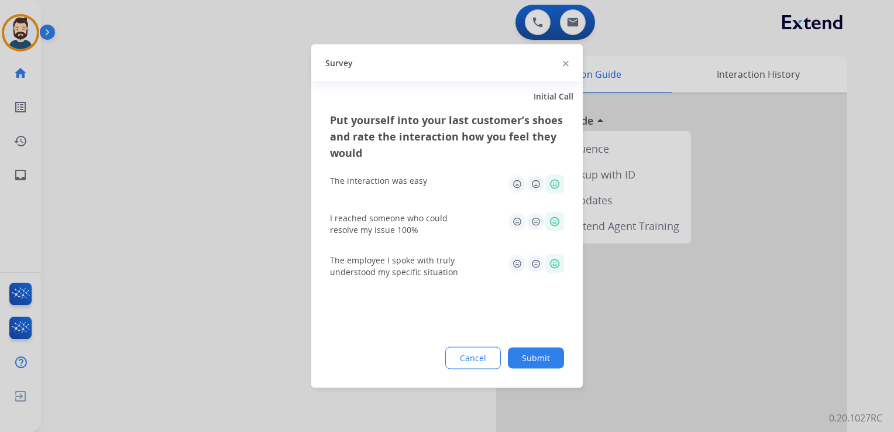
click at [549, 360] on button "Submit" at bounding box center [536, 358] width 56 height 21
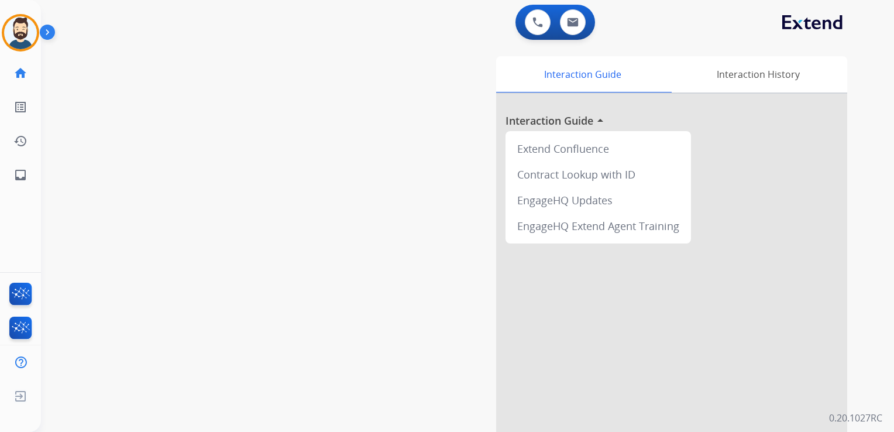
drag, startPoint x: 305, startPoint y: 193, endPoint x: 271, endPoint y: 184, distance: 35.1
click at [298, 191] on div "swap_horiz Break voice bridge close_fullscreen Connect 3-Way Call merge_type Se…" at bounding box center [453, 286] width 825 height 488
click at [23, 173] on mat-icon "inbox" at bounding box center [20, 175] width 14 height 14
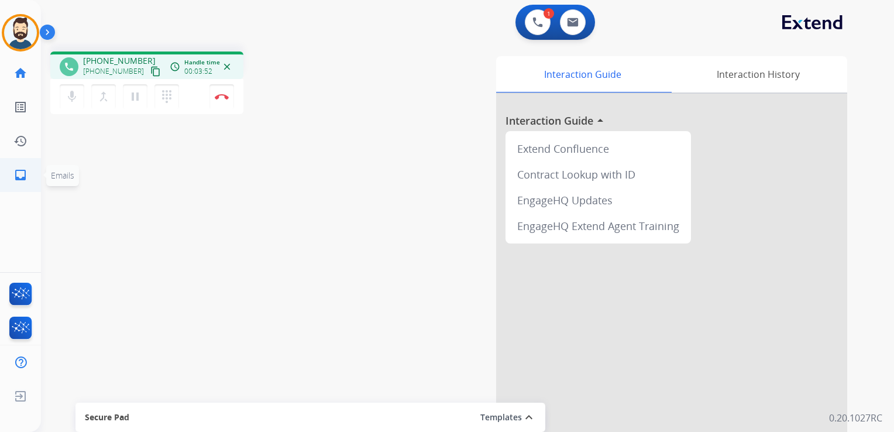
click at [20, 176] on mat-icon "inbox" at bounding box center [20, 175] width 14 height 14
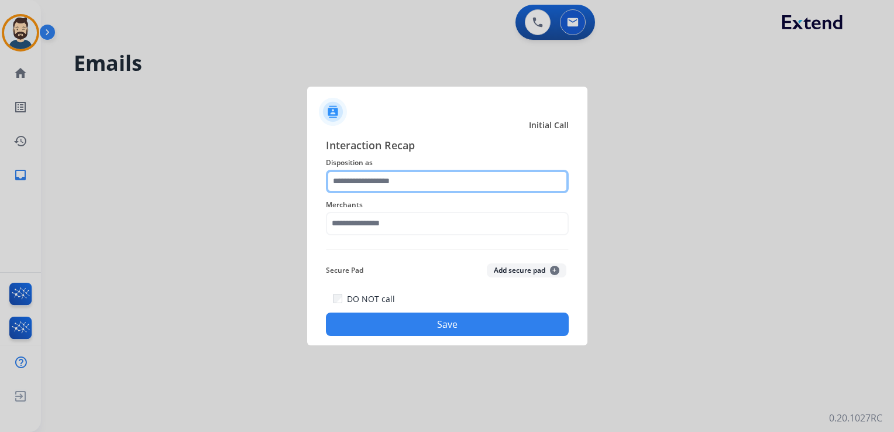
click at [391, 177] on input "text" at bounding box center [447, 181] width 243 height 23
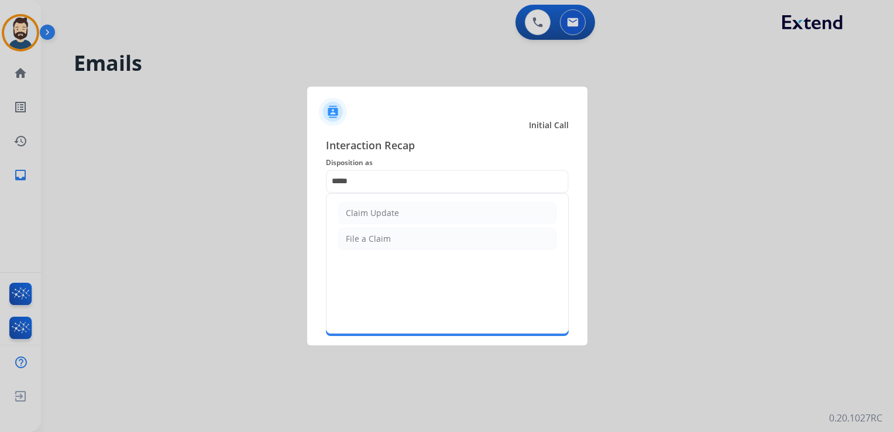
drag, startPoint x: 370, startPoint y: 206, endPoint x: 370, endPoint y: 212, distance: 6.4
click at [370, 209] on li "Claim Update" at bounding box center [447, 213] width 218 height 22
type input "**********"
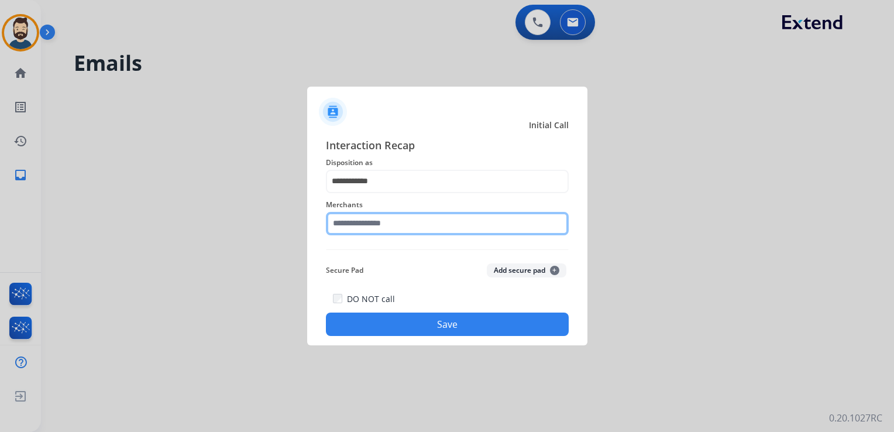
click at [365, 232] on input "text" at bounding box center [447, 223] width 243 height 23
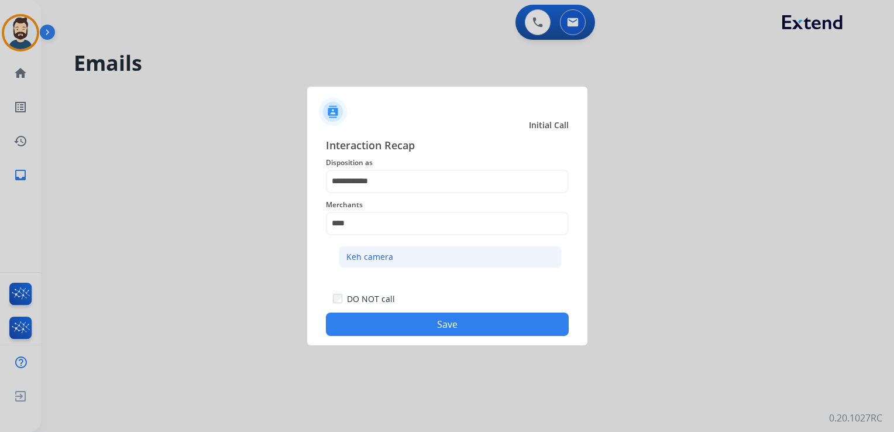
click at [389, 264] on li "Keh camera" at bounding box center [450, 257] width 223 height 22
type input "**********"
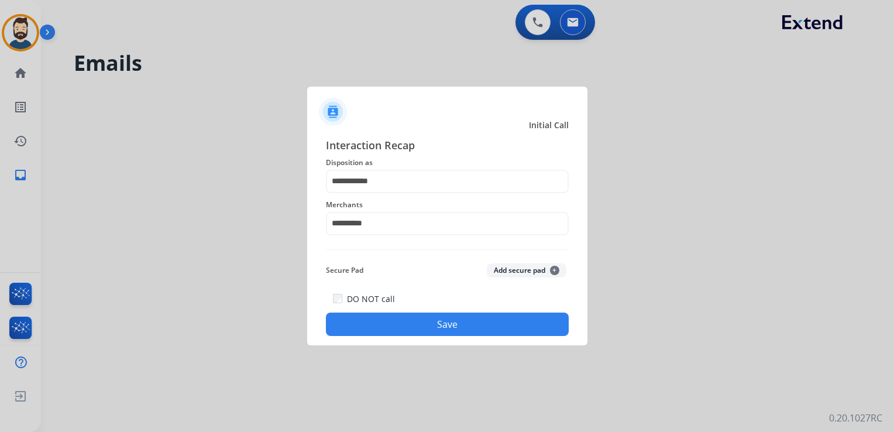
click at [380, 310] on div "DO NOT call Save" at bounding box center [447, 313] width 243 height 44
click at [433, 326] on button "Save" at bounding box center [447, 323] width 243 height 23
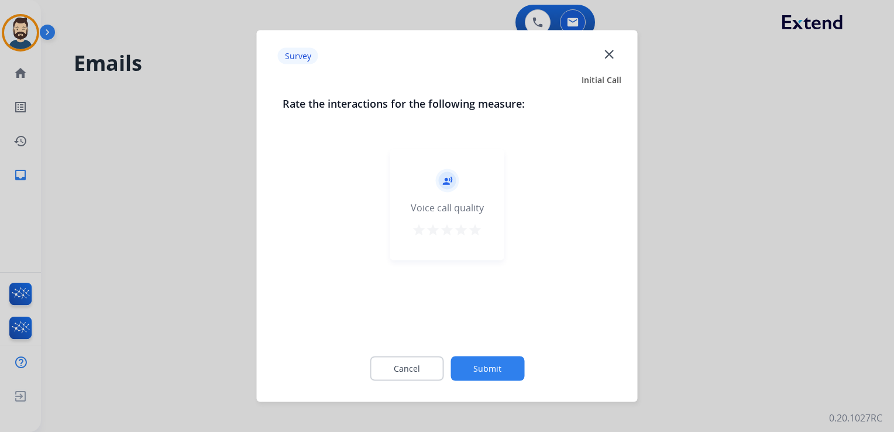
drag, startPoint x: 477, startPoint y: 228, endPoint x: 486, endPoint y: 263, distance: 36.8
click at [478, 228] on mat-icon "star" at bounding box center [475, 230] width 14 height 14
click at [494, 367] on button "Submit" at bounding box center [488, 368] width 74 height 25
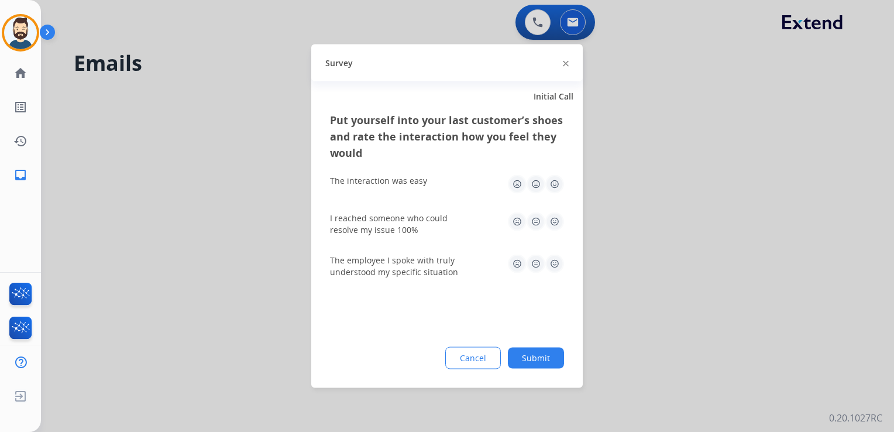
drag, startPoint x: 556, startPoint y: 182, endPoint x: 554, endPoint y: 205, distance: 22.9
click at [556, 183] on img at bounding box center [554, 184] width 19 height 19
click at [549, 225] on img at bounding box center [554, 221] width 19 height 19
click at [552, 263] on img at bounding box center [554, 264] width 19 height 19
click at [543, 359] on button "Submit" at bounding box center [536, 358] width 56 height 21
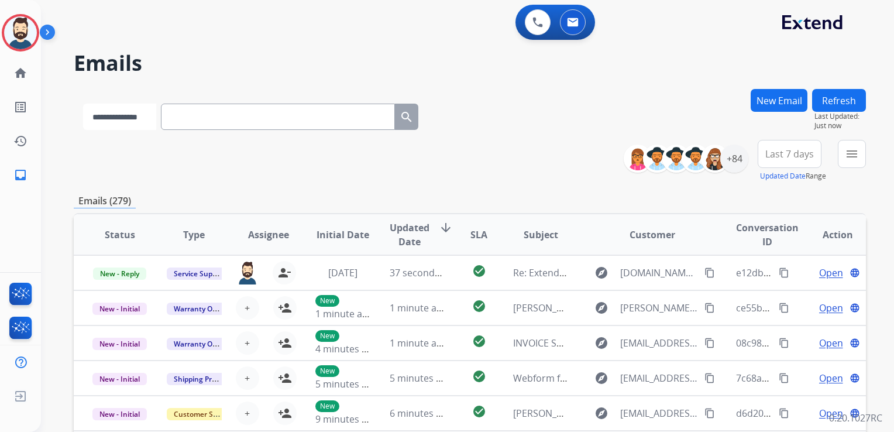
drag, startPoint x: 136, startPoint y: 114, endPoint x: 128, endPoint y: 126, distance: 15.0
click at [136, 114] on select "**********" at bounding box center [119, 117] width 73 height 26
select select "**********"
click at [83, 104] on select "**********" at bounding box center [119, 117] width 73 height 26
click at [215, 116] on input "text" at bounding box center [279, 117] width 234 height 26
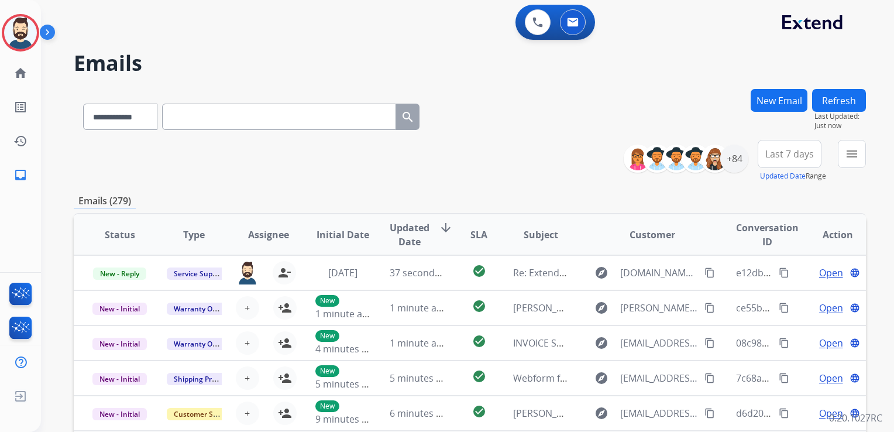
paste input "**********"
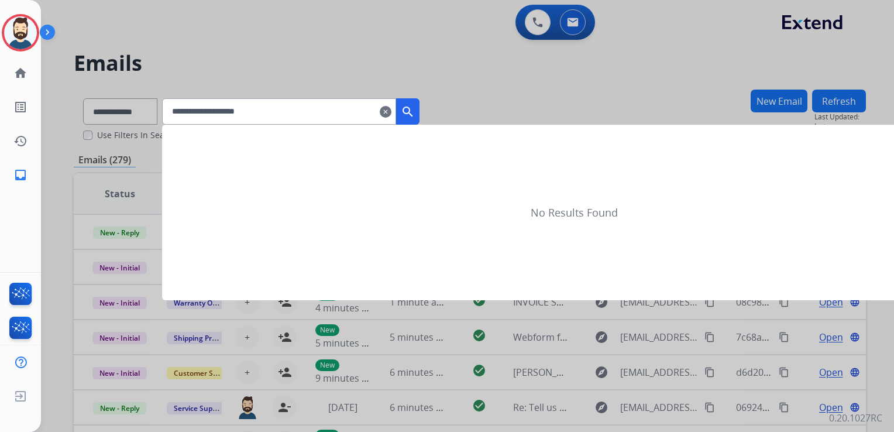
type input "**********"
click at [415, 112] on mat-icon "search" at bounding box center [408, 112] width 14 height 14
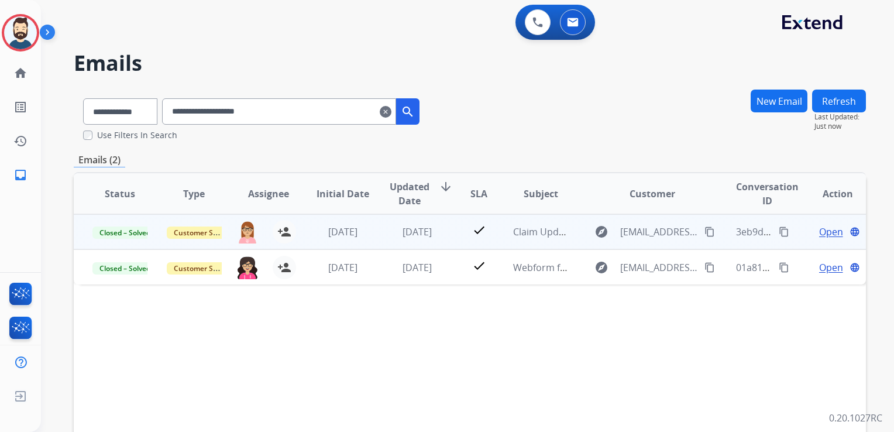
click at [410, 239] on td "1 day ago" at bounding box center [408, 231] width 74 height 35
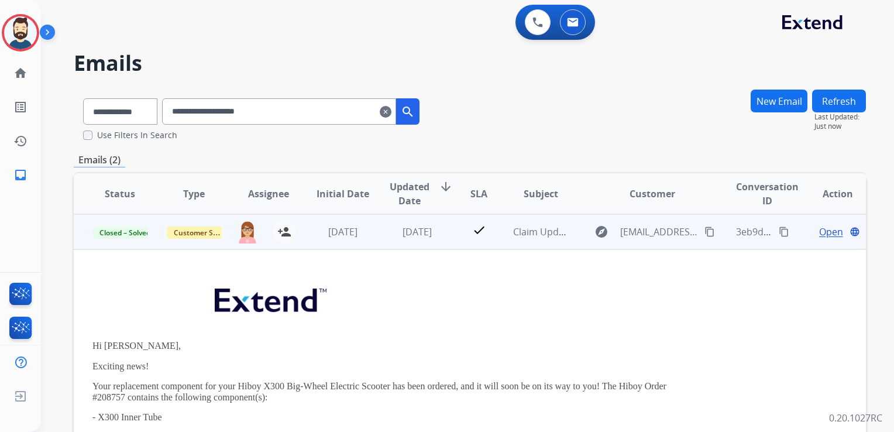
click at [819, 229] on span "Open" at bounding box center [831, 232] width 24 height 14
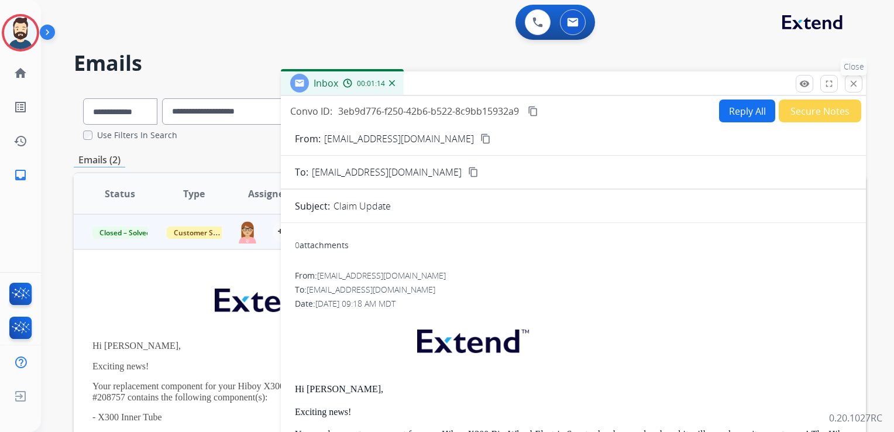
click at [856, 81] on mat-icon "close" at bounding box center [854, 83] width 11 height 11
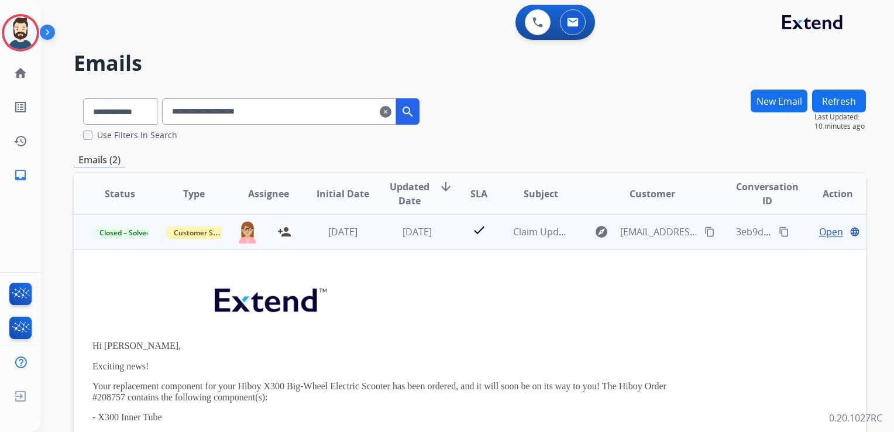
click at [705, 228] on mat-icon "content_copy" at bounding box center [710, 231] width 11 height 11
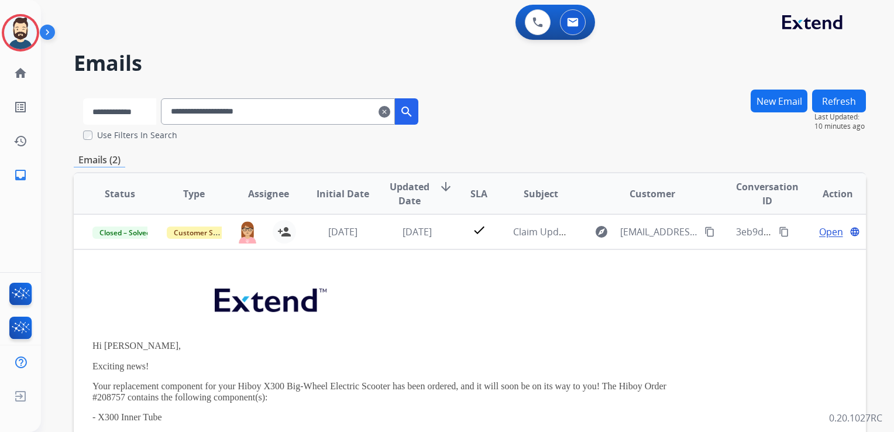
drag, startPoint x: 125, startPoint y: 111, endPoint x: 117, endPoint y: 114, distance: 8.2
click at [124, 111] on select "**********" at bounding box center [119, 111] width 73 height 26
select select "**********"
click at [83, 98] on select "**********" at bounding box center [119, 111] width 73 height 26
click at [209, 108] on input "**********" at bounding box center [279, 111] width 234 height 26
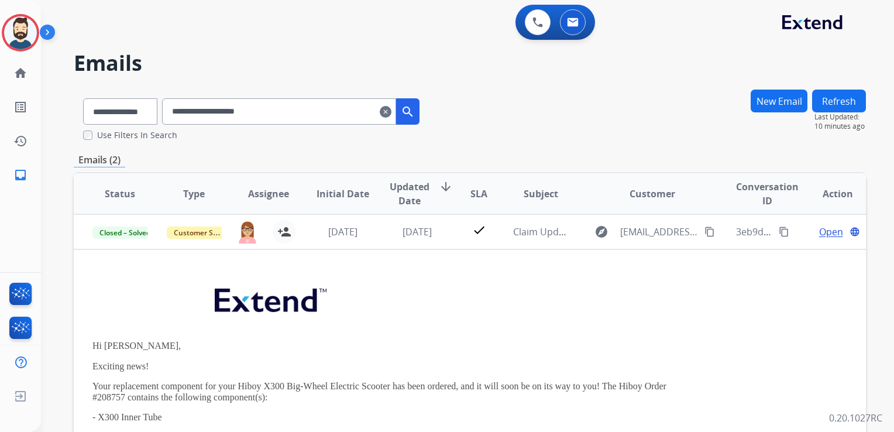
click at [210, 108] on input "**********" at bounding box center [279, 111] width 234 height 26
paste input "**********"
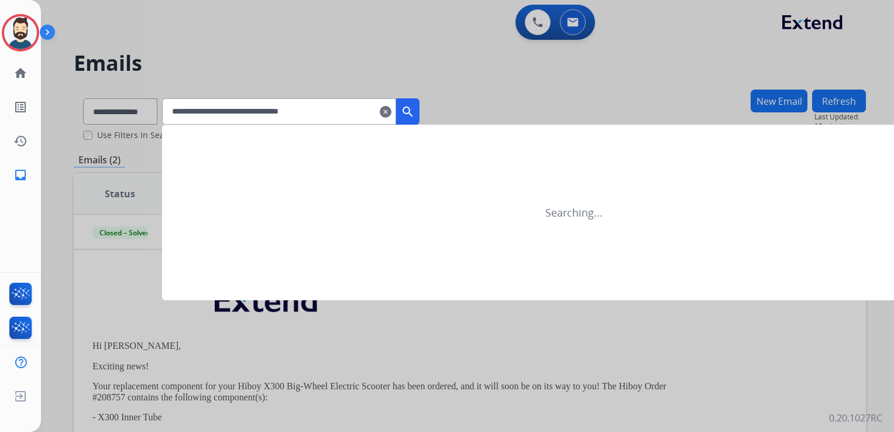
type input "**********"
click at [415, 114] on mat-icon "search" at bounding box center [408, 112] width 14 height 14
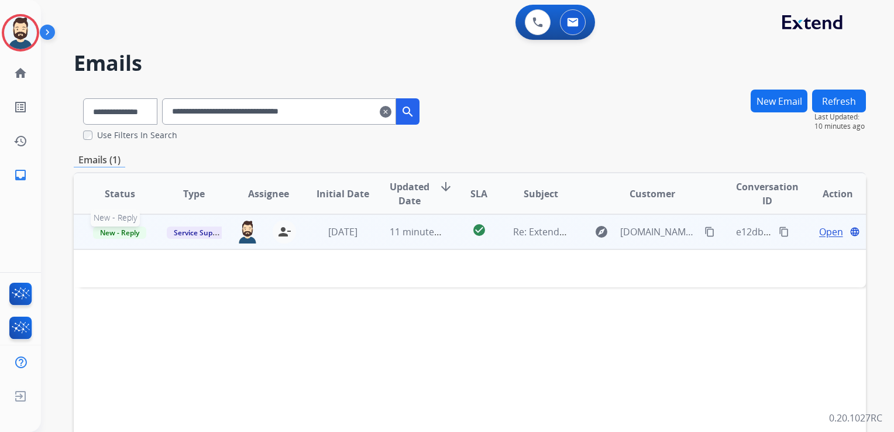
drag, startPoint x: 129, startPoint y: 235, endPoint x: 74, endPoint y: 255, distance: 58.7
click at [129, 234] on span "New - Reply" at bounding box center [119, 232] width 53 height 12
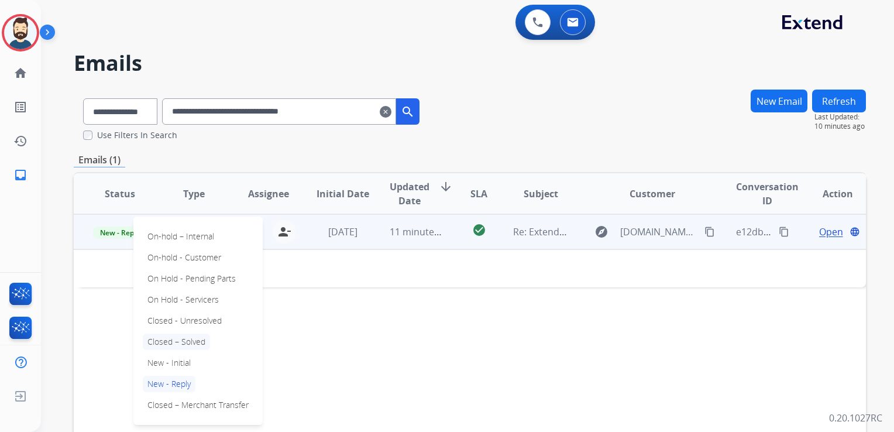
click at [166, 339] on p "Closed – Solved" at bounding box center [176, 342] width 67 height 16
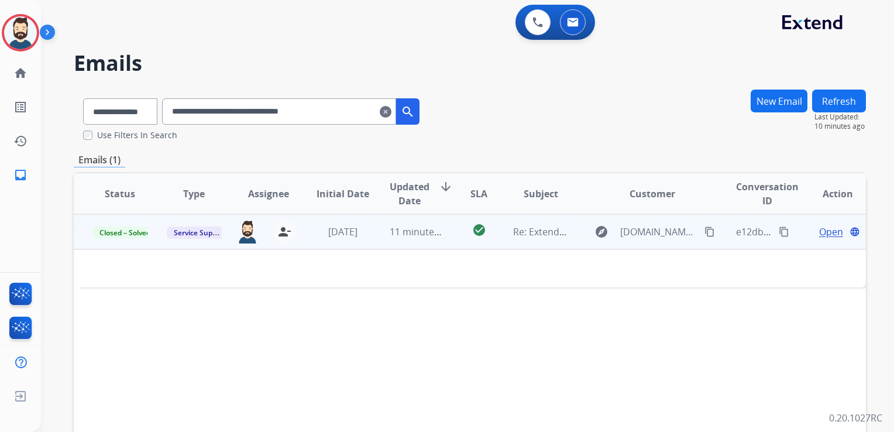
click at [391, 112] on mat-icon "clear" at bounding box center [386, 112] width 12 height 14
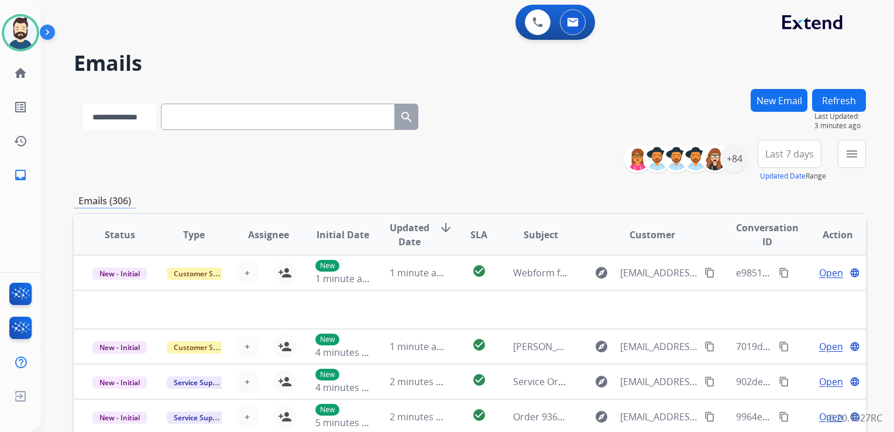
click at [136, 118] on select "**********" at bounding box center [119, 117] width 73 height 26
select select "**********"
click at [83, 104] on select "**********" at bounding box center [119, 117] width 73 height 26
click at [208, 118] on input "text" at bounding box center [279, 117] width 234 height 26
paste input "**********"
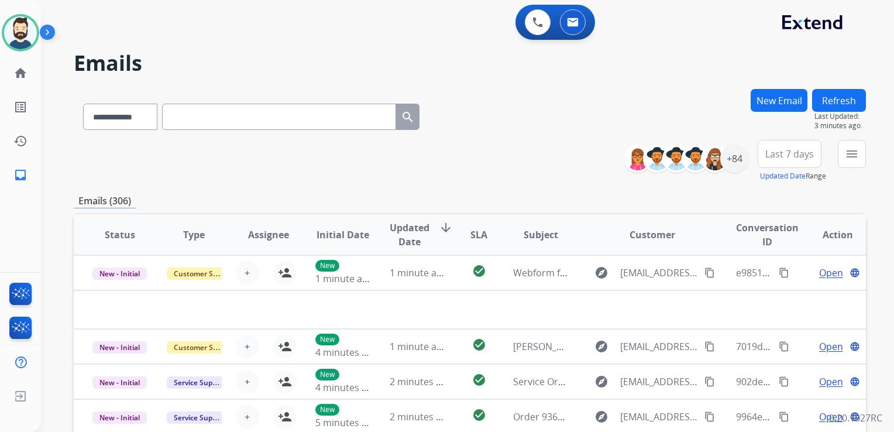
type input "**********"
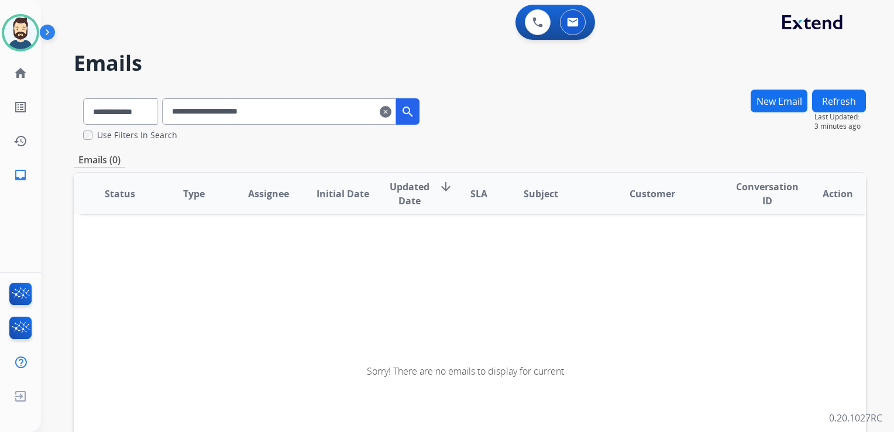
click at [415, 110] on mat-icon "search" at bounding box center [408, 112] width 14 height 14
click at [758, 107] on button "New Email" at bounding box center [779, 101] width 57 height 23
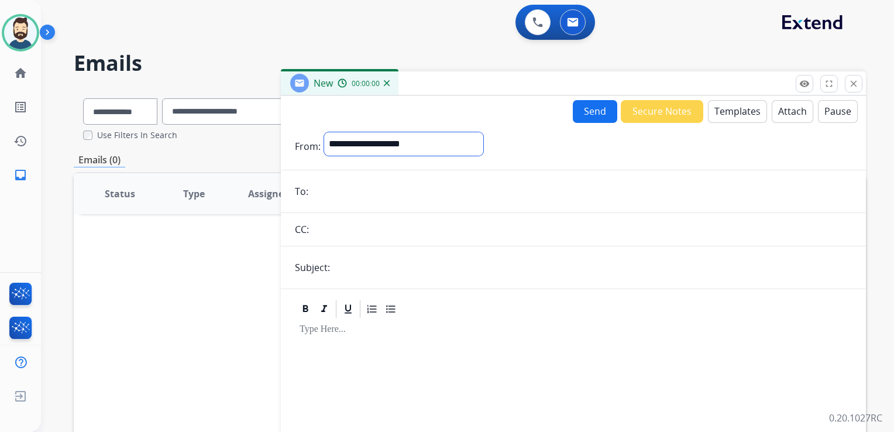
click at [391, 148] on select "**********" at bounding box center [403, 143] width 159 height 23
select select "**********"
click at [324, 132] on select "**********" at bounding box center [403, 143] width 159 height 23
click at [372, 197] on input "email" at bounding box center [582, 192] width 540 height 23
paste input "**********"
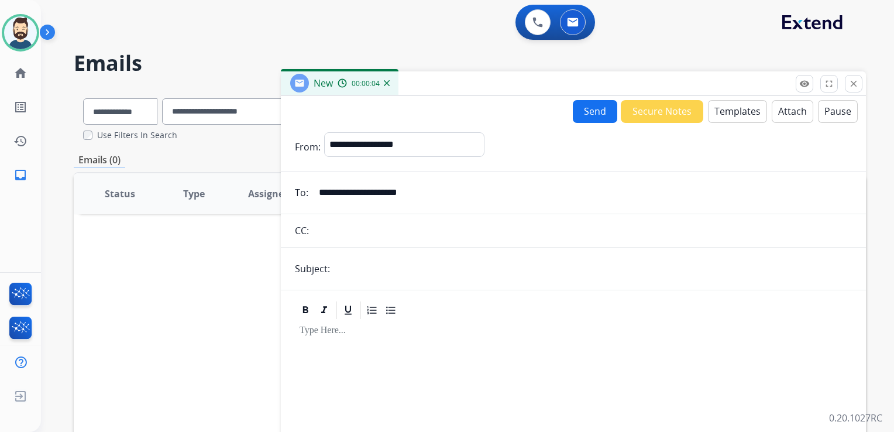
type input "**********"
click at [365, 270] on input "text" at bounding box center [593, 268] width 518 height 23
type input "**********"
drag, startPoint x: 381, startPoint y: 359, endPoint x: 428, endPoint y: 324, distance: 59.0
click at [382, 359] on div at bounding box center [573, 405] width 557 height 168
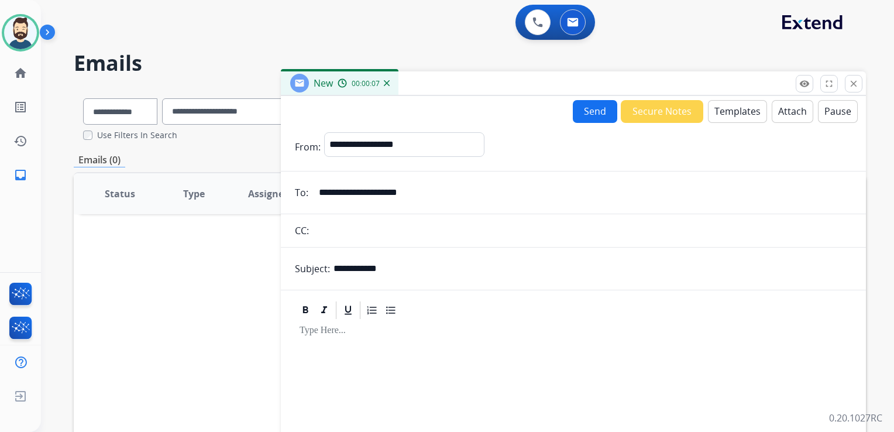
click at [720, 109] on button "Templates" at bounding box center [737, 111] width 59 height 23
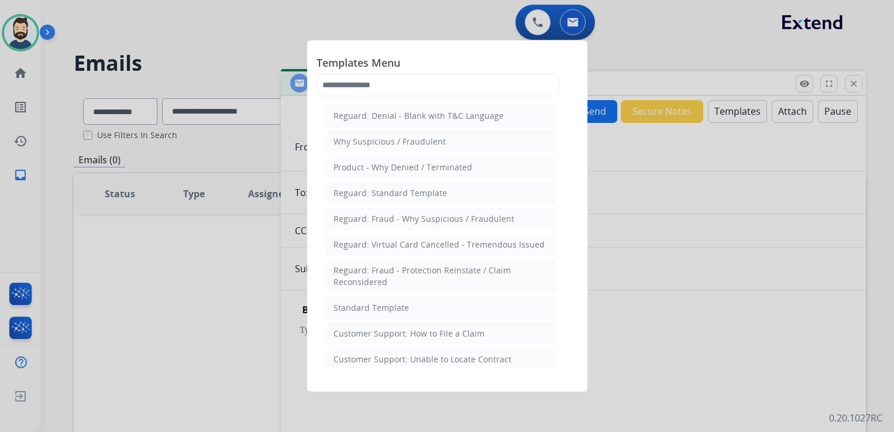
drag, startPoint x: 377, startPoint y: 304, endPoint x: 379, endPoint y: 293, distance: 10.7
click at [377, 297] on li "Standard Template" at bounding box center [441, 308] width 230 height 22
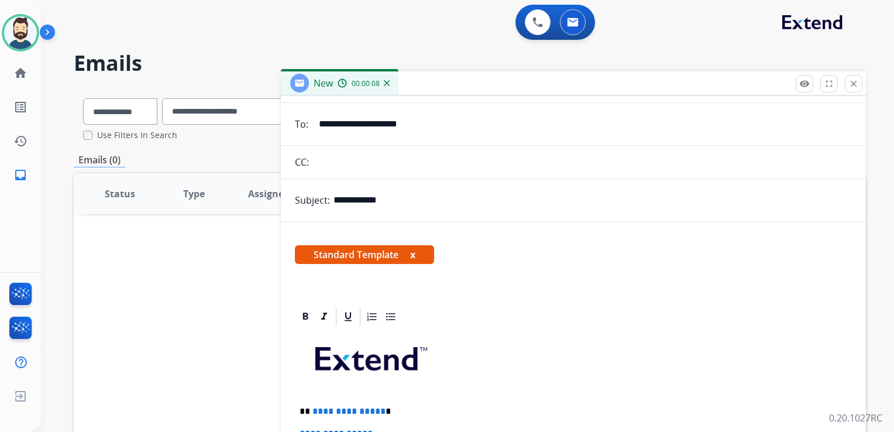
scroll to position [117, 0]
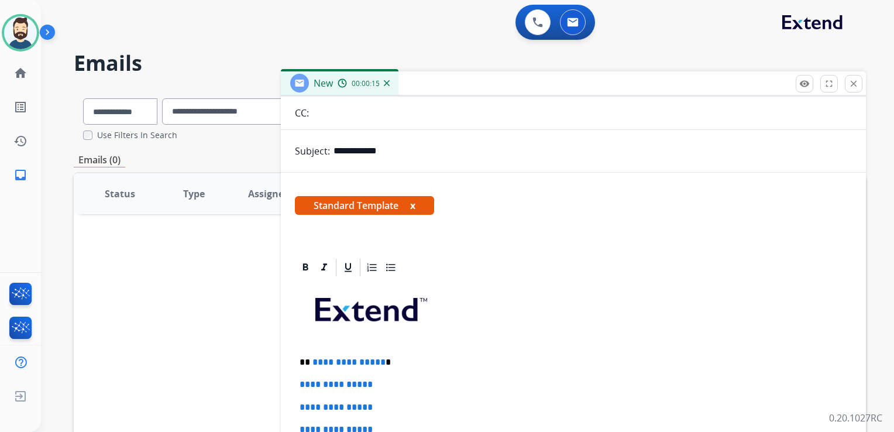
click at [423, 287] on img at bounding box center [370, 307] width 138 height 46
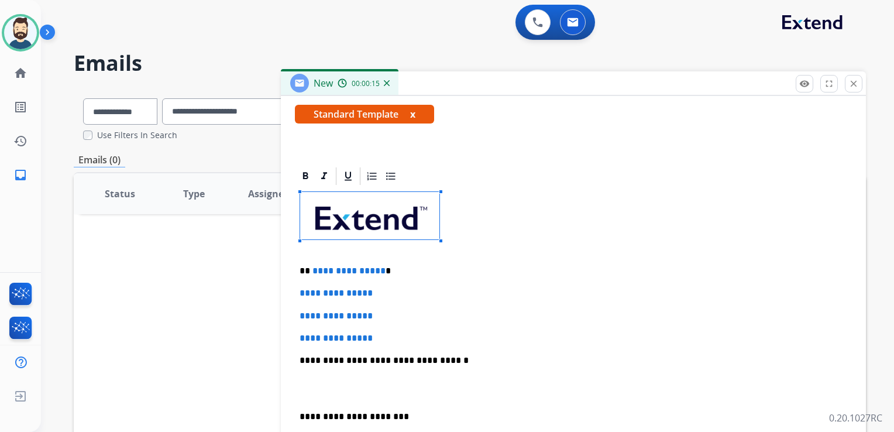
scroll to position [293, 0]
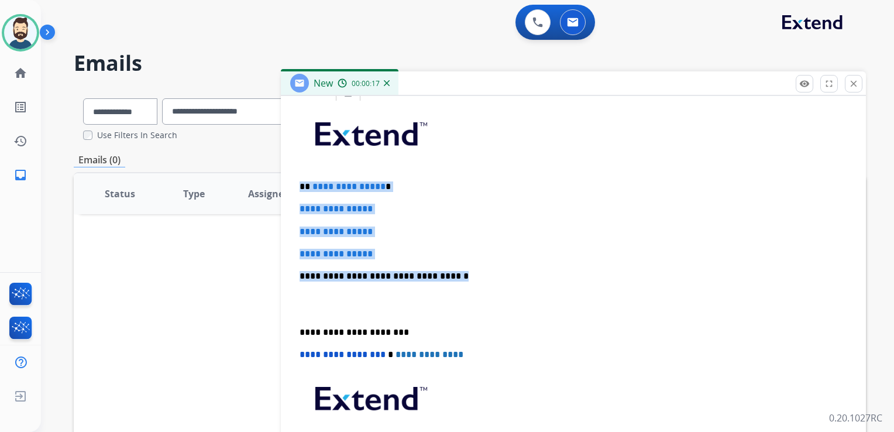
drag, startPoint x: 300, startPoint y: 187, endPoint x: 473, endPoint y: 260, distance: 188.6
click at [473, 260] on div "**********" at bounding box center [573, 303] width 557 height 403
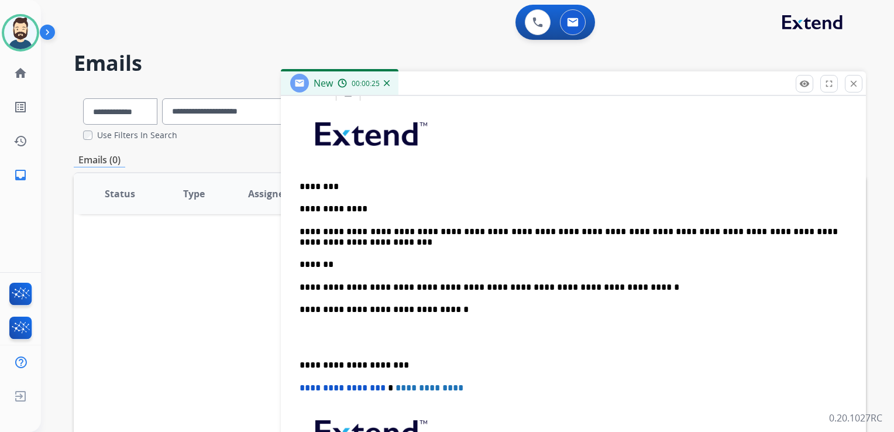
click at [325, 187] on p "********" at bounding box center [569, 186] width 538 height 11
drag, startPoint x: 449, startPoint y: 229, endPoint x: 478, endPoint y: 228, distance: 28.7
click at [478, 228] on p "**********" at bounding box center [569, 237] width 538 height 22
click at [389, 231] on p "**********" at bounding box center [569, 237] width 538 height 22
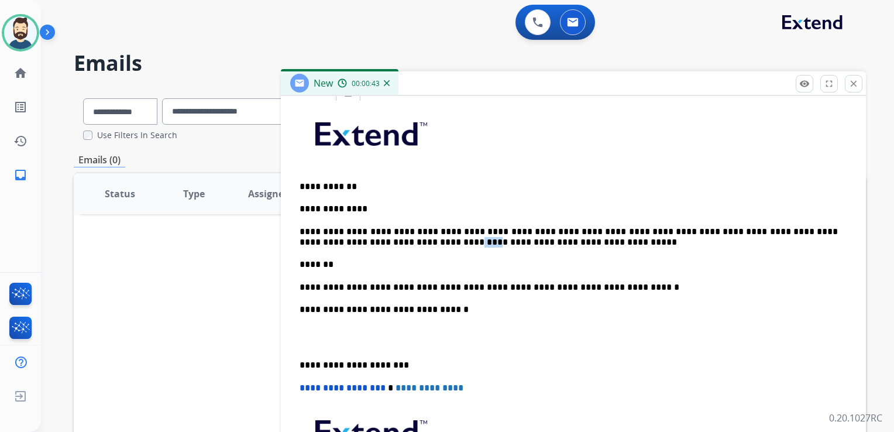
drag, startPoint x: 363, startPoint y: 242, endPoint x: 389, endPoint y: 242, distance: 25.2
click at [389, 242] on p "**********" at bounding box center [569, 237] width 538 height 22
drag, startPoint x: 348, startPoint y: 262, endPoint x: 327, endPoint y: 260, distance: 21.1
click at [348, 262] on p "*******" at bounding box center [569, 264] width 538 height 11
drag, startPoint x: 307, startPoint y: 265, endPoint x: 344, endPoint y: 263, distance: 37.5
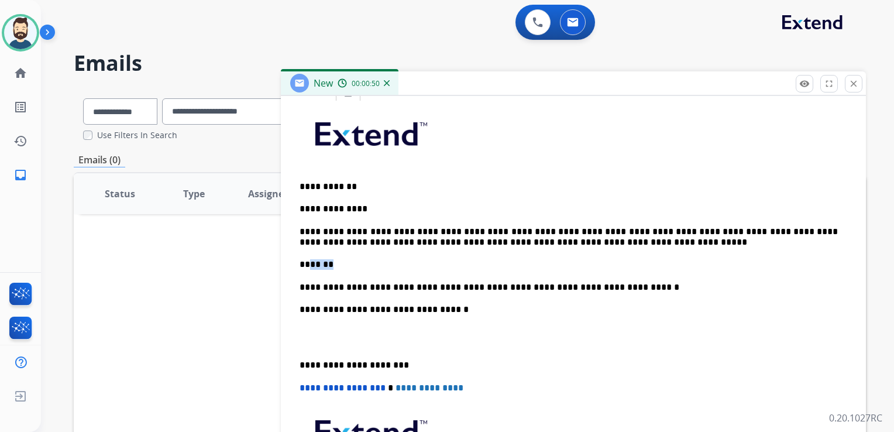
click at [344, 263] on p "*******" at bounding box center [569, 264] width 538 height 11
click at [615, 287] on p "**********" at bounding box center [569, 287] width 538 height 11
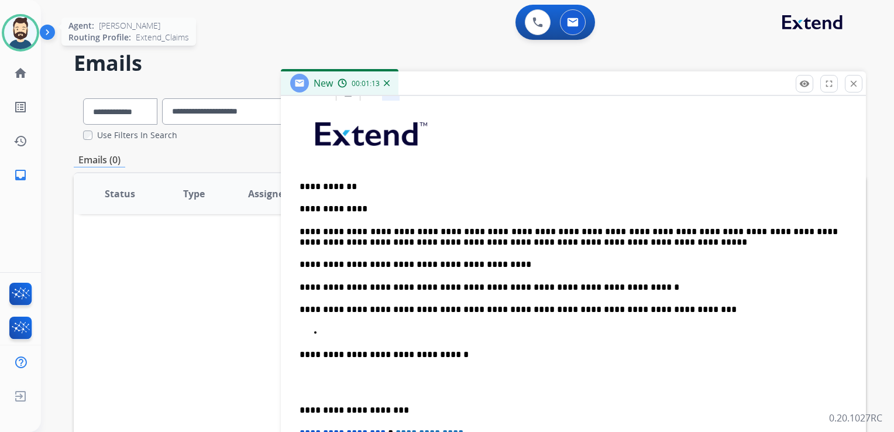
click at [16, 32] on img at bounding box center [20, 32] width 33 height 33
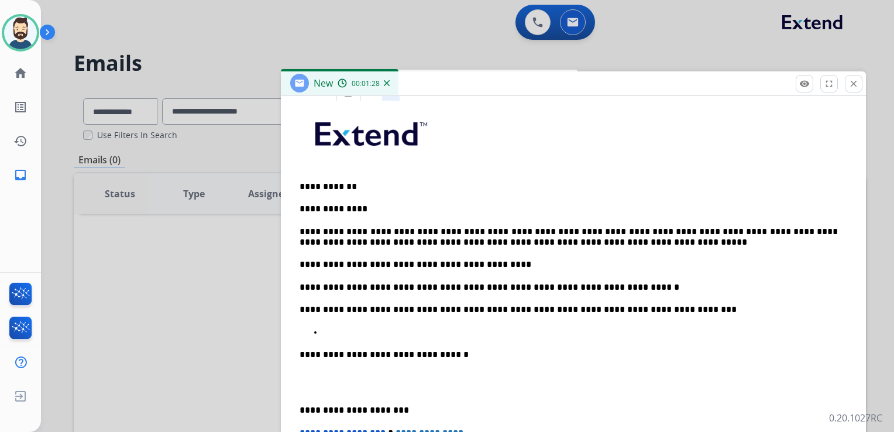
click at [335, 329] on p at bounding box center [585, 332] width 524 height 11
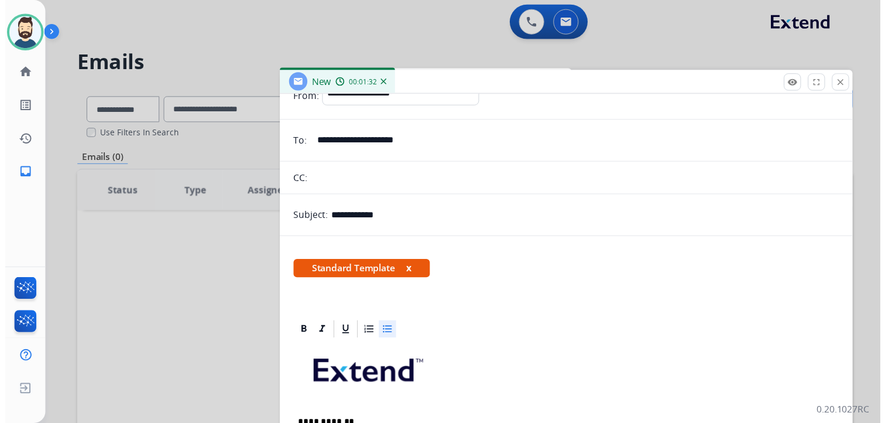
scroll to position [0, 0]
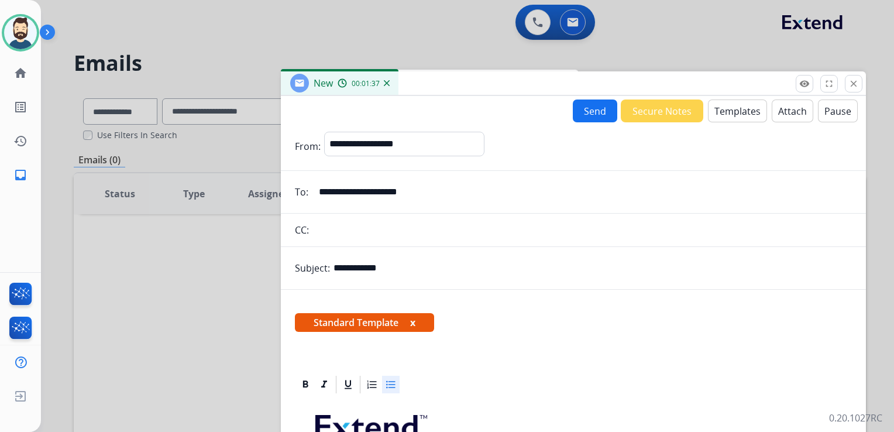
click at [590, 109] on button "Send" at bounding box center [595, 110] width 44 height 23
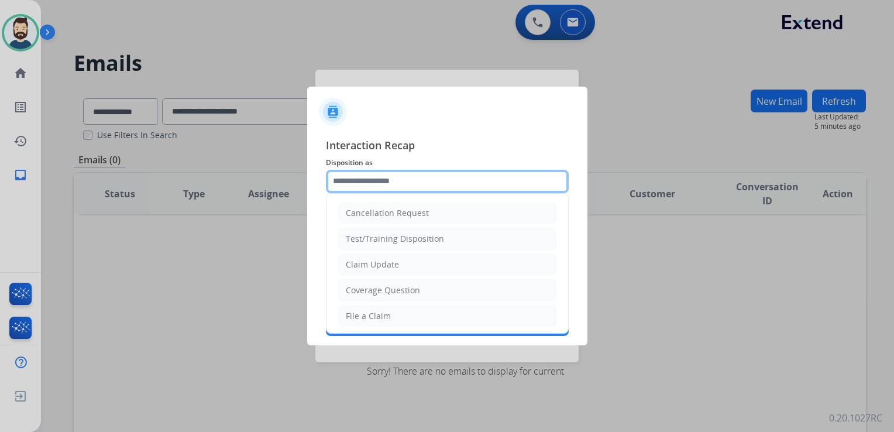
click at [396, 184] on input "text" at bounding box center [447, 181] width 243 height 23
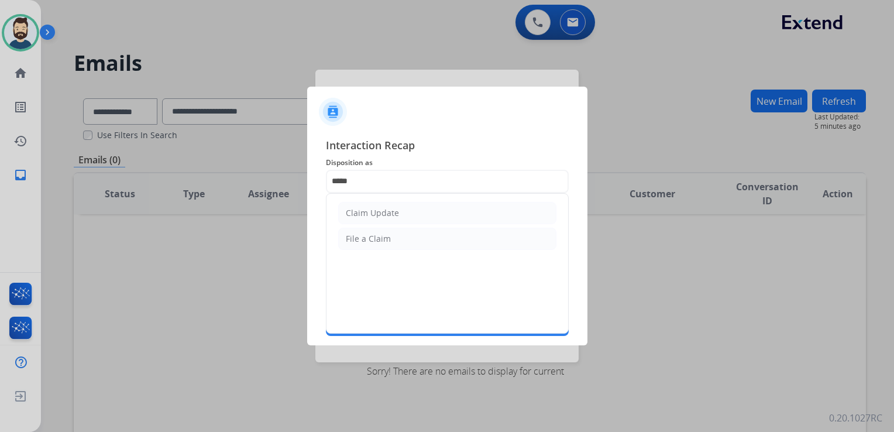
click at [358, 216] on div "Claim Update" at bounding box center [372, 213] width 53 height 12
type input "**********"
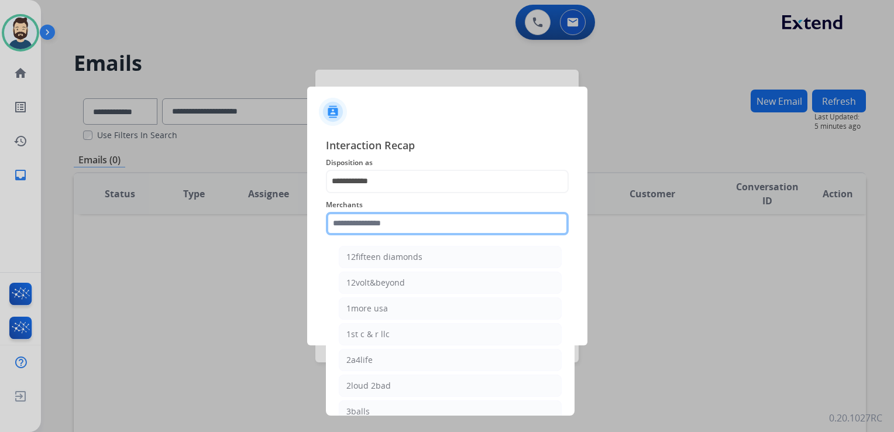
click at [360, 218] on input "text" at bounding box center [447, 223] width 243 height 23
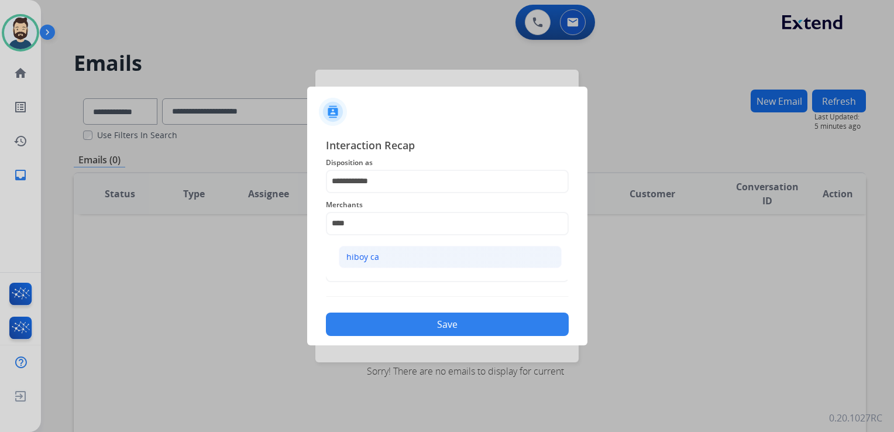
click at [373, 261] on div "hiboy ca" at bounding box center [362, 257] width 33 height 12
type input "********"
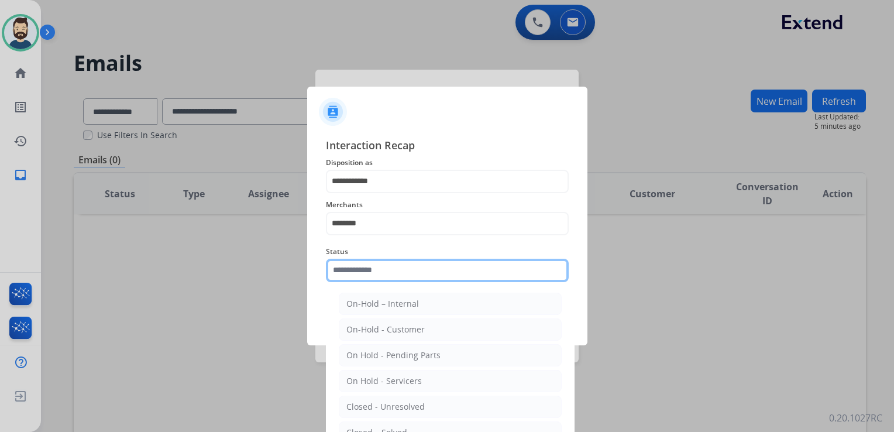
click at [375, 269] on input "text" at bounding box center [447, 270] width 243 height 23
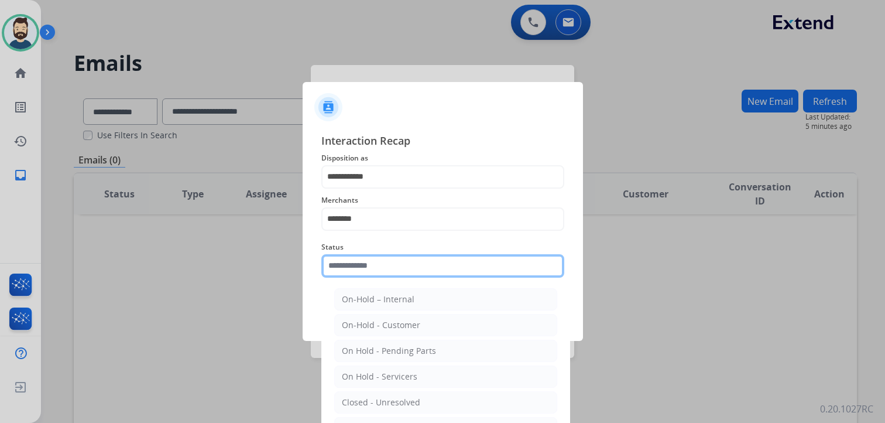
scroll to position [35, 0]
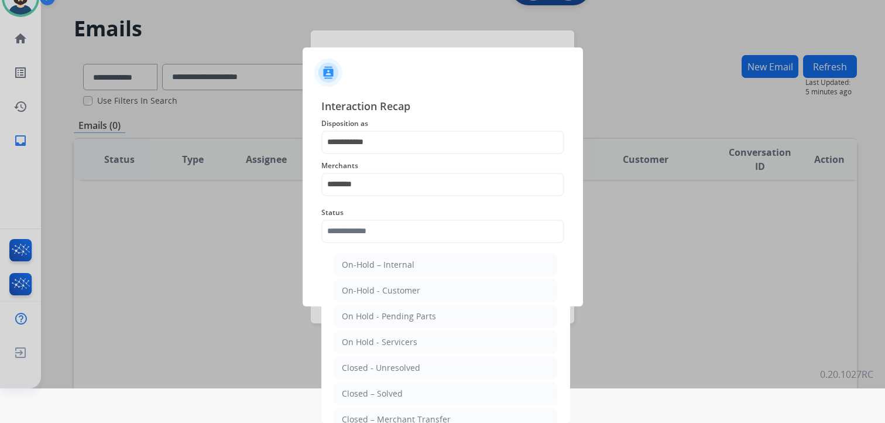
drag, startPoint x: 370, startPoint y: 393, endPoint x: 410, endPoint y: 350, distance: 58.4
click at [373, 393] on div "Closed – Solved" at bounding box center [372, 393] width 61 height 12
type input "**********"
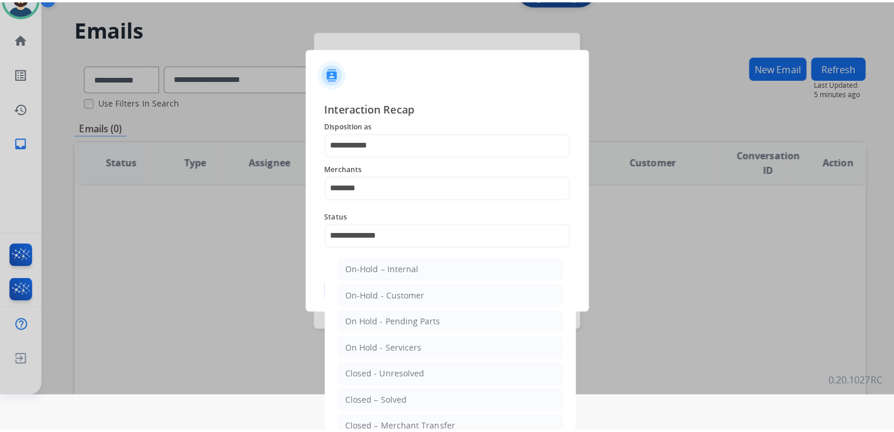
scroll to position [0, 0]
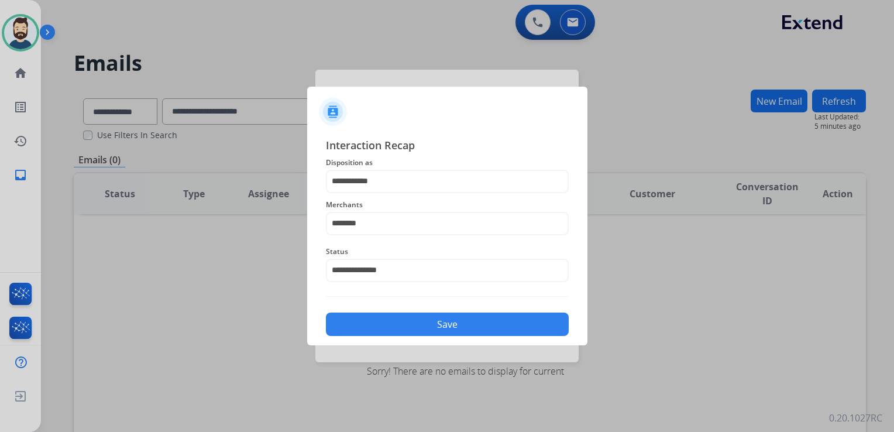
click at [415, 334] on button "Save" at bounding box center [447, 323] width 243 height 23
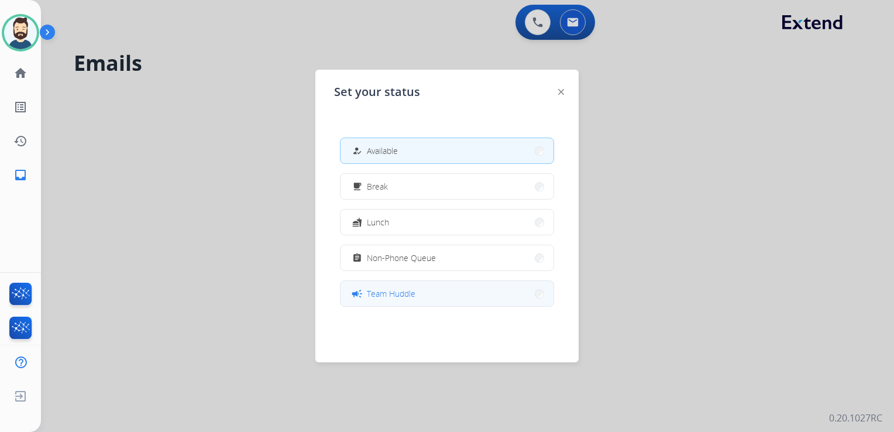
click at [390, 297] on span "Team Huddle" at bounding box center [391, 293] width 49 height 12
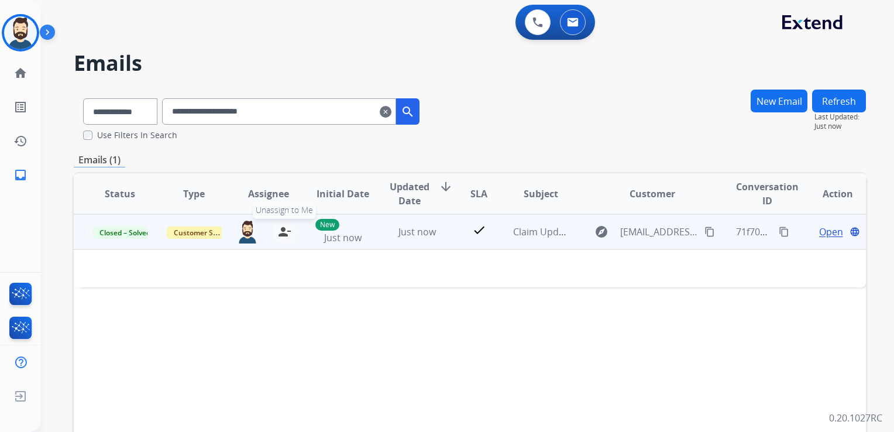
click at [273, 231] on button "person_remove Unassign to Me" at bounding box center [284, 231] width 23 height 23
click at [245, 233] on span "+" at bounding box center [247, 232] width 5 height 14
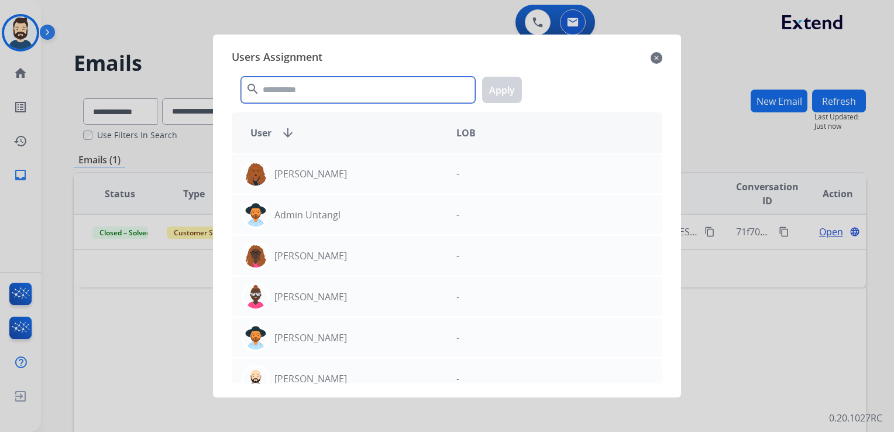
click at [301, 97] on input "text" at bounding box center [358, 90] width 234 height 26
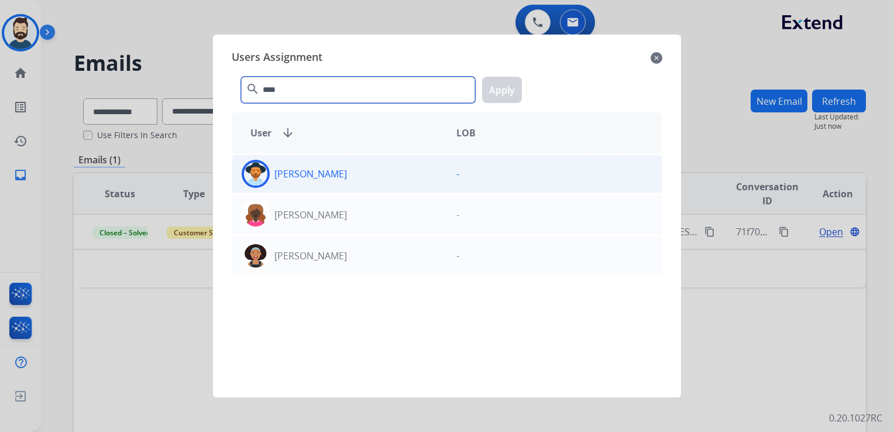
type input "****"
click at [253, 164] on img at bounding box center [255, 173] width 23 height 23
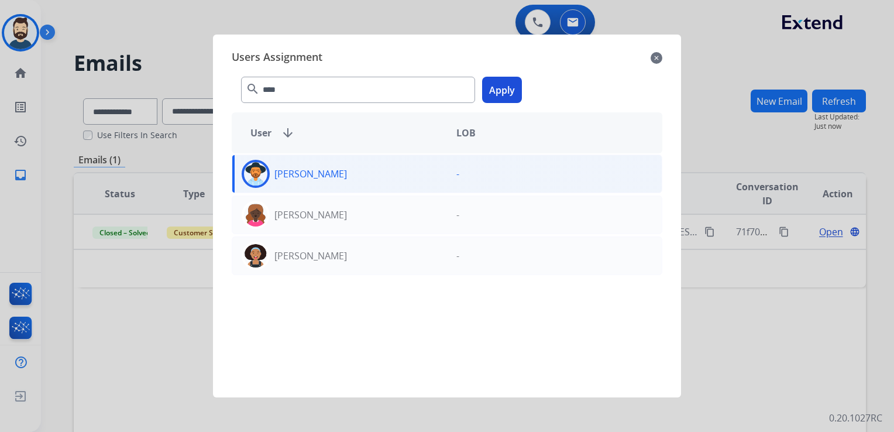
click at [502, 88] on button "Apply" at bounding box center [502, 90] width 40 height 26
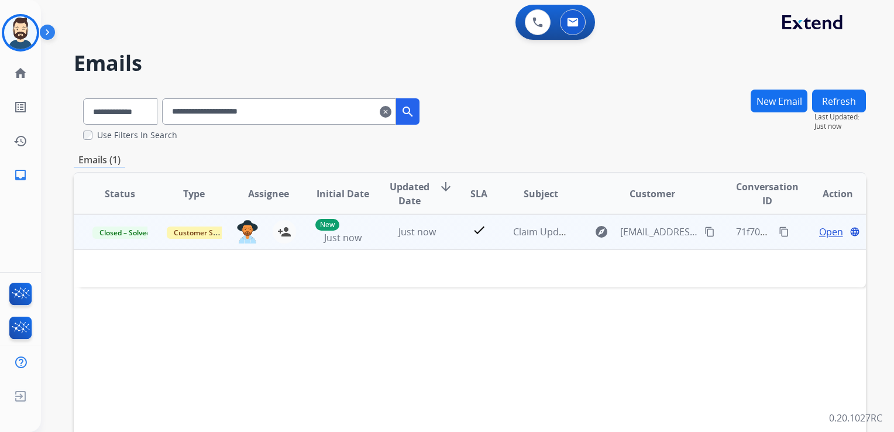
click at [780, 230] on mat-icon "content_copy" at bounding box center [784, 231] width 11 height 11
